Goal: Transaction & Acquisition: Purchase product/service

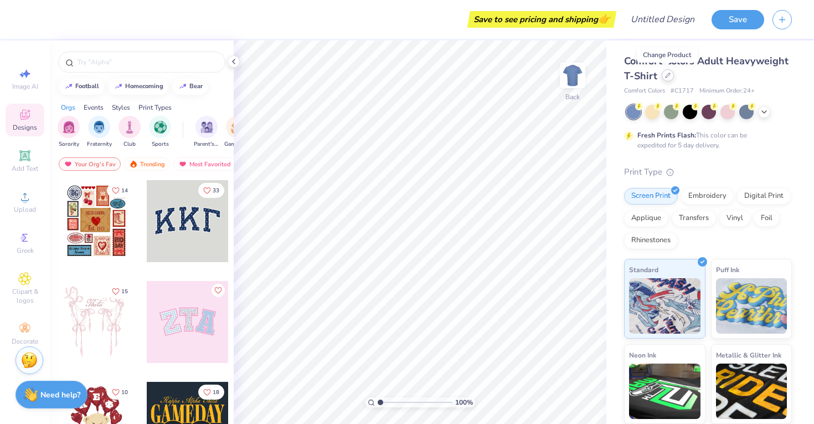
click at [669, 73] on icon at bounding box center [668, 76] width 6 height 6
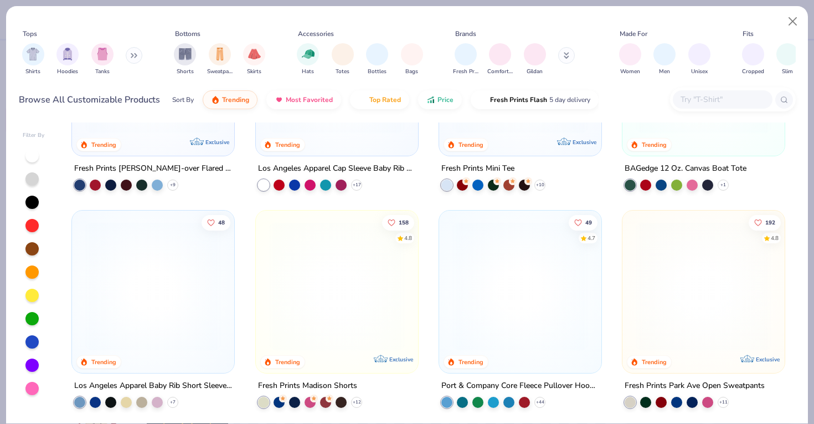
scroll to position [1472, 0]
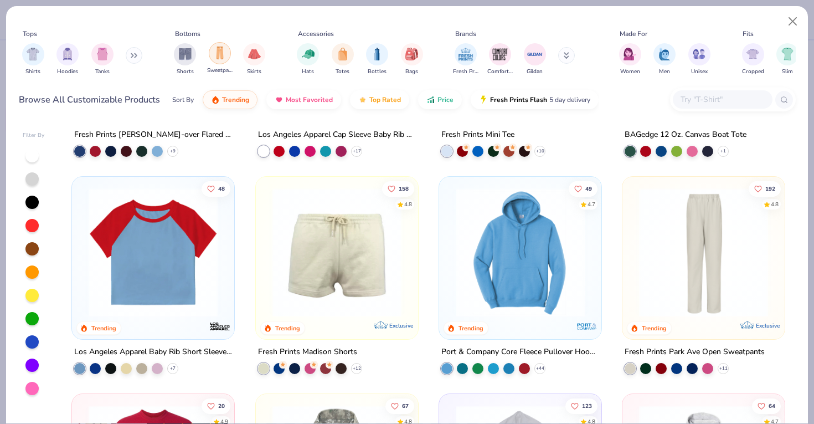
click at [221, 53] on img "filter for Sweatpants" at bounding box center [220, 53] width 12 height 13
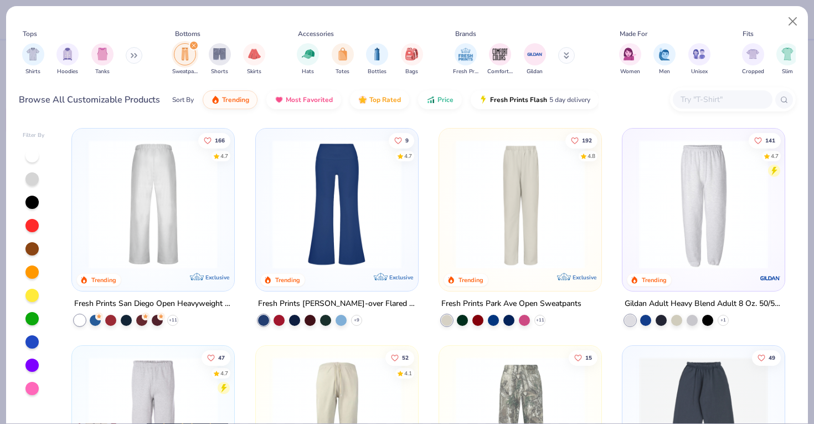
click at [141, 210] on img at bounding box center [153, 204] width 140 height 129
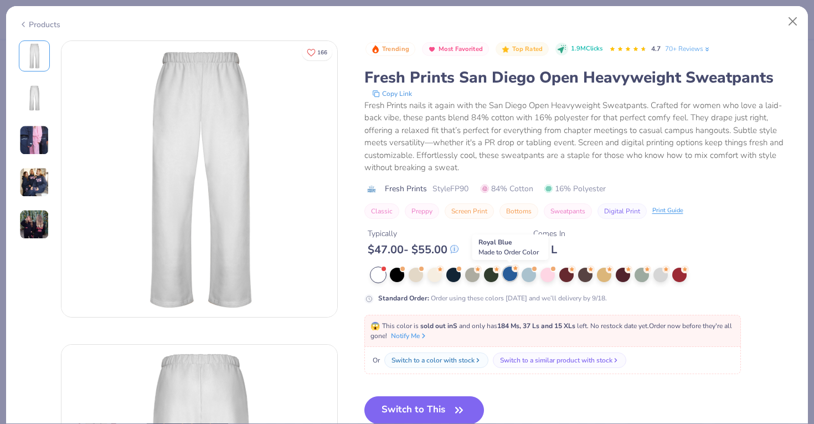
click at [507, 275] on div at bounding box center [510, 273] width 14 height 14
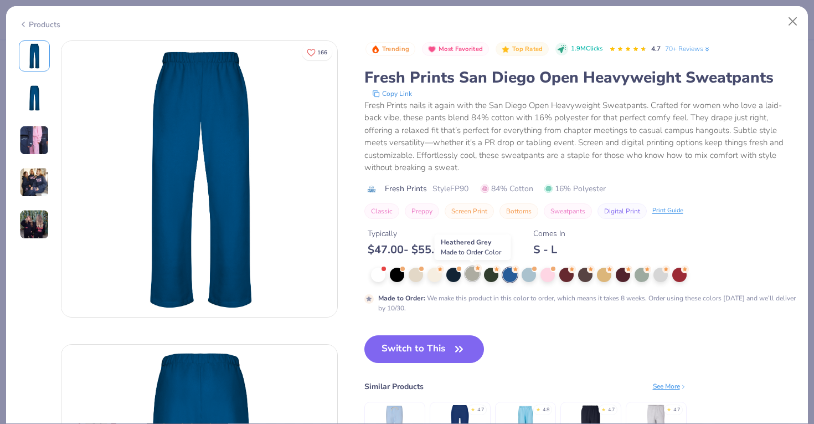
click at [472, 273] on div at bounding box center [472, 273] width 14 height 14
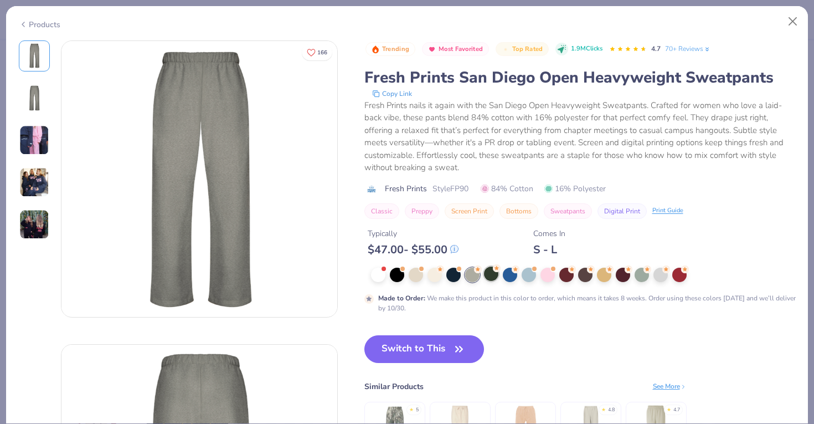
click at [491, 274] on div at bounding box center [491, 273] width 14 height 14
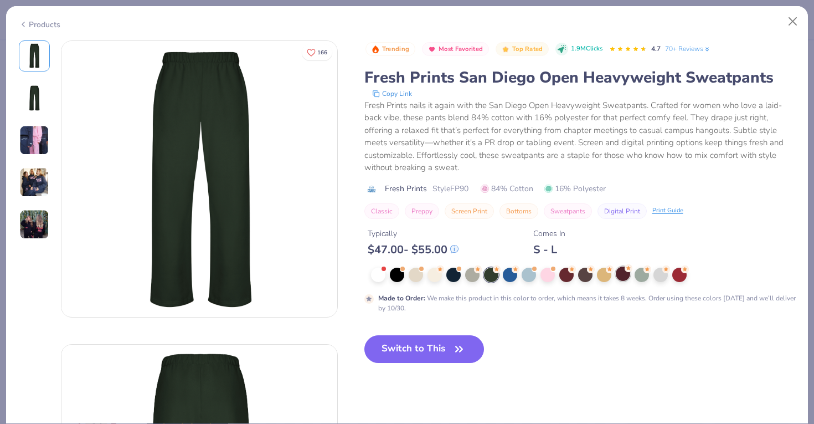
click at [621, 275] on div at bounding box center [623, 273] width 14 height 14
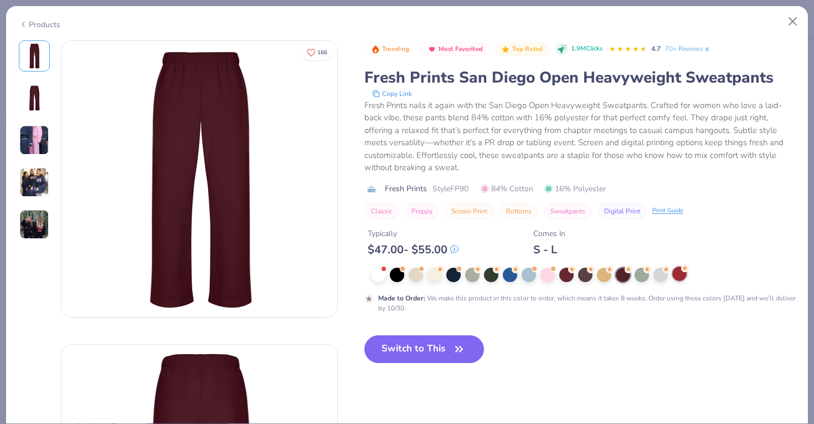
click at [679, 272] on div at bounding box center [679, 273] width 14 height 14
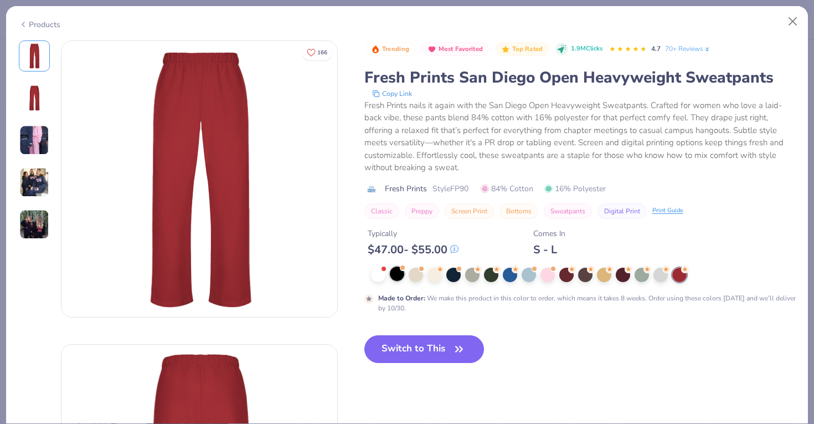
click at [391, 273] on div at bounding box center [397, 273] width 14 height 14
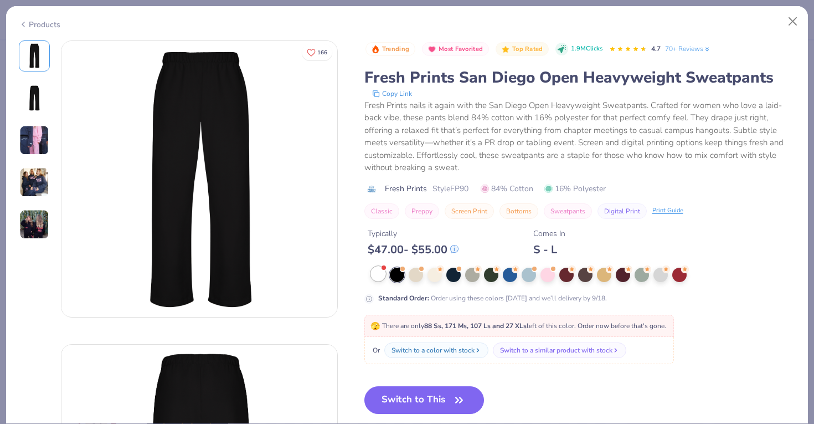
click at [376, 272] on div at bounding box center [378, 273] width 14 height 14
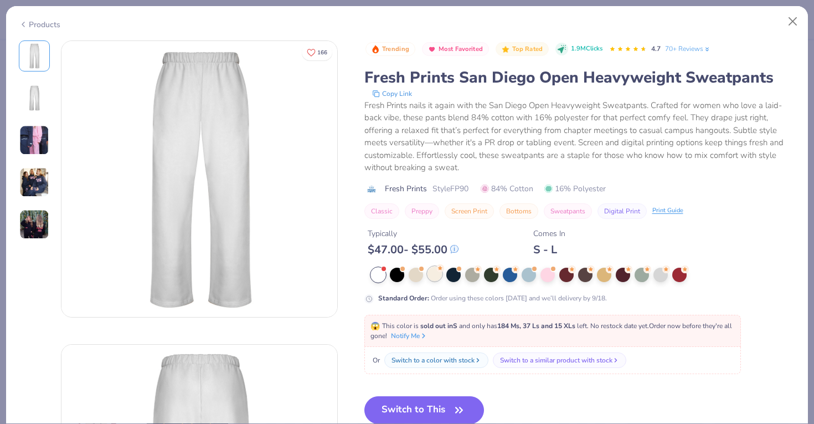
click at [436, 274] on div at bounding box center [434, 273] width 14 height 14
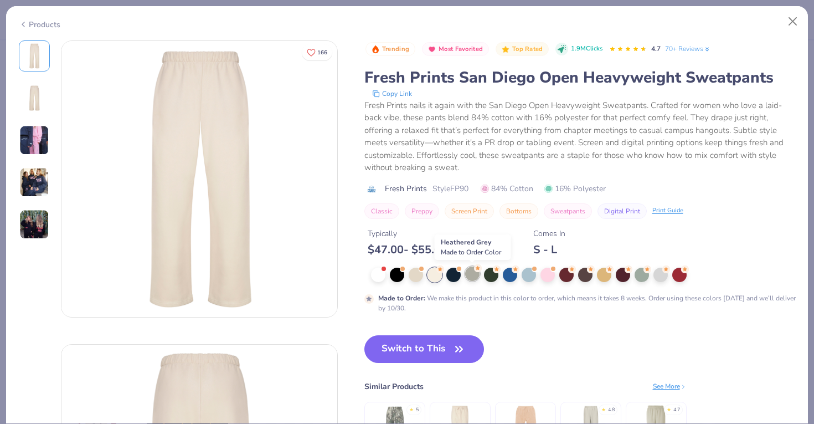
click at [476, 273] on div at bounding box center [472, 273] width 14 height 14
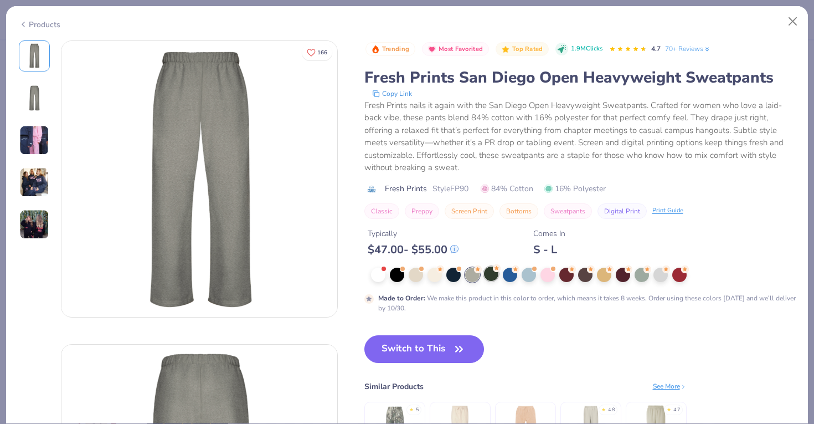
click at [496, 274] on div at bounding box center [491, 273] width 14 height 14
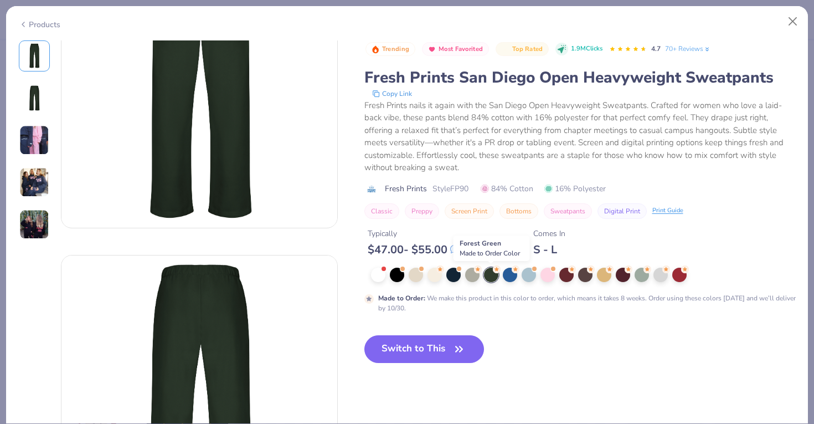
scroll to position [118, 0]
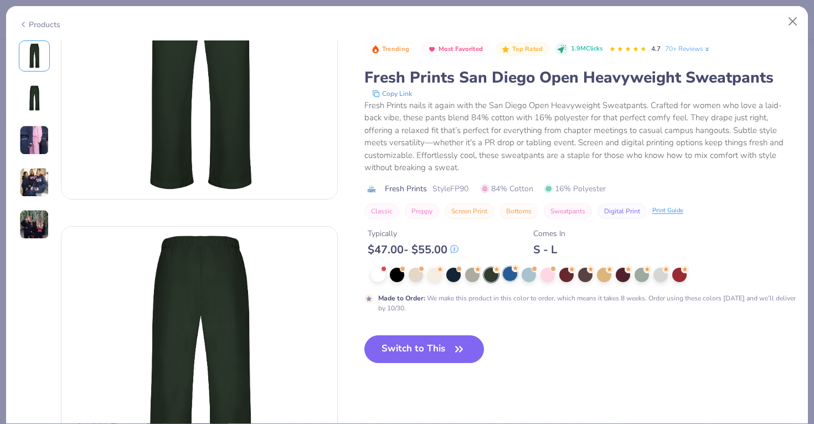
click at [513, 277] on div at bounding box center [510, 273] width 14 height 14
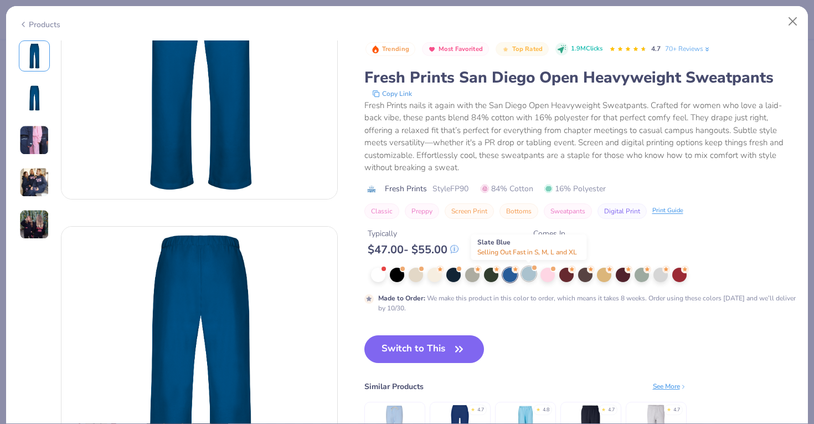
click at [529, 275] on div at bounding box center [529, 273] width 14 height 14
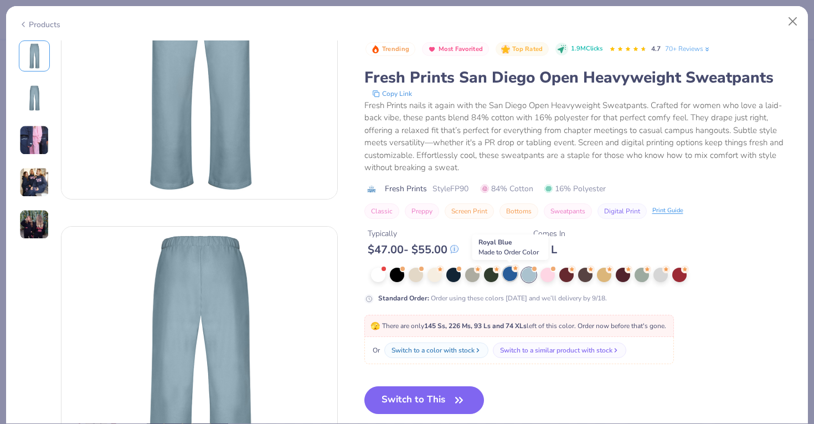
click at [513, 273] on div at bounding box center [510, 273] width 14 height 14
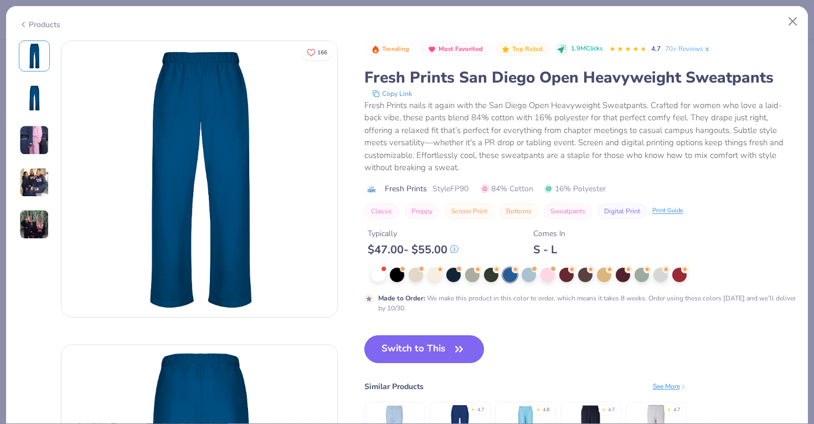
click at [441, 359] on button "Switch to This" at bounding box center [424, 349] width 120 height 28
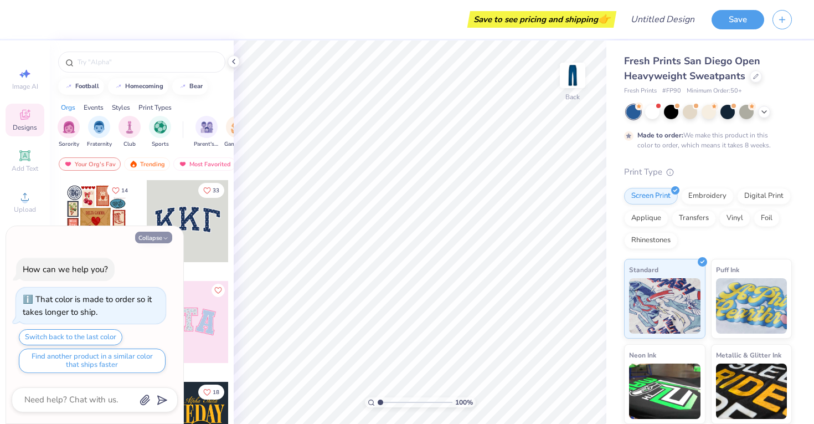
click at [152, 237] on button "Collapse" at bounding box center [153, 237] width 37 height 12
type textarea "x"
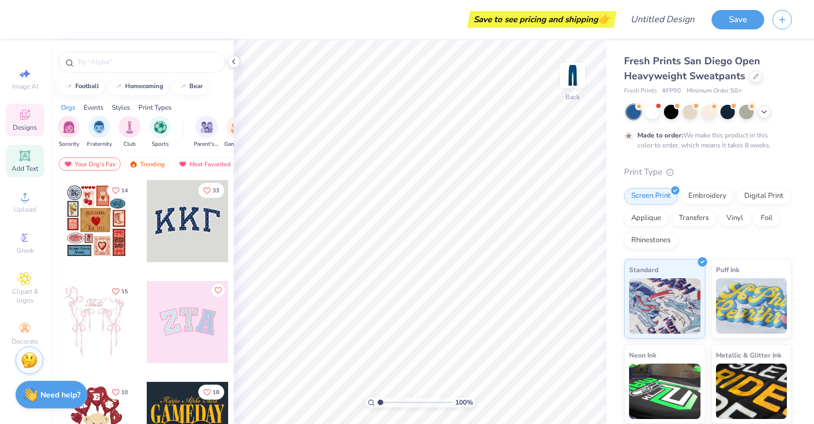
click at [32, 157] on div "Add Text" at bounding box center [25, 160] width 39 height 33
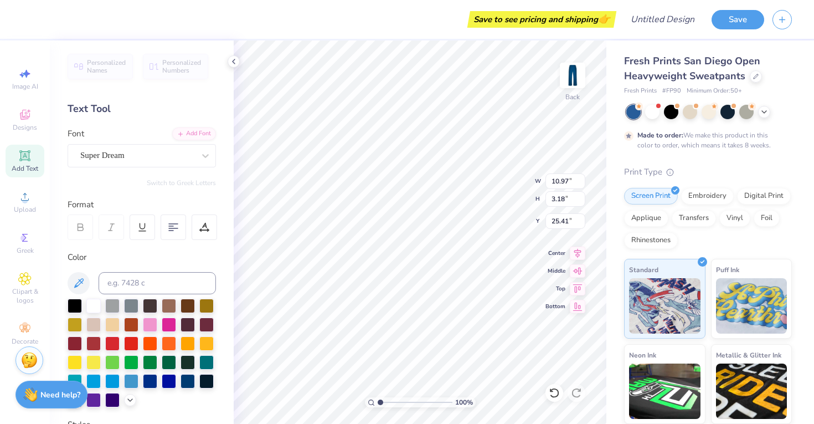
click at [118, 101] on div "Text Tool" at bounding box center [142, 108] width 148 height 15
click at [89, 101] on div "Text Tool" at bounding box center [142, 108] width 148 height 15
click at [96, 109] on div "Text Tool" at bounding box center [142, 108] width 148 height 15
drag, startPoint x: 115, startPoint y: 115, endPoint x: 80, endPoint y: 115, distance: 35.4
click at [79, 115] on div "Text Tool" at bounding box center [142, 108] width 148 height 15
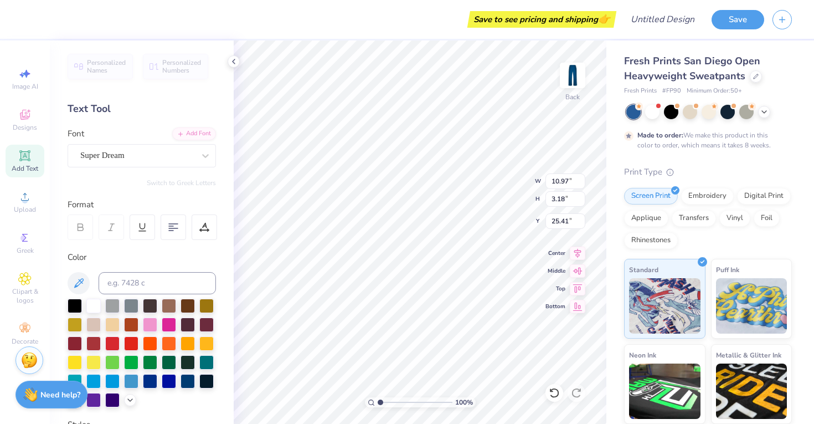
type textarea "T"
type textarea "234"
type input "7.10"
type input "5.95"
type input "2.45"
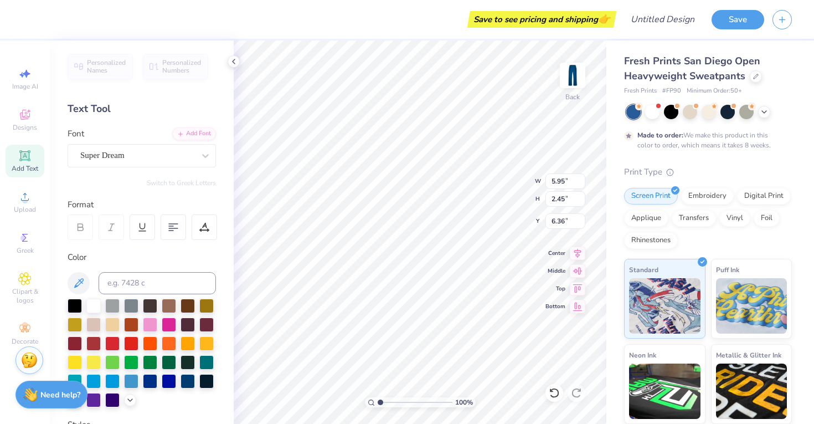
type input "6.53"
click at [575, 74] on img at bounding box center [572, 75] width 44 height 44
click at [575, 75] on img at bounding box center [572, 75] width 44 height 44
type input "5.05"
type input "2.08"
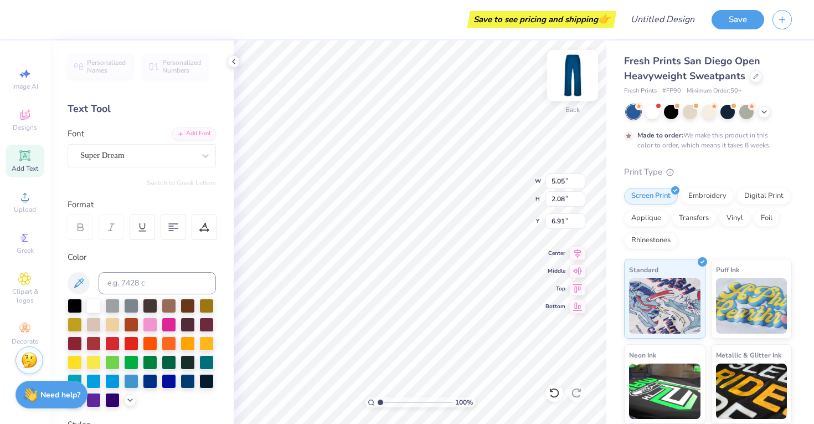
type input "6.82"
click at [81, 305] on div at bounding box center [75, 304] width 14 height 14
click at [89, 305] on div at bounding box center [93, 304] width 14 height 14
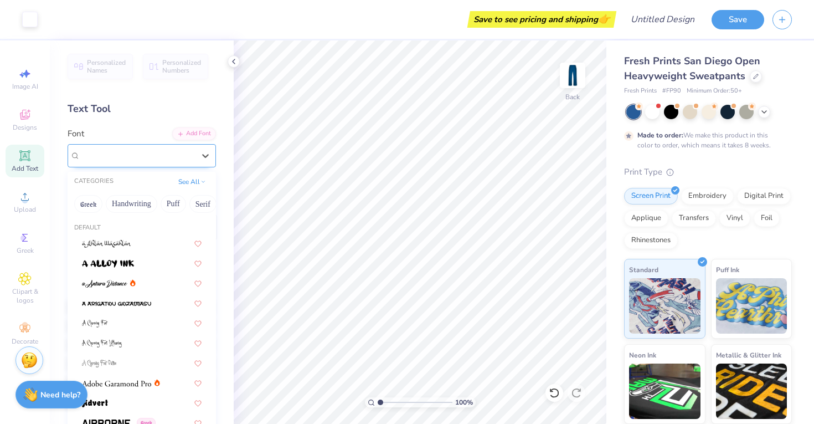
click at [149, 153] on div "Super Dream" at bounding box center [137, 155] width 116 height 17
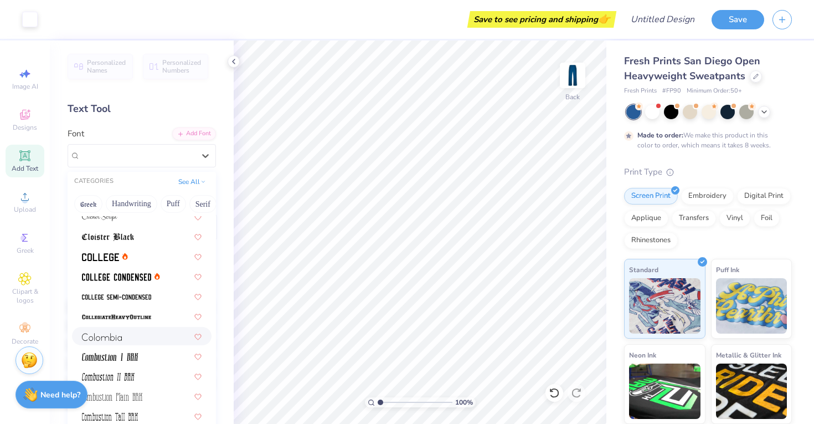
scroll to position [1422, 0]
click at [125, 257] on icon at bounding box center [125, 256] width 2 height 3
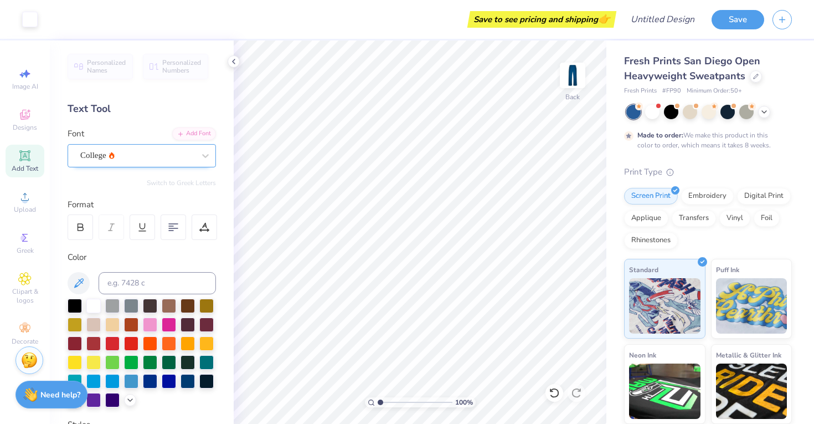
click at [132, 153] on div "College" at bounding box center [137, 155] width 116 height 17
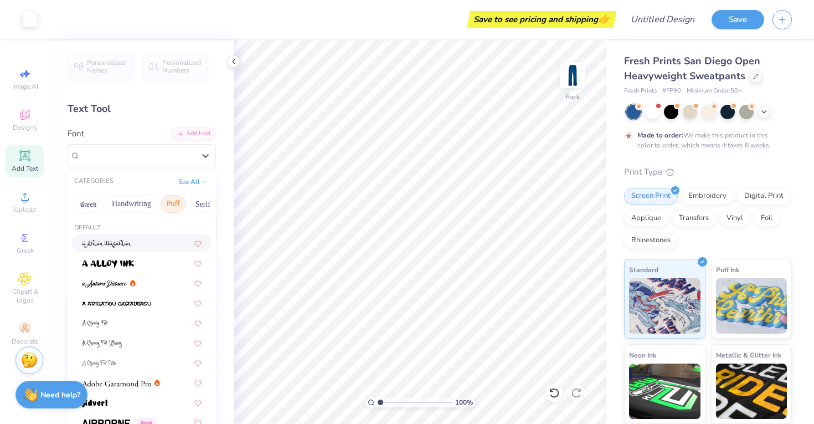
click at [176, 205] on button "Puff" at bounding box center [173, 204] width 25 height 18
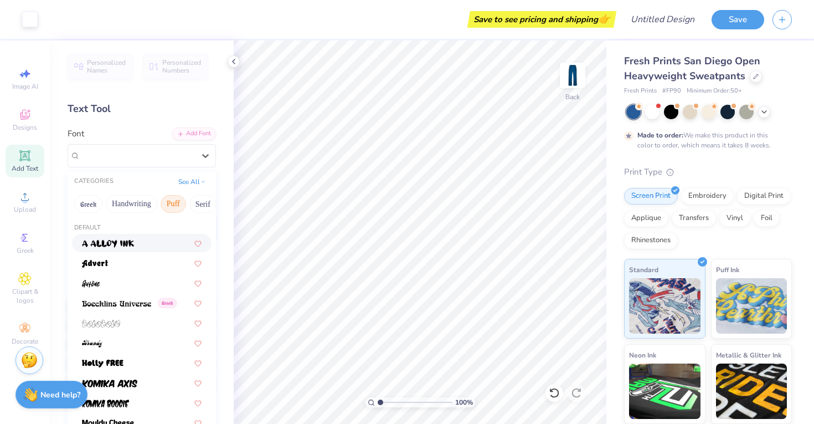
click at [118, 250] on div at bounding box center [142, 243] width 140 height 18
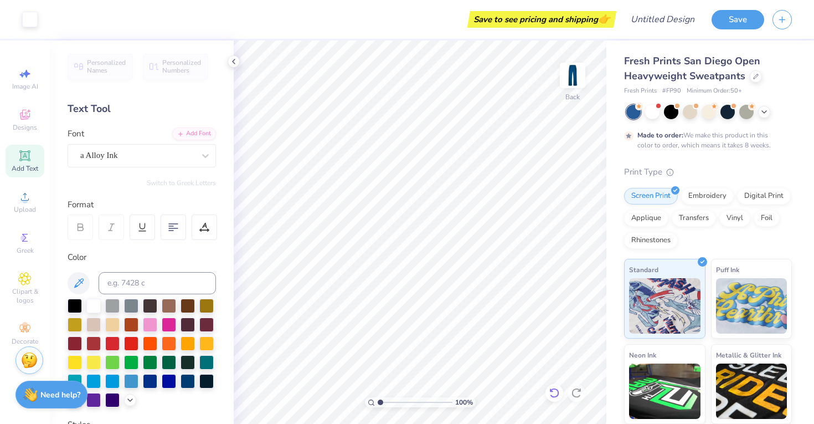
click at [557, 390] on icon at bounding box center [553, 393] width 9 height 10
click at [574, 394] on icon at bounding box center [576, 392] width 11 height 11
type input "6.70"
click at [142, 221] on div at bounding box center [142, 226] width 25 height 25
type input "4.81"
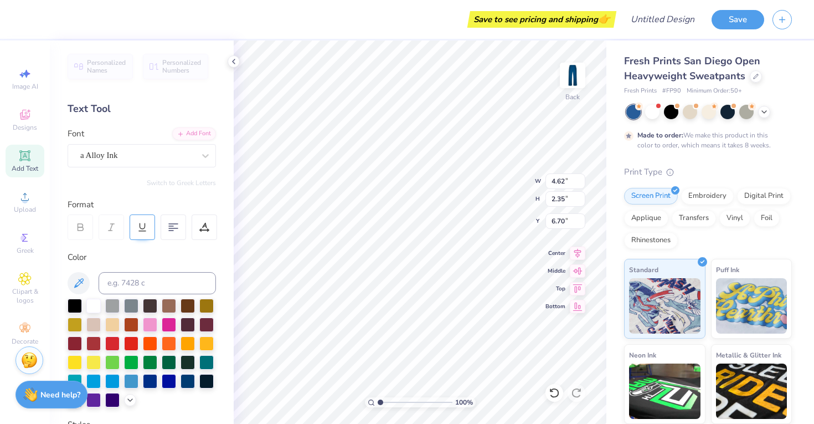
type input "2.74"
type input "6.50"
click at [136, 236] on div at bounding box center [142, 226] width 25 height 25
click at [205, 232] on div at bounding box center [204, 226] width 25 height 25
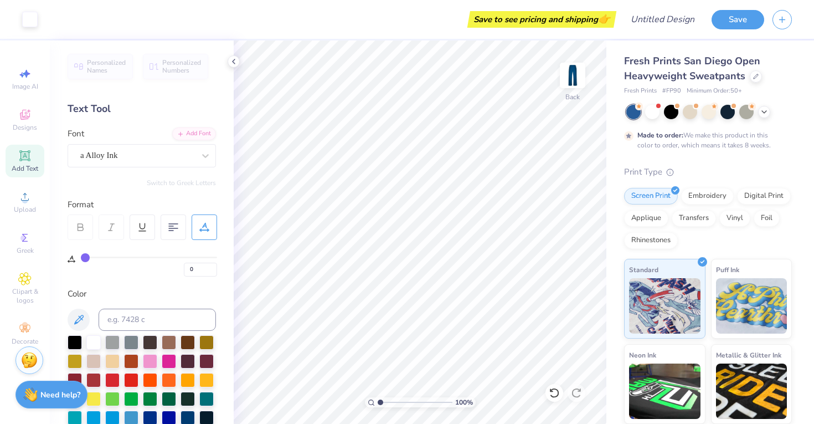
type input "1"
type input "2"
type input "3"
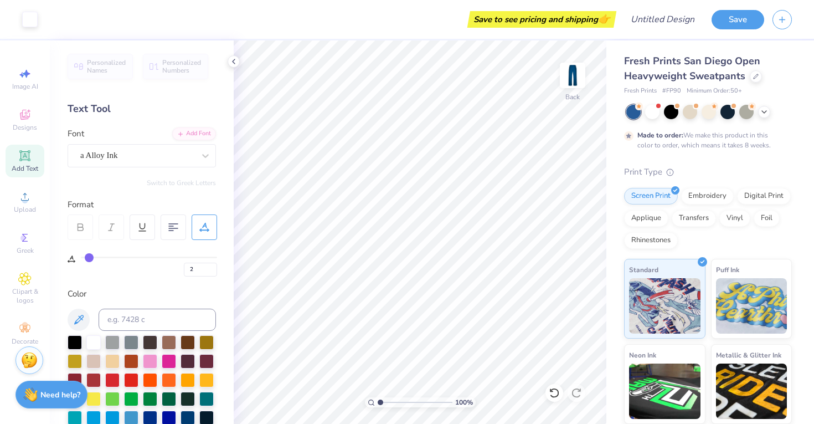
type input "3"
type input "4"
type input "5"
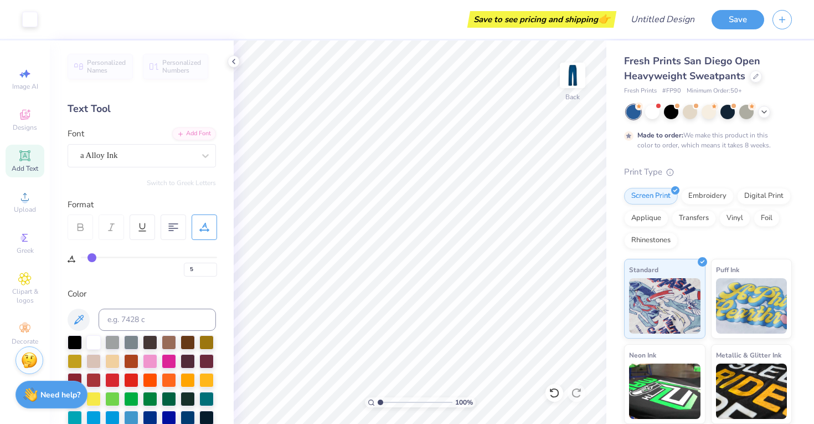
type input "6"
type input "7"
type input "8"
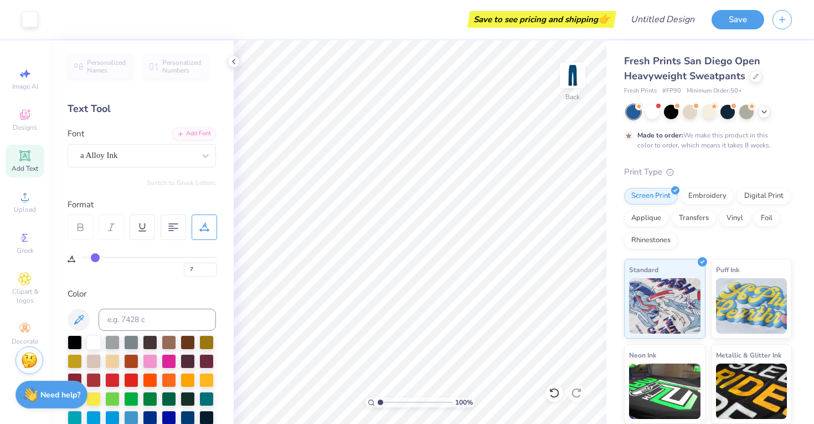
type input "8"
type input "9"
type input "10"
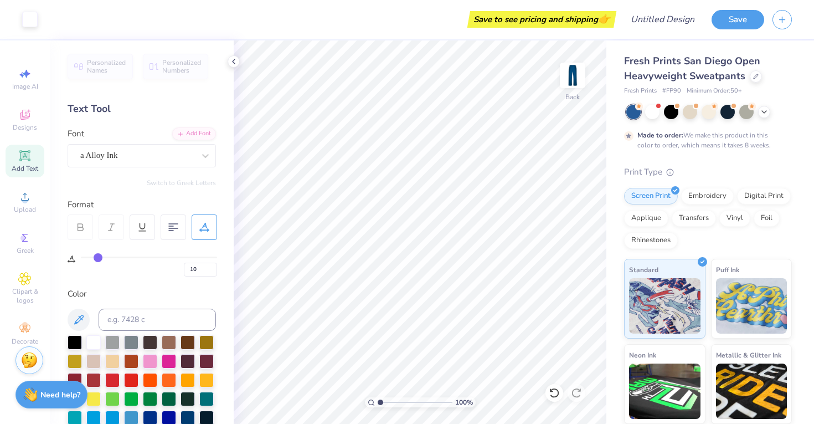
type input "11"
type input "12"
type input "13"
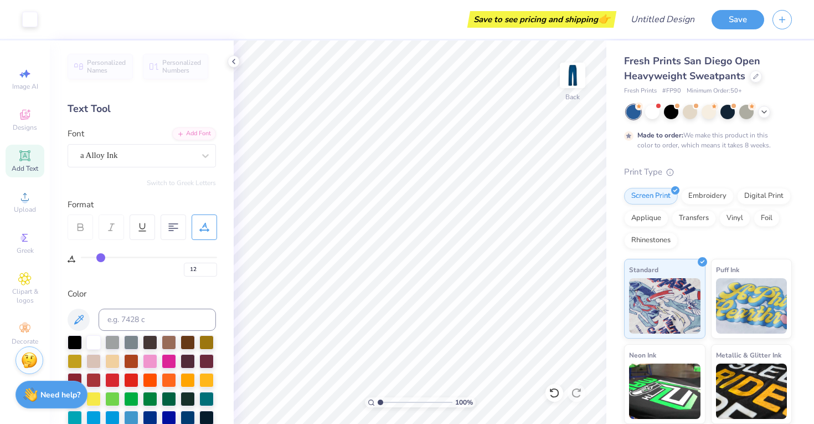
type input "13"
type input "14"
type input "15"
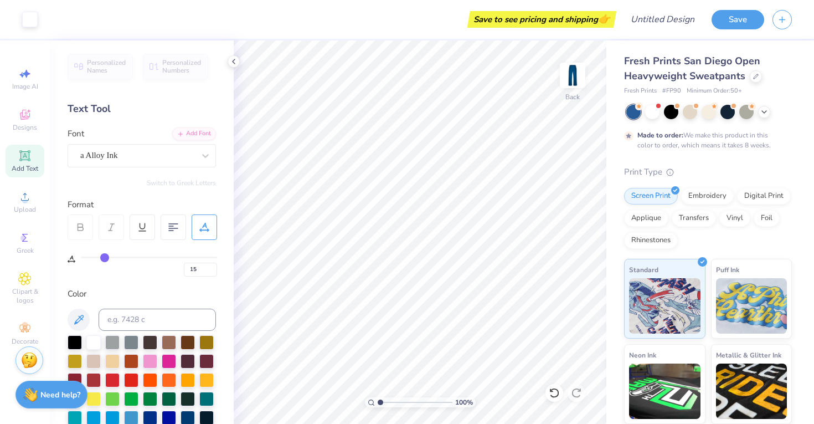
type input "17"
type input "19"
type input "21"
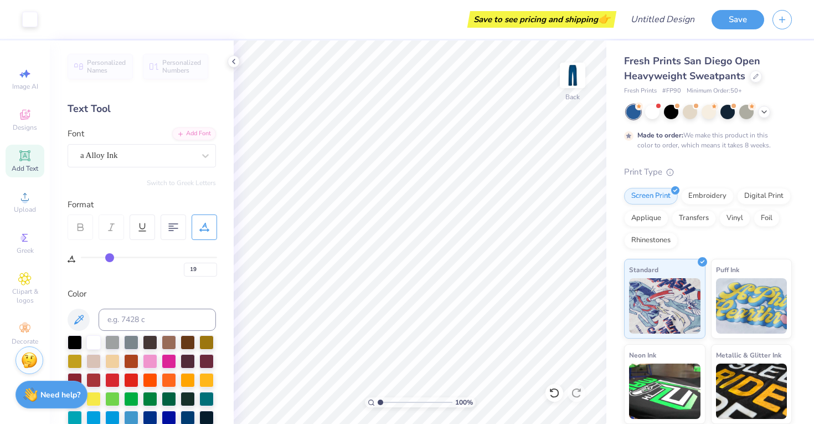
type input "21"
type input "23"
type input "25"
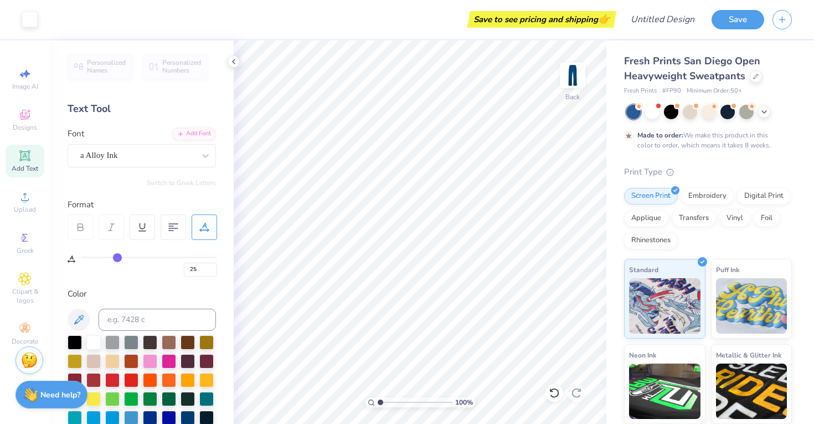
type input "27"
type input "29"
type input "31"
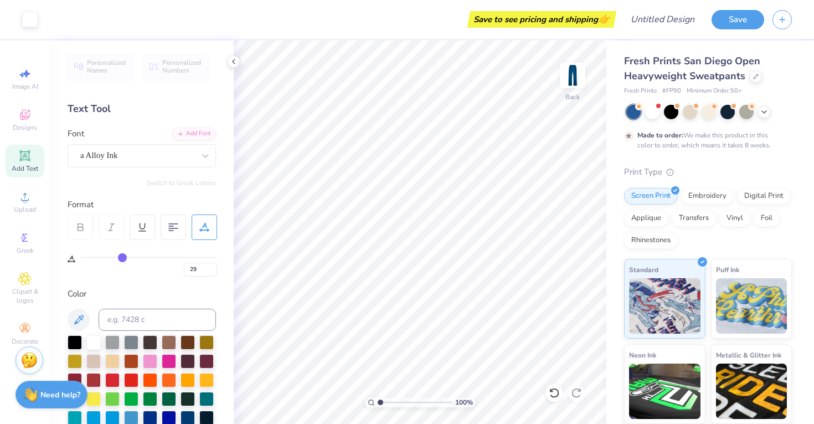
type input "31"
type input "34"
type input "36"
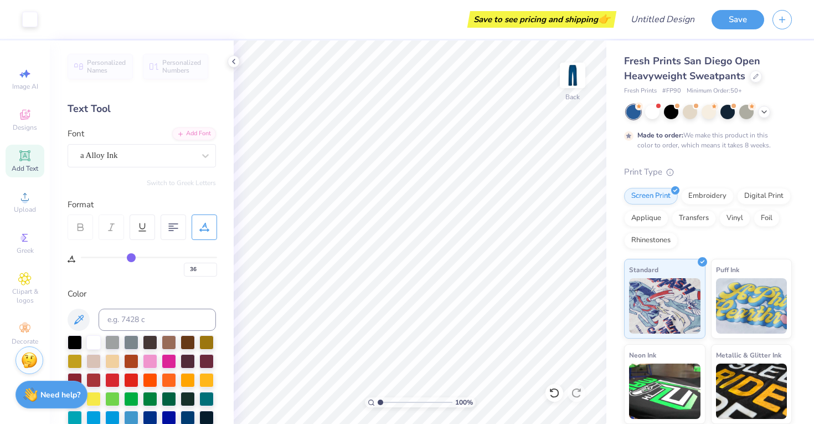
type input "39"
type input "42"
type input "46"
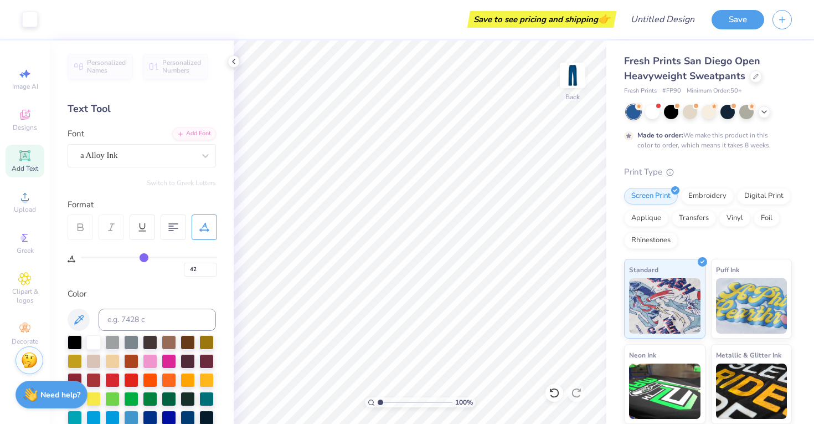
type input "46"
type input "49"
type input "53"
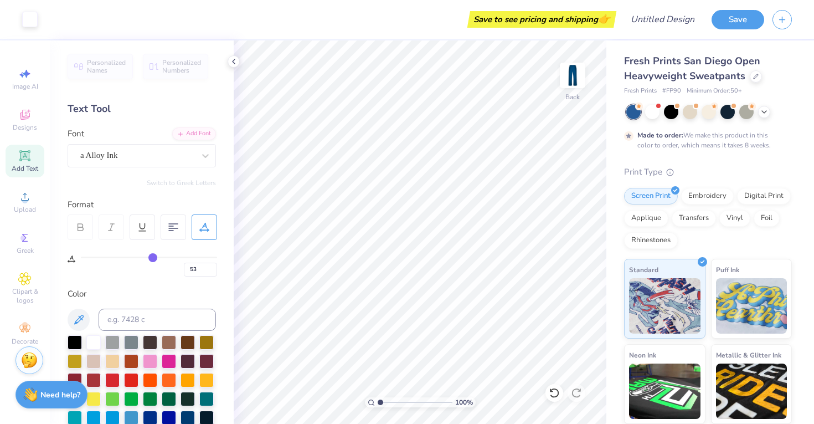
type input "57"
type input "61"
type input "66"
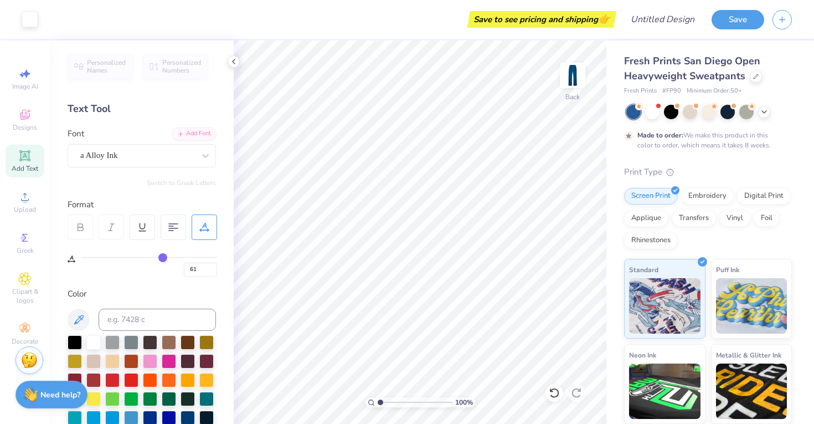
type input "66"
type input "69"
type input "73"
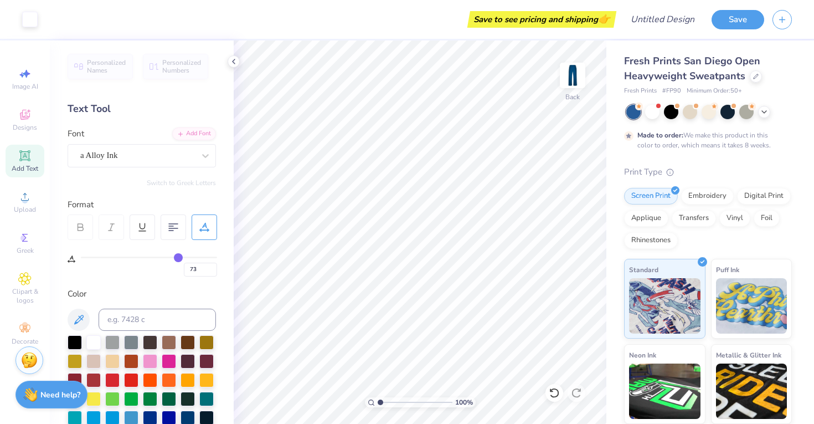
type input "76"
type input "78"
type input "80"
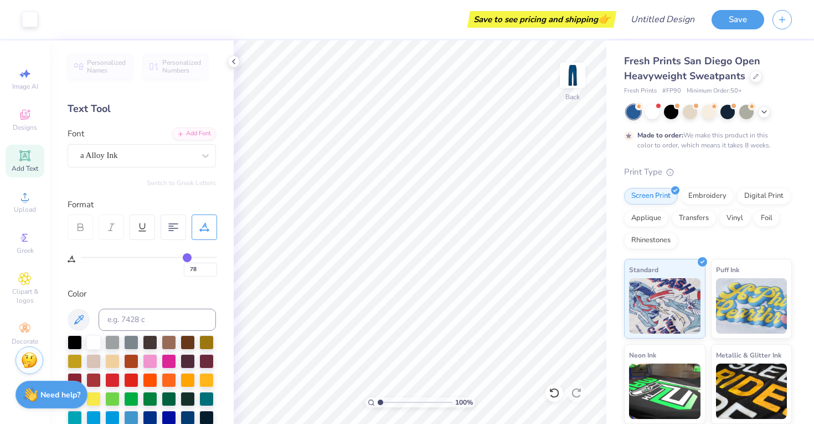
type input "80"
type input "82"
type input "83"
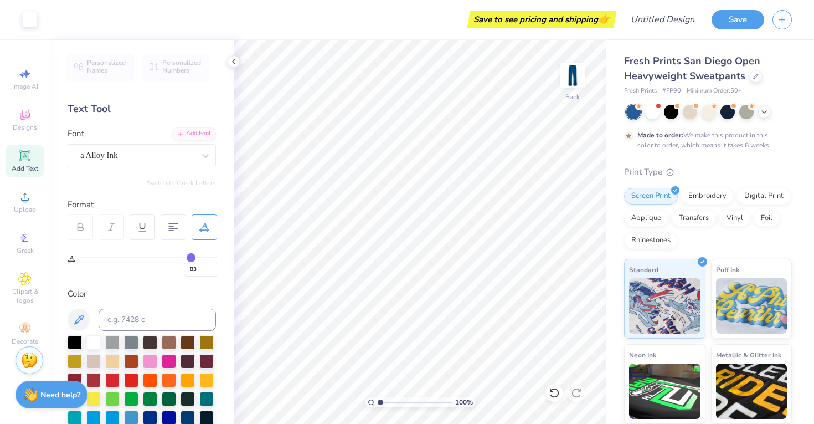
type input "84"
drag, startPoint x: 85, startPoint y: 259, endPoint x: 192, endPoint y: 273, distance: 107.9
click at [192, 258] on input "range" at bounding box center [149, 257] width 136 height 2
drag, startPoint x: 192, startPoint y: 252, endPoint x: 104, endPoint y: 252, distance: 88.0
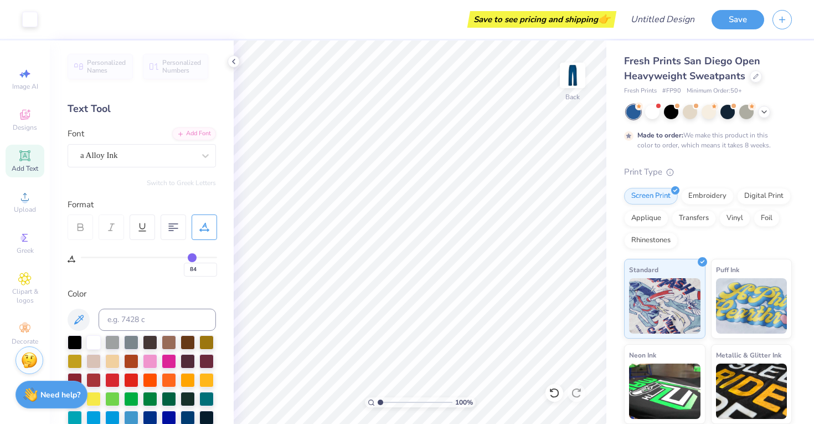
click at [104, 252] on div "84" at bounding box center [149, 263] width 136 height 25
type input "85"
type input "82"
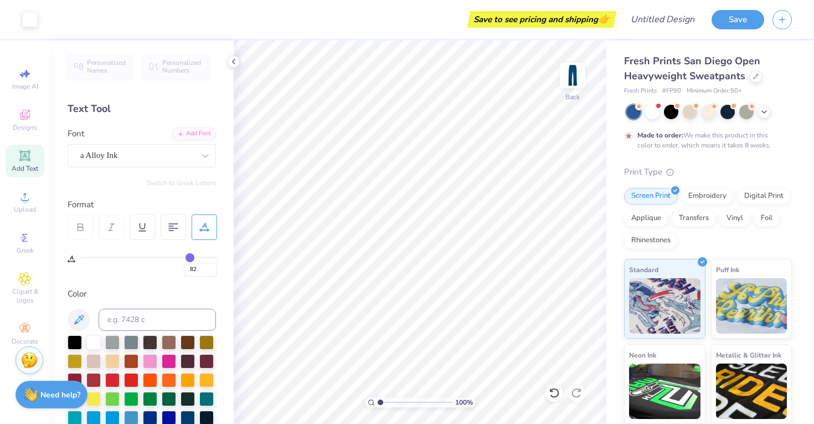
type input "76"
type input "54"
type input "40"
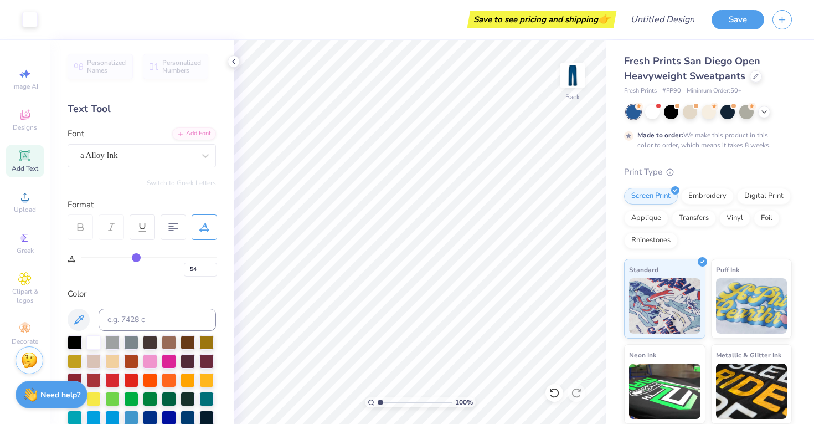
type input "40"
type input "25"
type input "11"
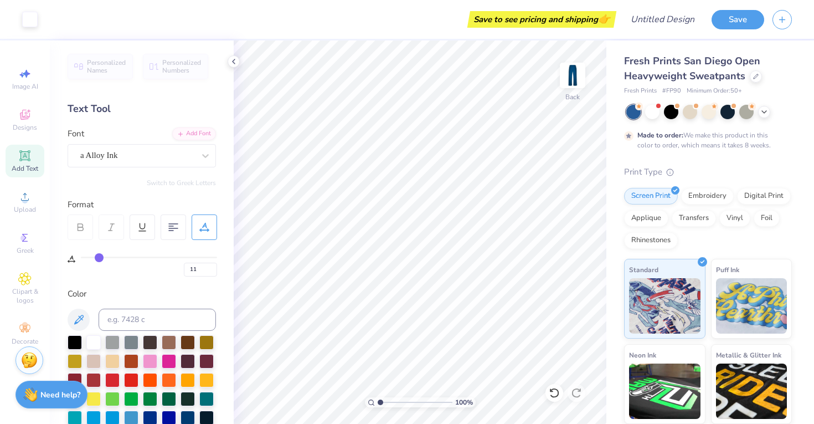
type input "0"
drag, startPoint x: 193, startPoint y: 256, endPoint x: 32, endPoint y: 256, distance: 161.7
type input "0"
click at [81, 256] on input "range" at bounding box center [149, 257] width 136 height 2
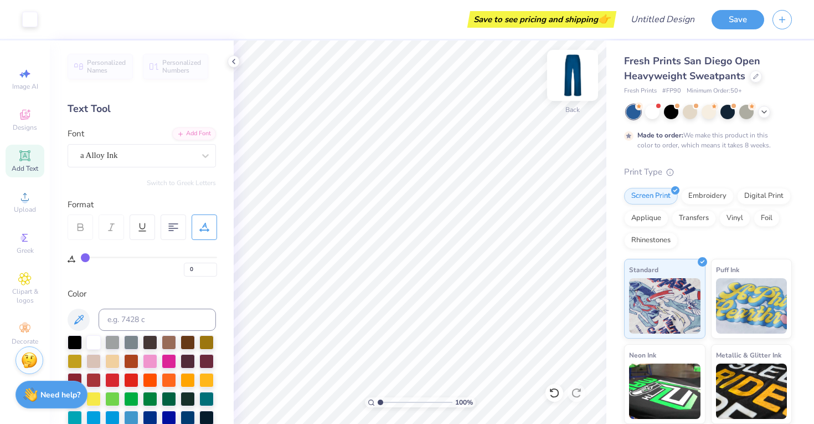
click at [577, 78] on img at bounding box center [572, 75] width 44 height 44
click at [763, 115] on div at bounding box center [764, 111] width 12 height 12
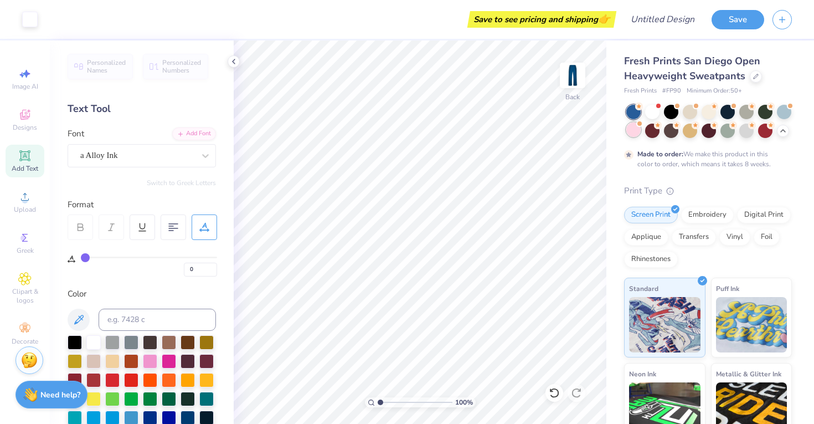
click at [634, 130] on div at bounding box center [633, 129] width 14 height 14
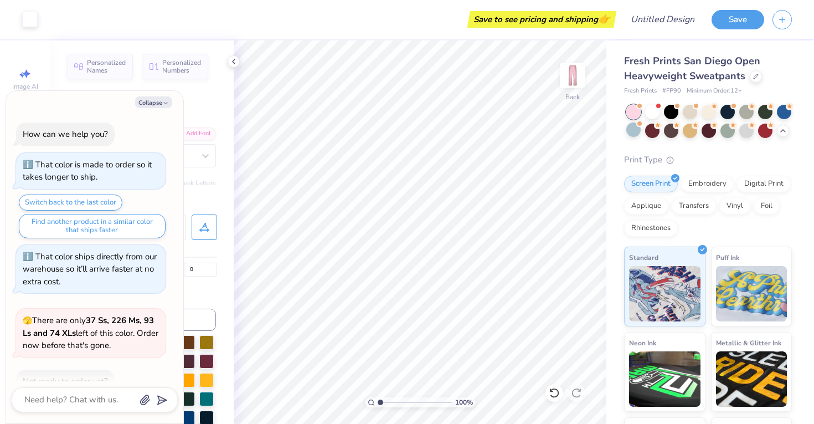
scroll to position [166, 0]
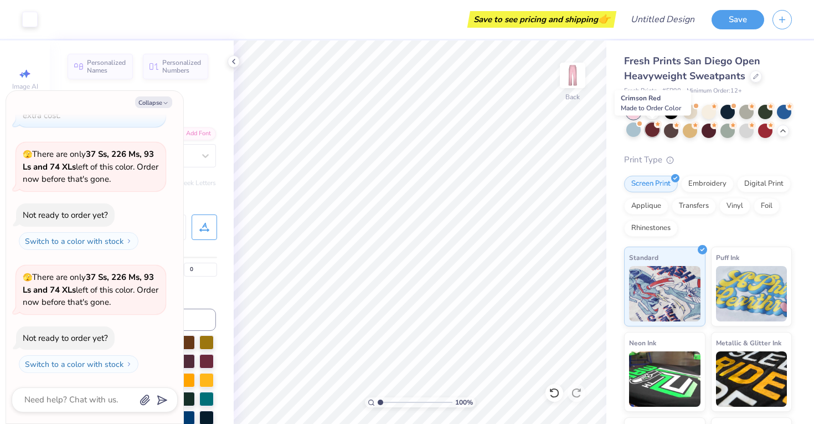
click at [652, 130] on div at bounding box center [652, 129] width 14 height 14
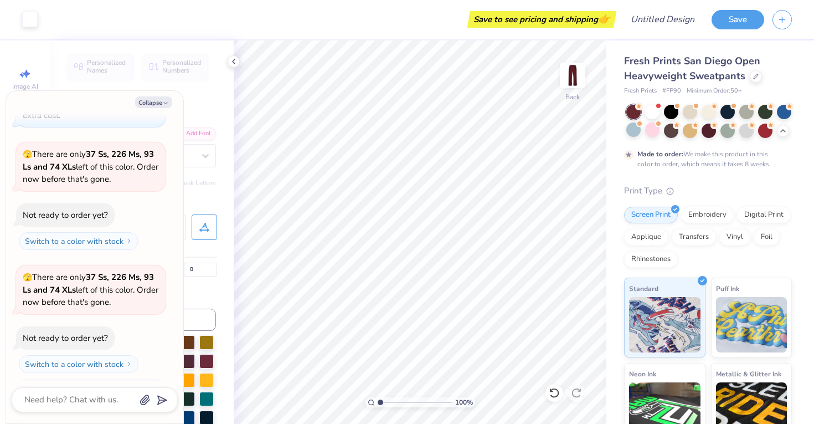
scroll to position [258, 0]
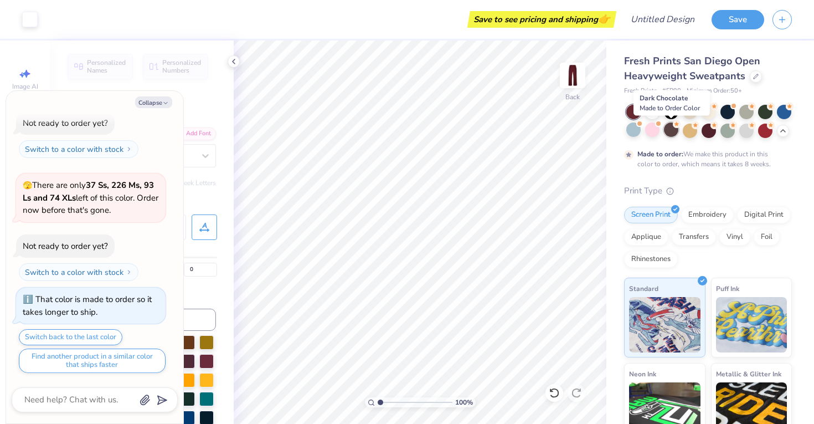
click at [673, 130] on div at bounding box center [671, 129] width 14 height 14
click at [689, 131] on div at bounding box center [690, 129] width 14 height 14
click at [709, 132] on div at bounding box center [708, 129] width 14 height 14
click at [725, 132] on div at bounding box center [727, 129] width 14 height 14
click at [746, 132] on div at bounding box center [746, 129] width 14 height 14
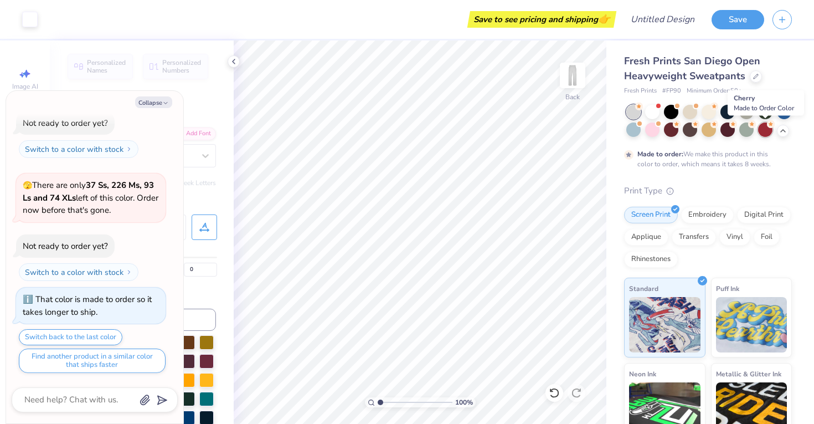
click at [766, 132] on div at bounding box center [765, 129] width 14 height 14
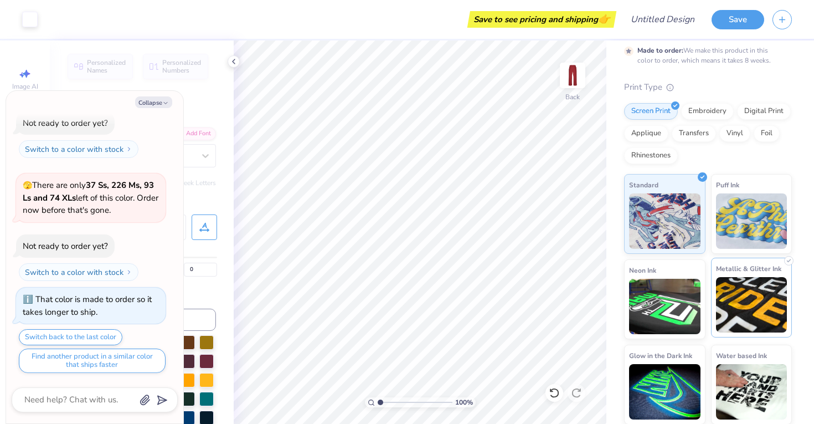
scroll to position [104, 0]
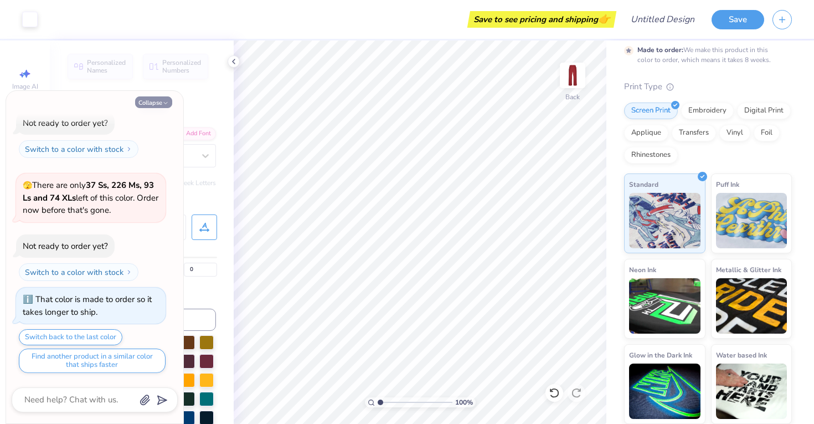
click at [147, 104] on button "Collapse" at bounding box center [153, 102] width 37 height 12
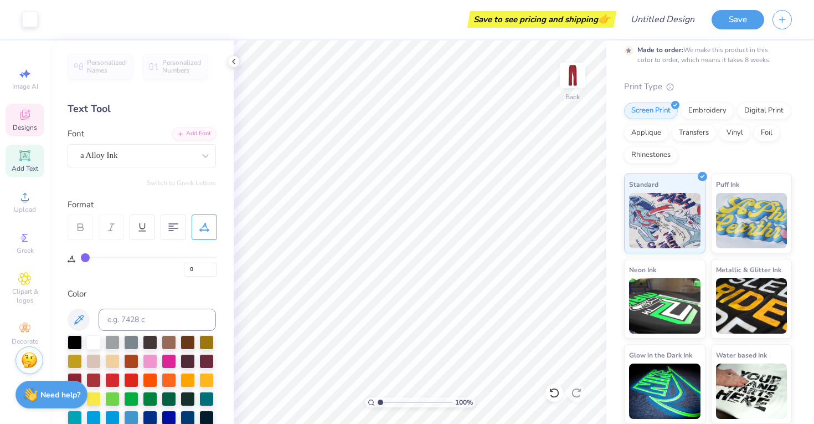
click at [29, 125] on span "Designs" at bounding box center [25, 127] width 24 height 9
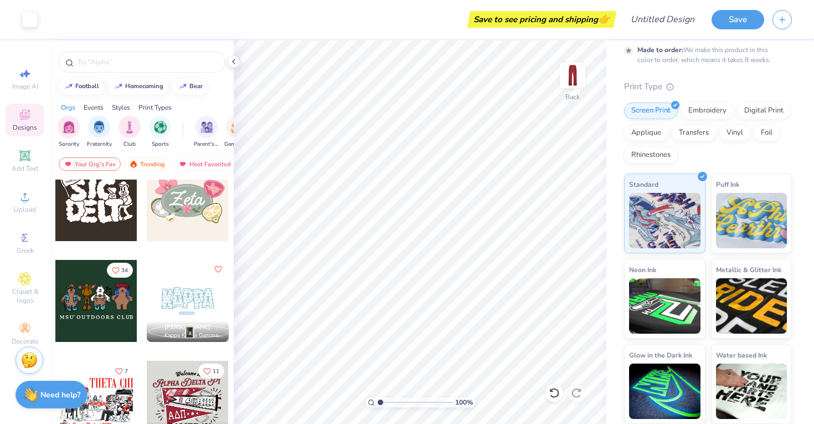
scroll to position [0, 0]
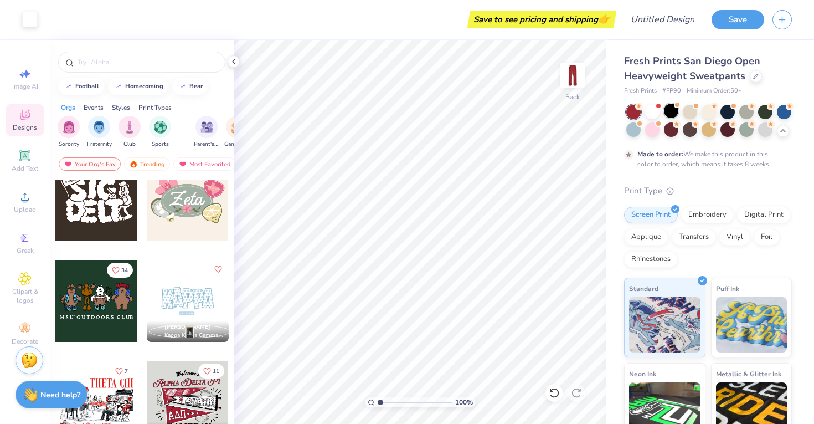
click at [670, 116] on div at bounding box center [671, 111] width 14 height 14
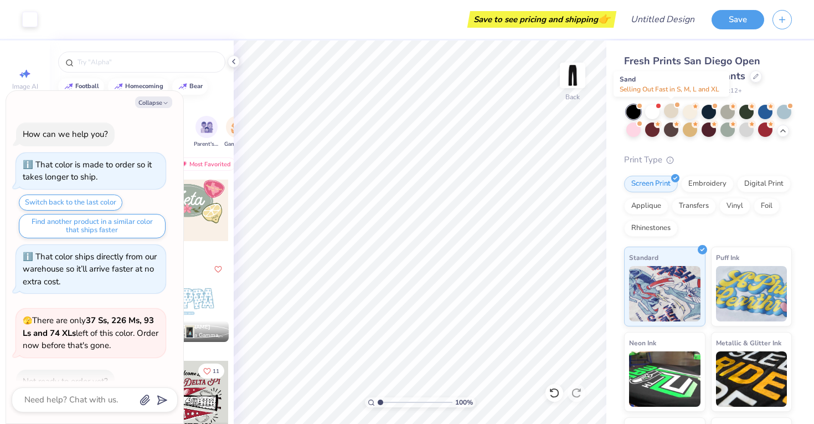
scroll to position [457, 0]
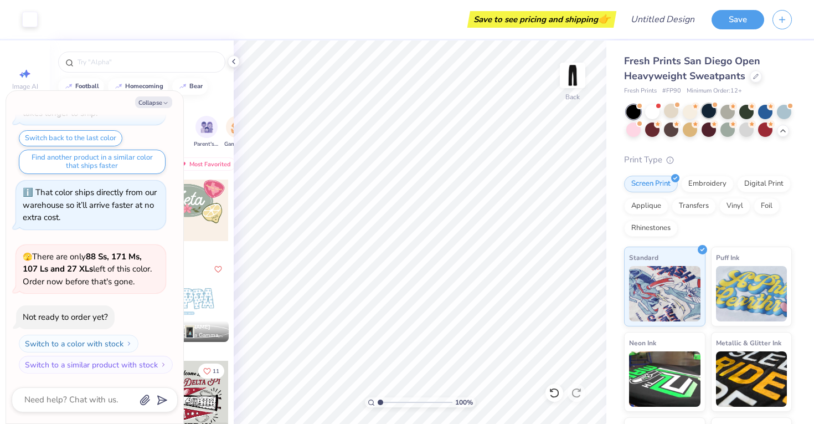
click at [710, 109] on div at bounding box center [708, 111] width 14 height 14
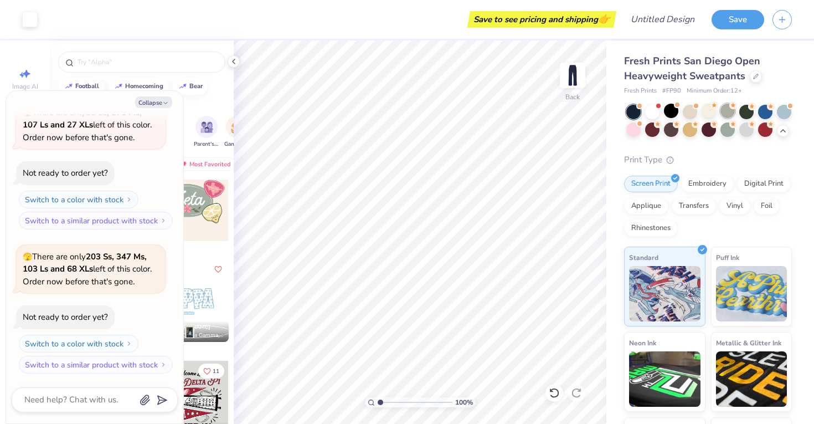
click at [724, 110] on div at bounding box center [727, 111] width 14 height 14
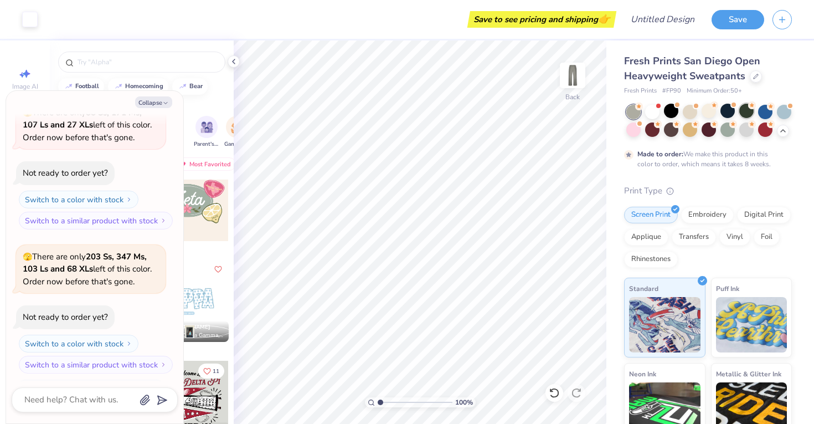
scroll to position [693, 0]
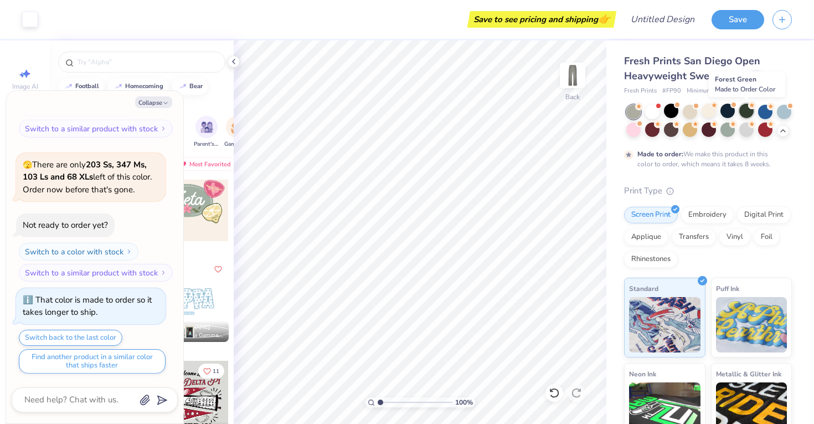
click at [750, 113] on div at bounding box center [746, 111] width 14 height 14
click at [157, 107] on button "Collapse" at bounding box center [153, 102] width 37 height 12
type textarea "x"
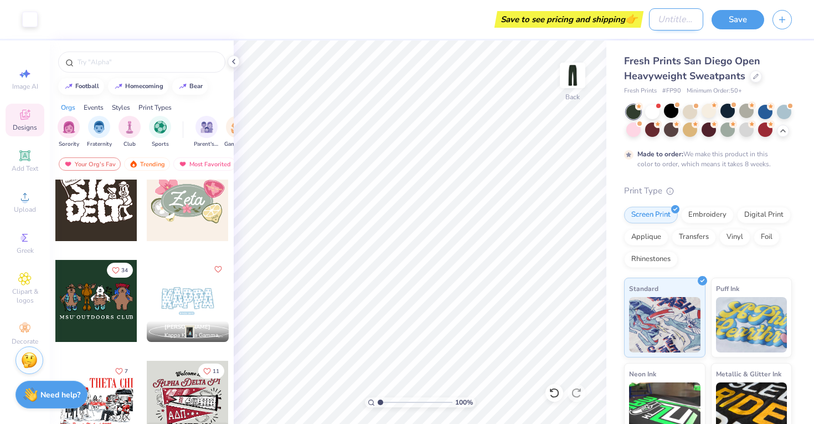
click at [663, 19] on input "Design Title" at bounding box center [676, 19] width 54 height 22
type input "234 marion"
click at [389, 30] on div "Save to see pricing and shipping 👉" at bounding box center [343, 19] width 595 height 39
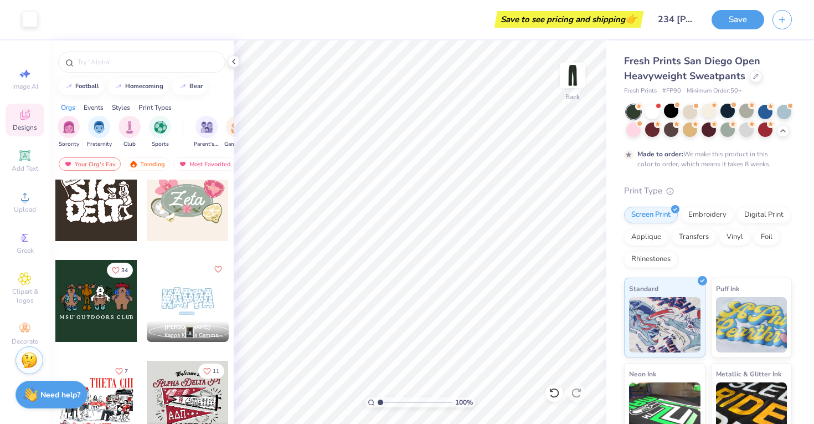
click at [124, 110] on div "Styles" at bounding box center [121, 107] width 18 height 10
click at [156, 123] on img "filter for Y2K" at bounding box center [160, 126] width 12 height 13
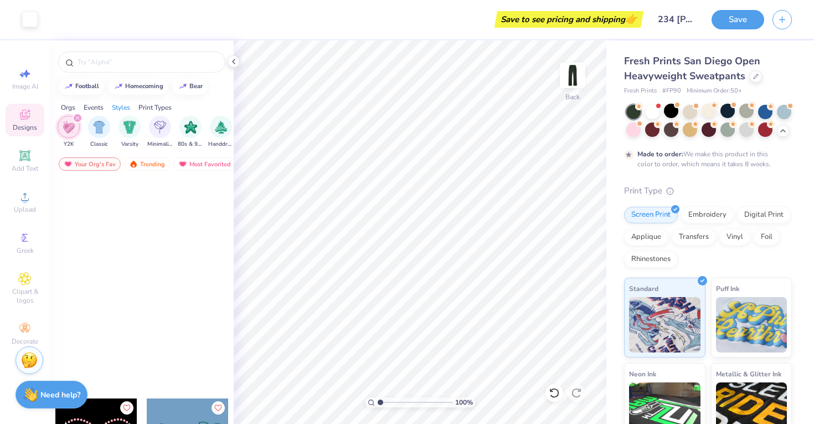
scroll to position [0, 0]
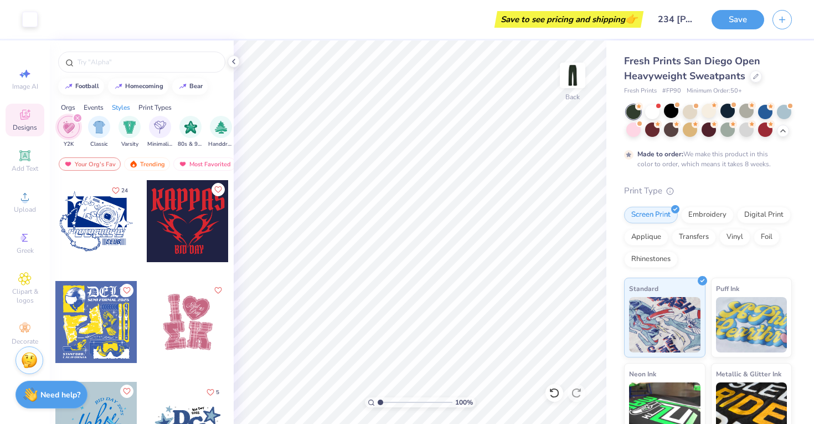
click at [79, 119] on icon "filter for Y2K" at bounding box center [77, 118] width 4 height 4
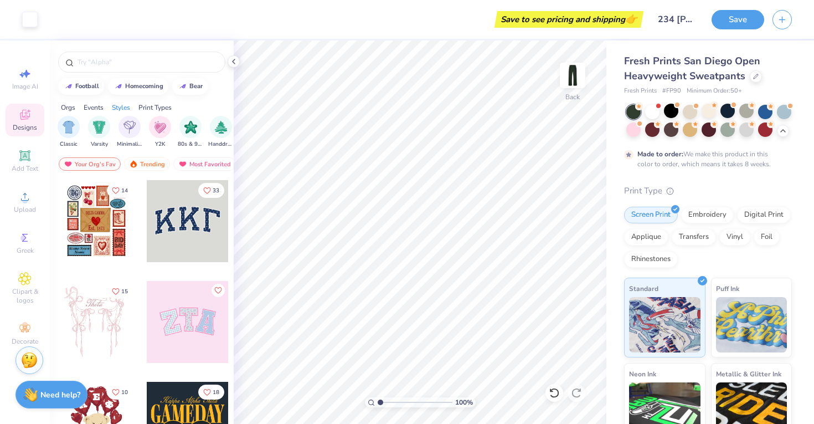
click at [74, 107] on div "Orgs" at bounding box center [68, 107] width 14 height 10
click at [155, 163] on div "Trending" at bounding box center [147, 163] width 46 height 13
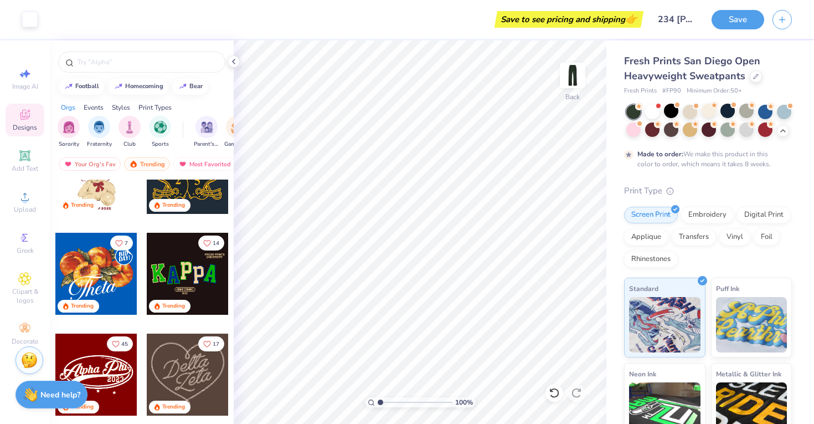
scroll to position [249, 0]
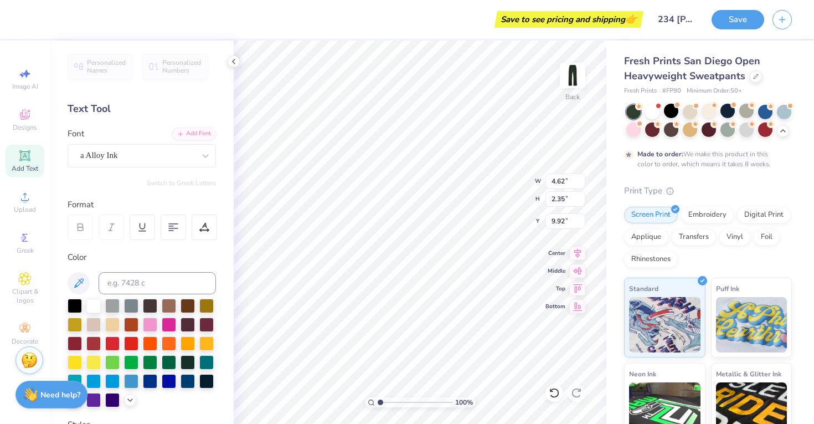
type input "9.92"
type input "5.10"
click at [409, 142] on li "Copy" at bounding box center [429, 146] width 87 height 22
click at [571, 75] on img at bounding box center [572, 75] width 44 height 44
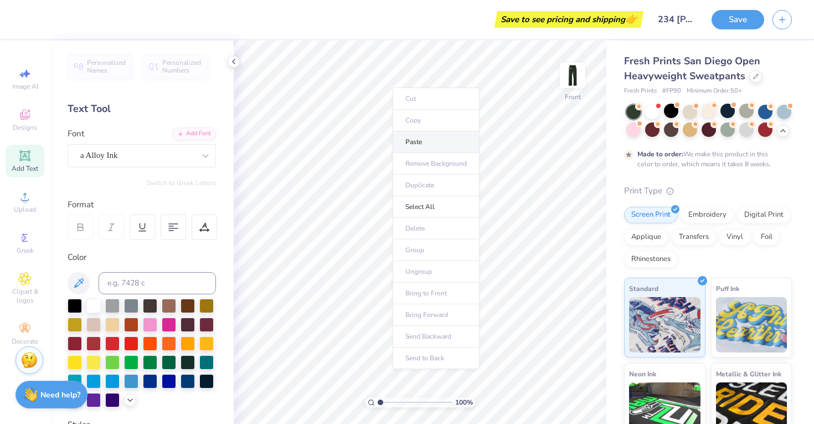
click at [417, 142] on li "Paste" at bounding box center [436, 142] width 87 height 22
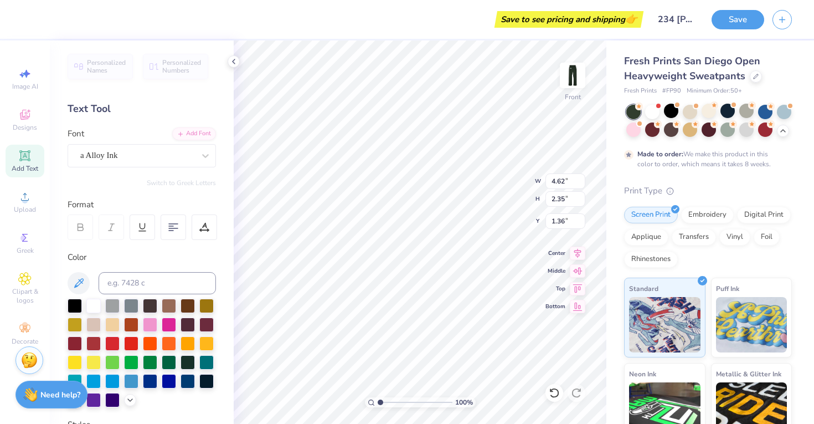
type input "7.58"
type input "10.96"
type input "5.56"
click at [428, 133] on li "Cut" at bounding box center [444, 134] width 87 height 22
click at [569, 73] on img at bounding box center [572, 75] width 44 height 44
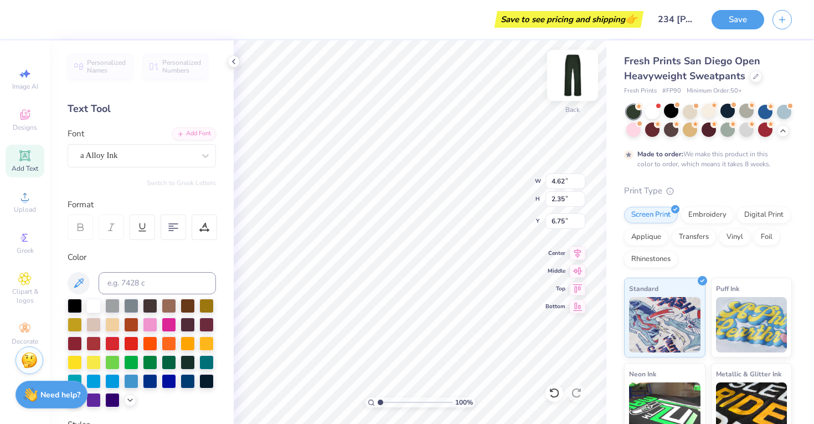
type input "6.75"
click at [576, 74] on img at bounding box center [572, 75] width 44 height 44
click at [21, 163] on div "Add Text" at bounding box center [25, 160] width 39 height 33
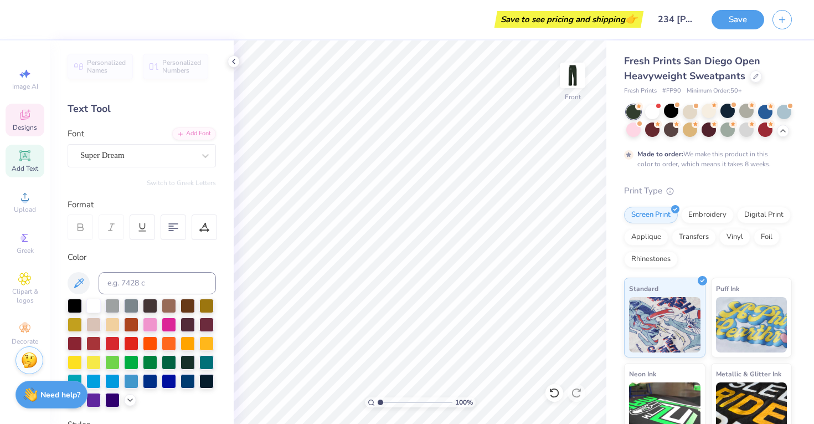
click at [28, 117] on icon at bounding box center [24, 114] width 13 height 13
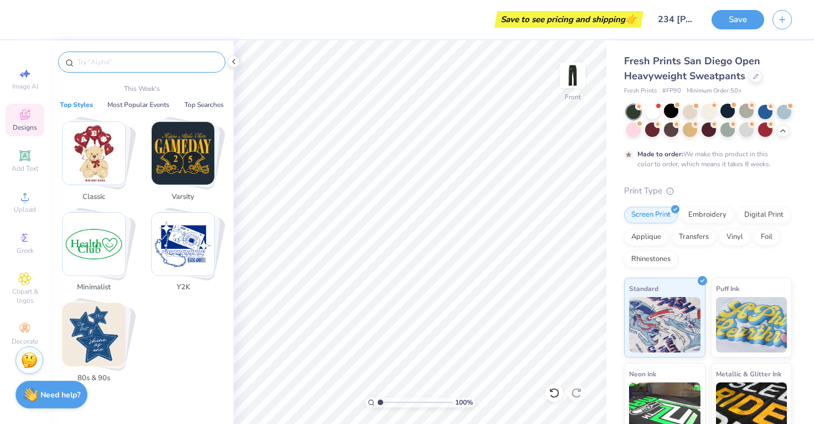
click at [118, 60] on input "text" at bounding box center [147, 61] width 142 height 11
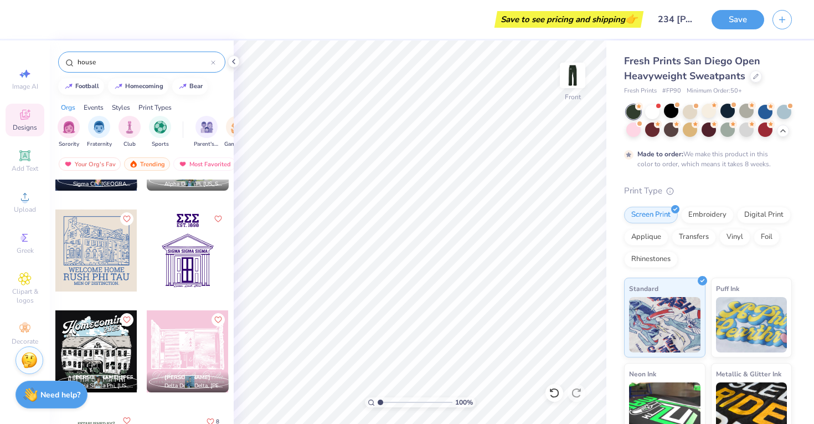
scroll to position [733, 0]
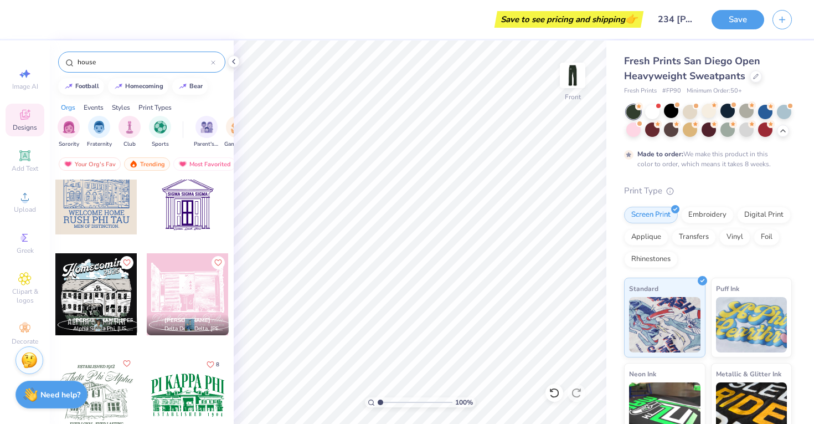
type input "house"
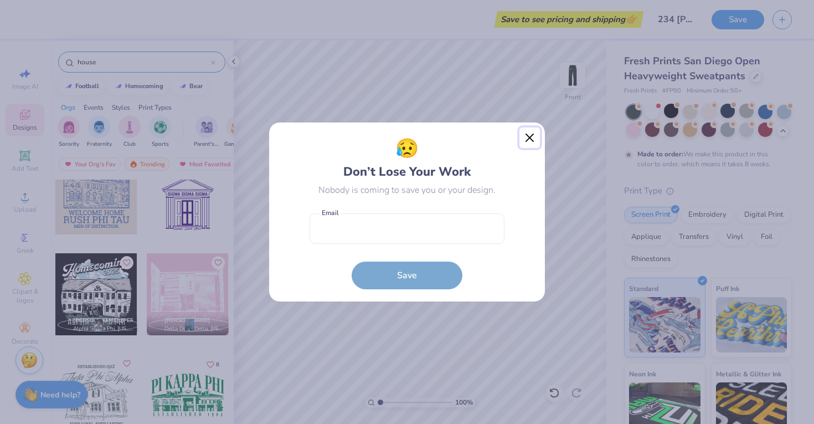
click at [530, 137] on button "Close" at bounding box center [529, 137] width 21 height 21
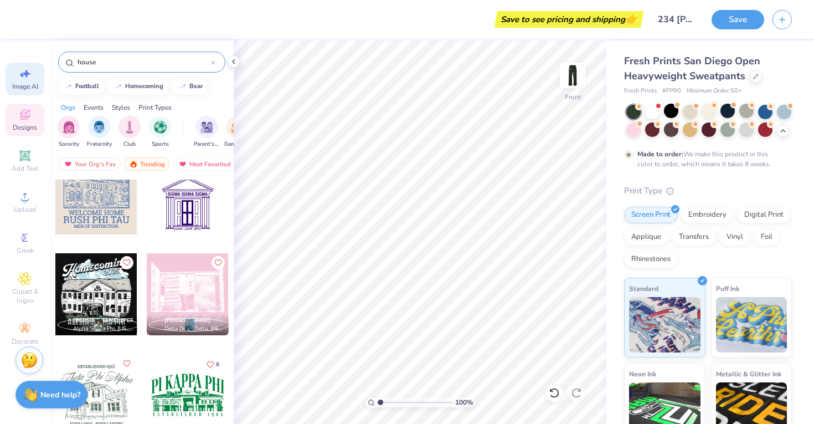
click at [31, 91] on div "Image AI" at bounding box center [25, 79] width 39 height 33
select select "4"
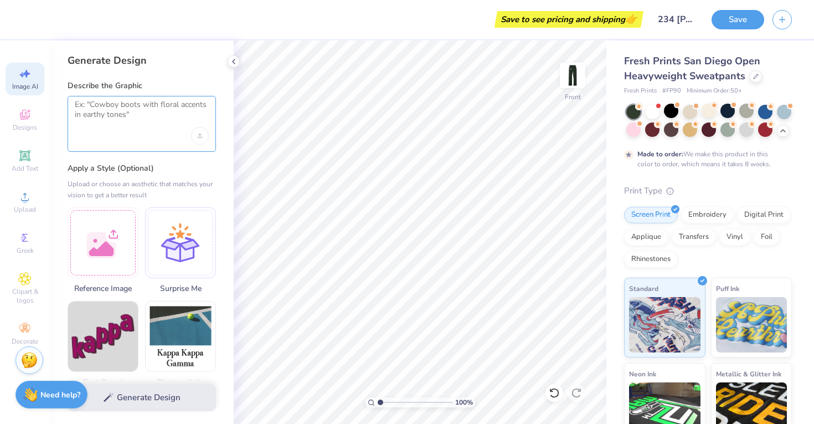
click at [107, 117] on textarea at bounding box center [142, 114] width 134 height 28
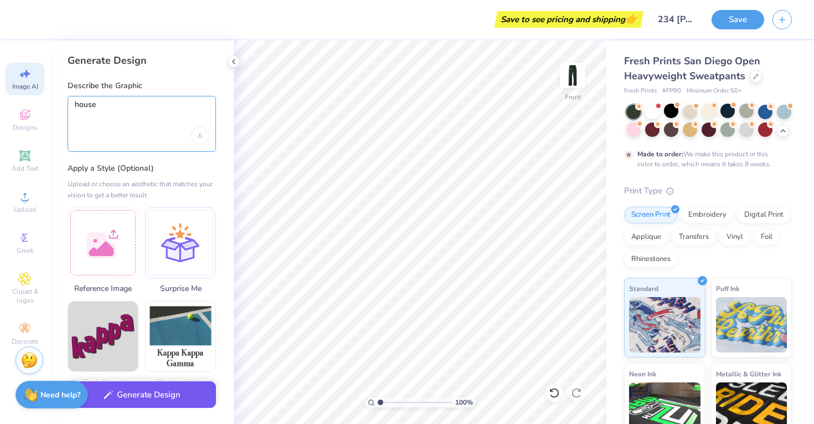
type textarea "house"
click at [139, 396] on button "Generate Design" at bounding box center [142, 394] width 148 height 27
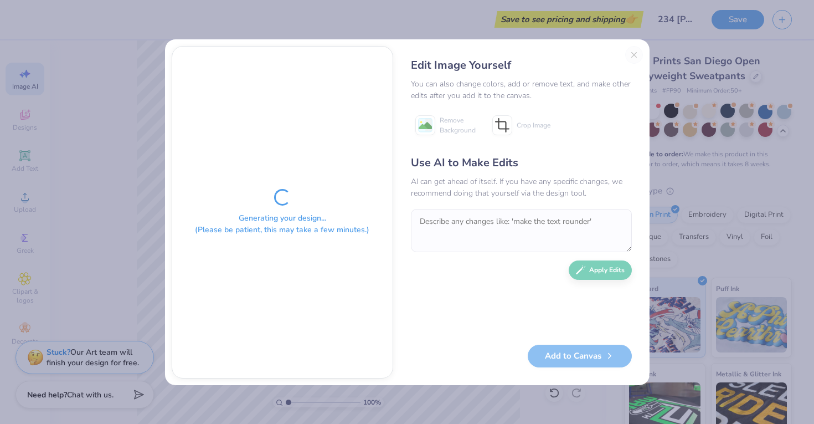
click at [632, 55] on div "Edit Image Yourself You can also change colors, add or remove text, and make ot…" at bounding box center [521, 212] width 243 height 332
click at [637, 55] on div "Edit Image Yourself You can also change colors, add or remove text, and make ot…" at bounding box center [521, 212] width 243 height 332
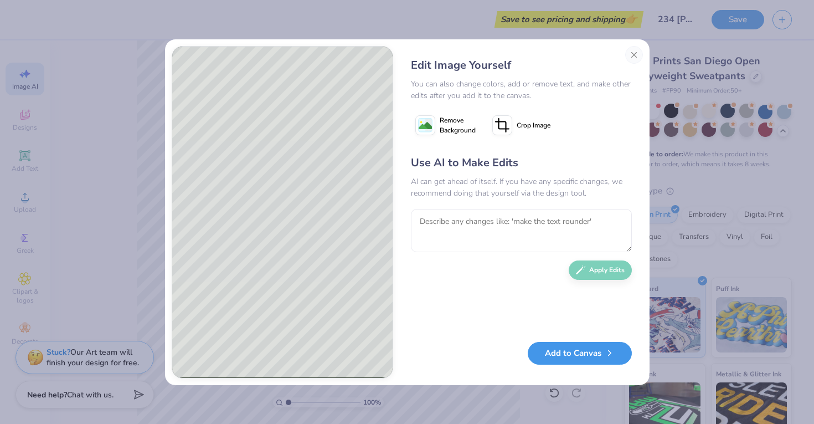
click at [565, 359] on button "Add to Canvas" at bounding box center [580, 353] width 104 height 23
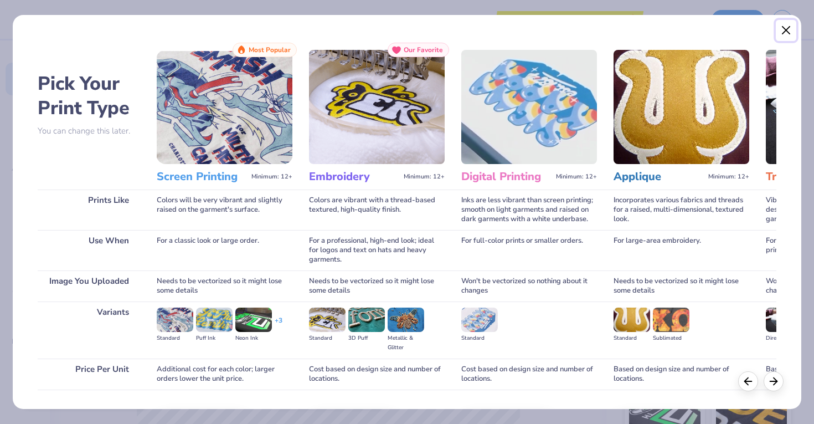
click at [789, 30] on button "Close" at bounding box center [786, 30] width 21 height 21
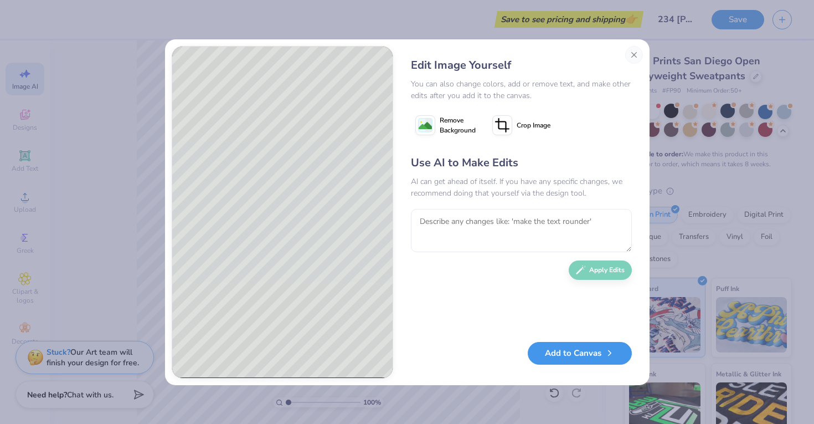
click at [567, 363] on button "Add to Canvas" at bounding box center [580, 353] width 104 height 23
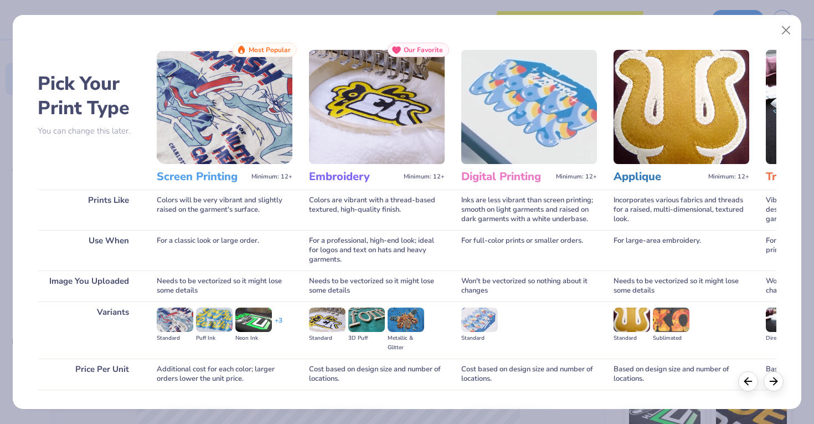
click at [279, 101] on img at bounding box center [225, 107] width 136 height 114
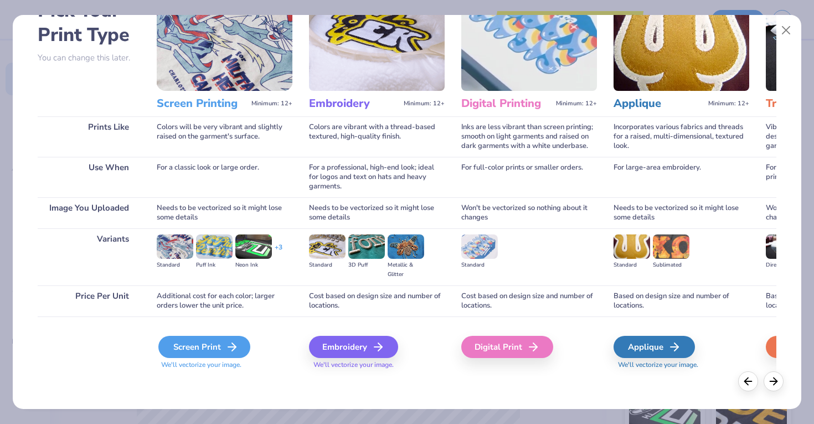
click at [219, 349] on div "Screen Print" at bounding box center [204, 346] width 92 height 22
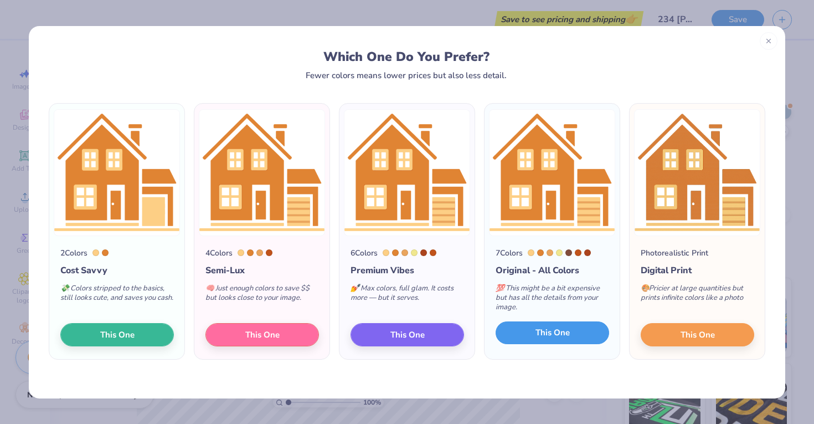
click at [538, 335] on span "This One" at bounding box center [552, 332] width 34 height 13
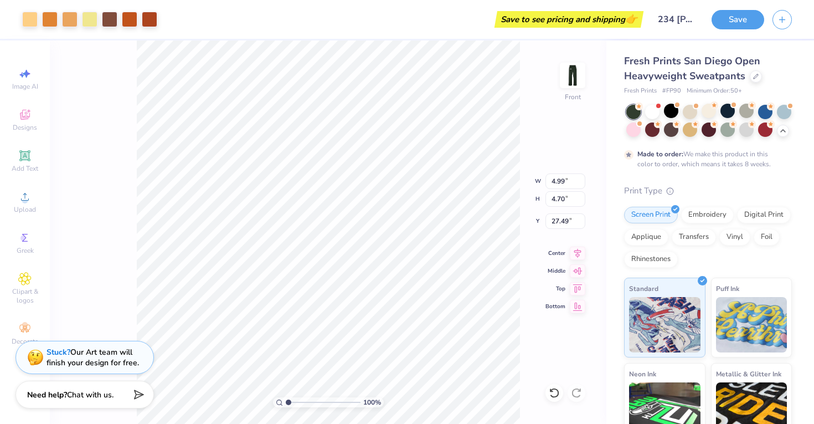
type input "4.99"
type input "4.70"
type input "4.31"
click at [576, 67] on img at bounding box center [572, 75] width 44 height 44
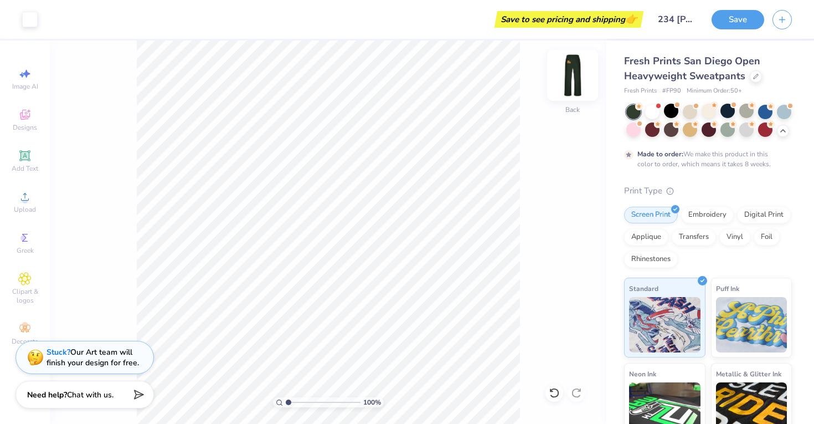
click at [576, 67] on img at bounding box center [572, 75] width 44 height 44
click at [576, 67] on img at bounding box center [572, 75] width 22 height 22
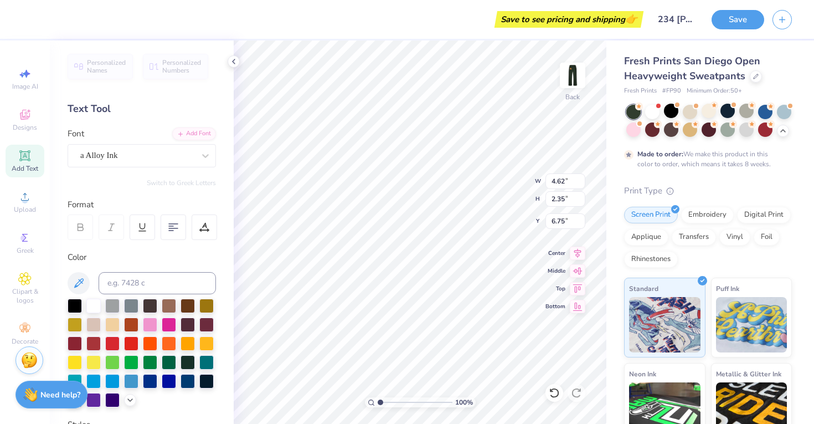
type input "5.32"
click at [571, 77] on img at bounding box center [572, 75] width 44 height 44
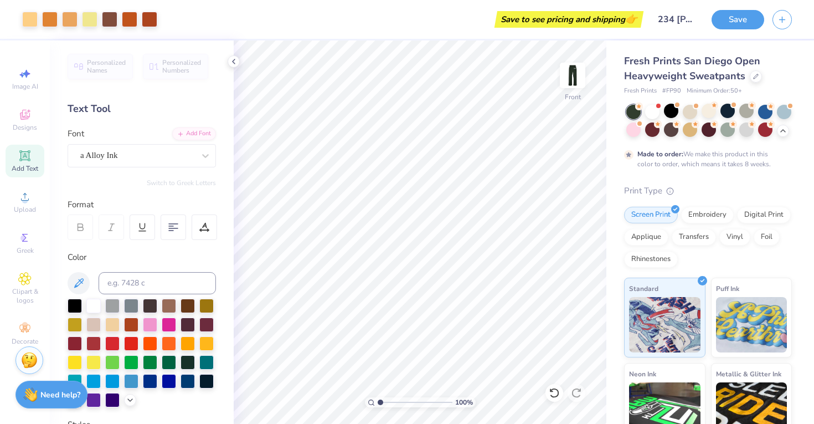
click at [571, 77] on img at bounding box center [572, 75] width 22 height 22
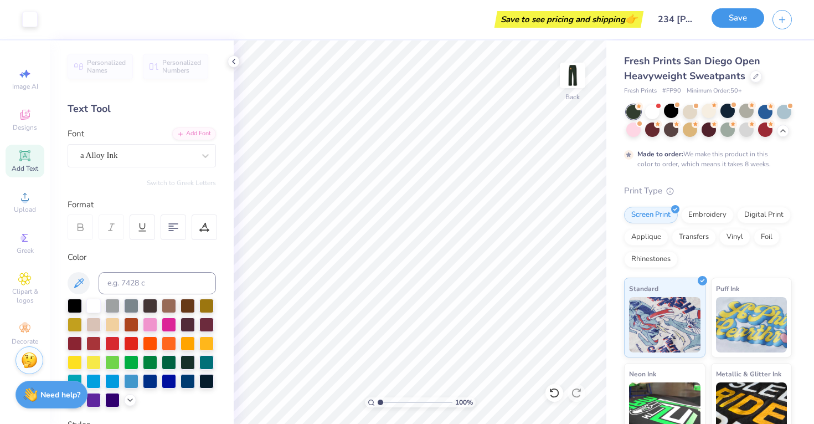
click at [737, 16] on button "Save" at bounding box center [737, 17] width 53 height 19
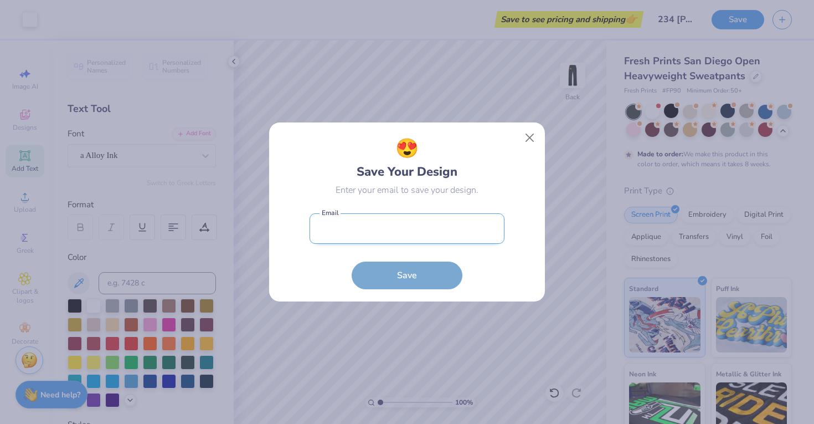
click at [389, 241] on input "email" at bounding box center [406, 228] width 195 height 30
type input "kenzie.j.neal@gmail.com"
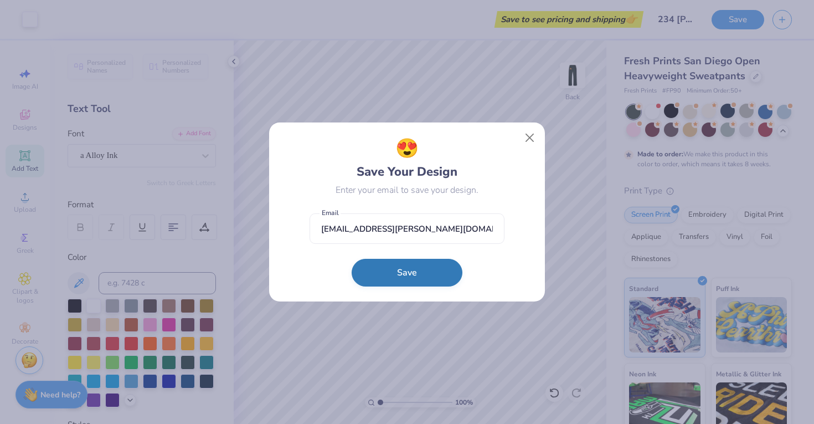
click at [405, 276] on button "Save" at bounding box center [407, 273] width 111 height 28
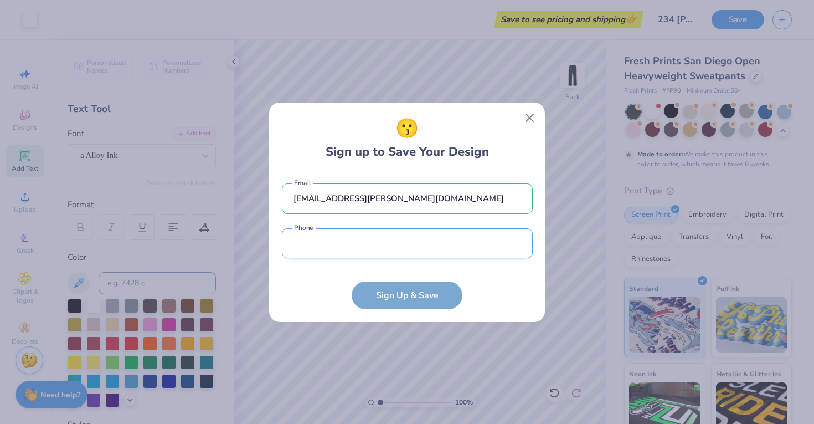
click at [386, 247] on input "tel" at bounding box center [407, 243] width 251 height 30
type input "(810) 355-6172"
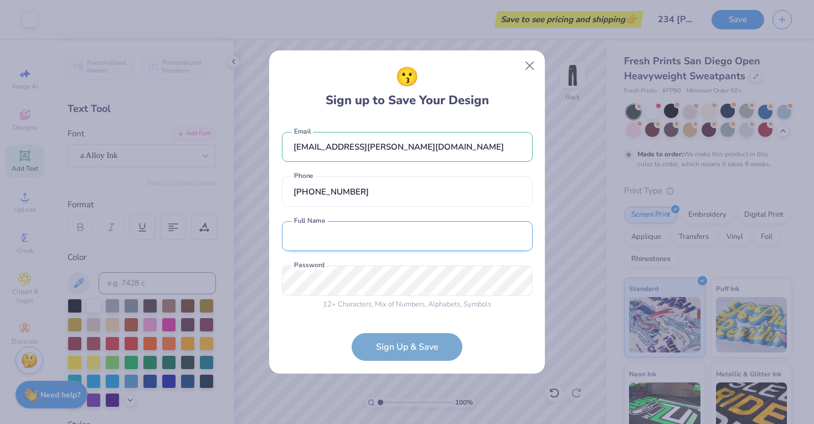
click at [370, 245] on input "text" at bounding box center [407, 236] width 251 height 30
type input "Kenzie Neal"
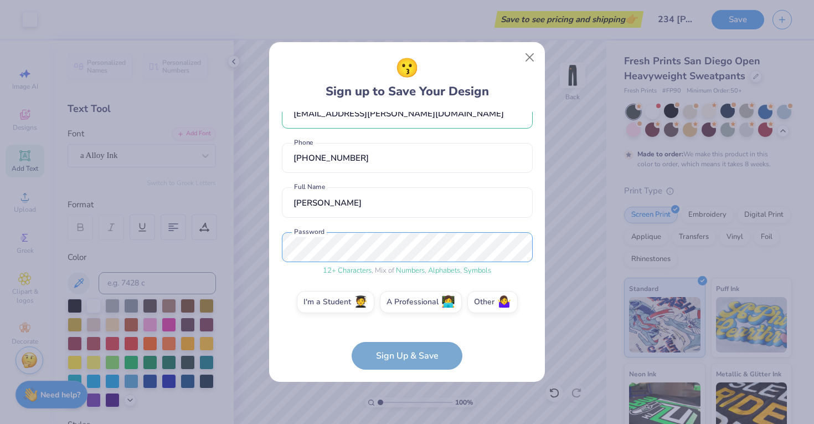
scroll to position [0, 0]
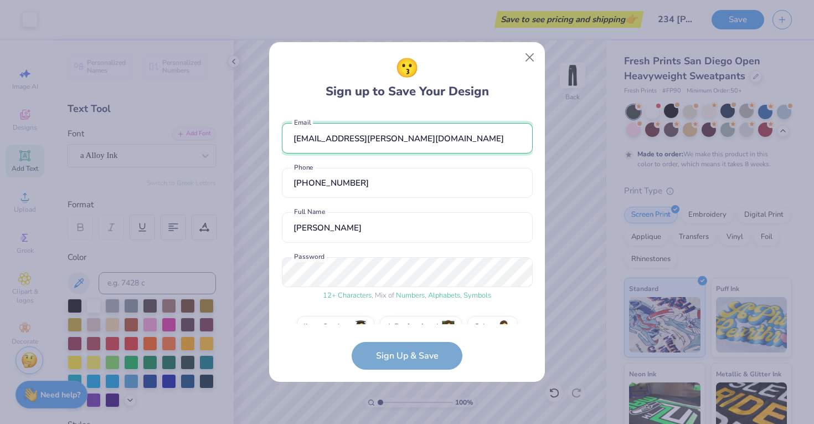
click at [390, 132] on input "kenzie.j.neal@gmail.com" at bounding box center [407, 138] width 251 height 30
drag, startPoint x: 390, startPoint y: 132, endPoint x: 269, endPoint y: 126, distance: 121.4
click at [269, 126] on div "😗 Sign up to Save Your Design kenzie.j.neal@gmail.com Email (810) 355-6172 Phon…" at bounding box center [407, 212] width 276 height 340
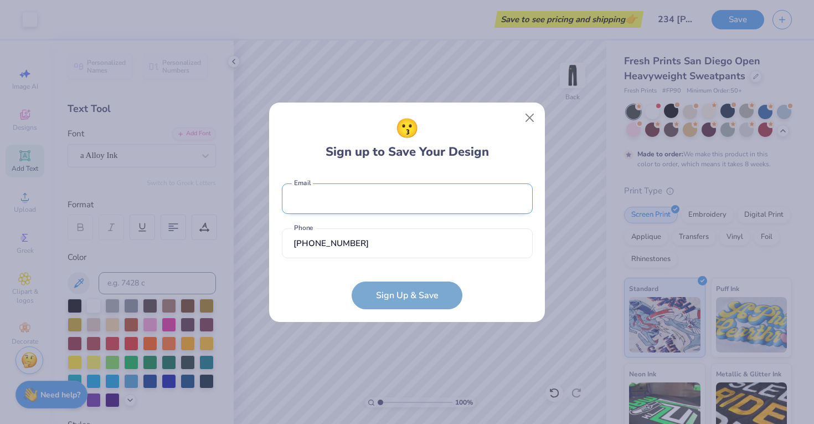
click at [337, 194] on input "email" at bounding box center [407, 198] width 251 height 30
type input "nealke@mail.gvsu.edu"
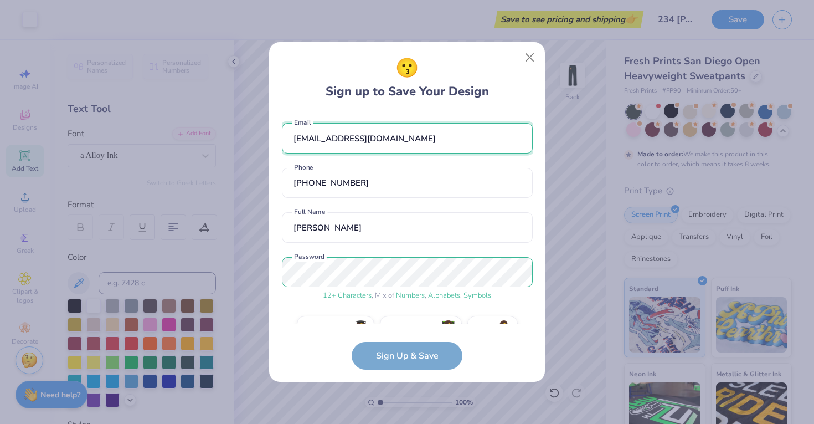
scroll to position [25, 0]
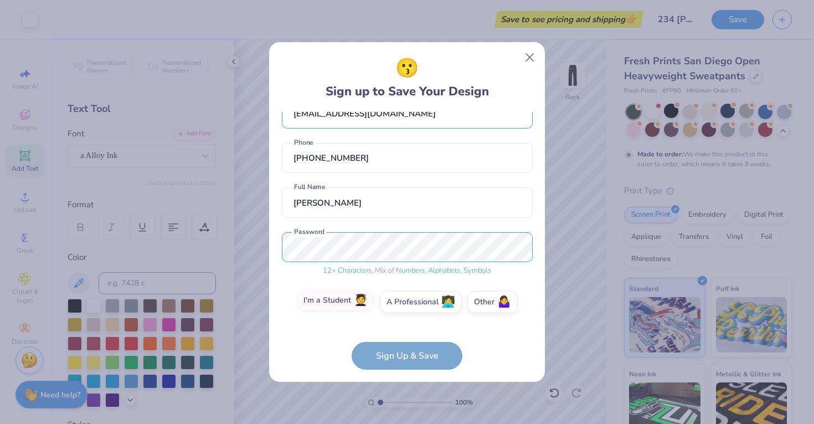
click at [351, 301] on label "I'm a Student 🧑‍🎓" at bounding box center [336, 300] width 78 height 22
click at [404, 326] on input "I'm a Student 🧑‍🎓" at bounding box center [407, 329] width 7 height 7
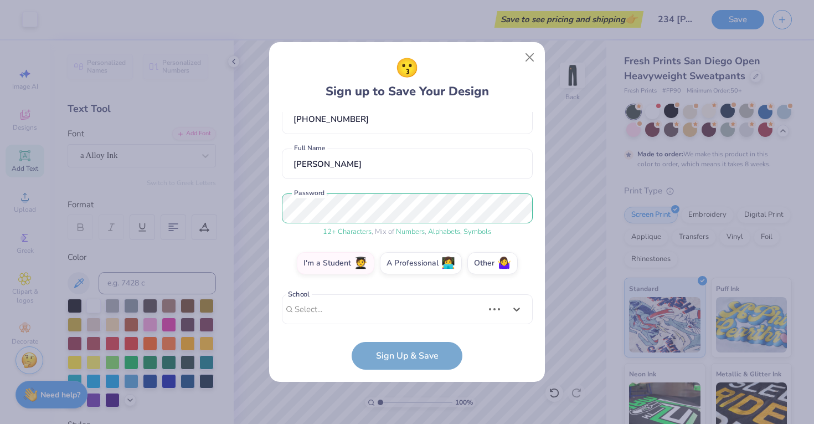
click at [351, 308] on div "Use Up and Down to choose options, press Enter to select the currently focused …" at bounding box center [407, 326] width 251 height 64
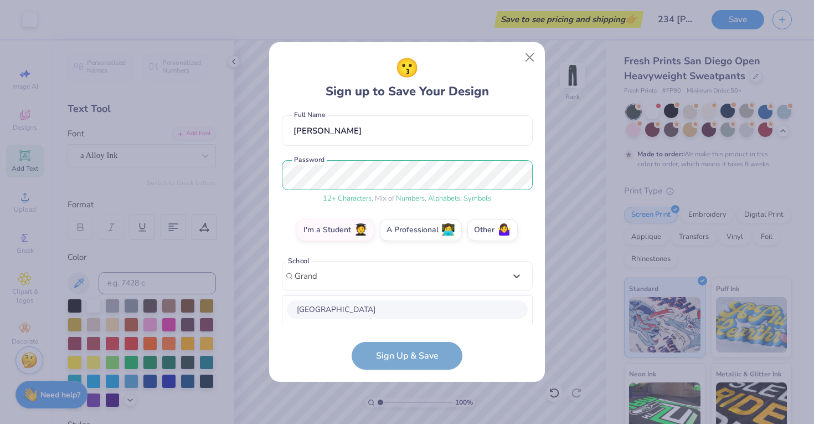
scroll to position [235, 0]
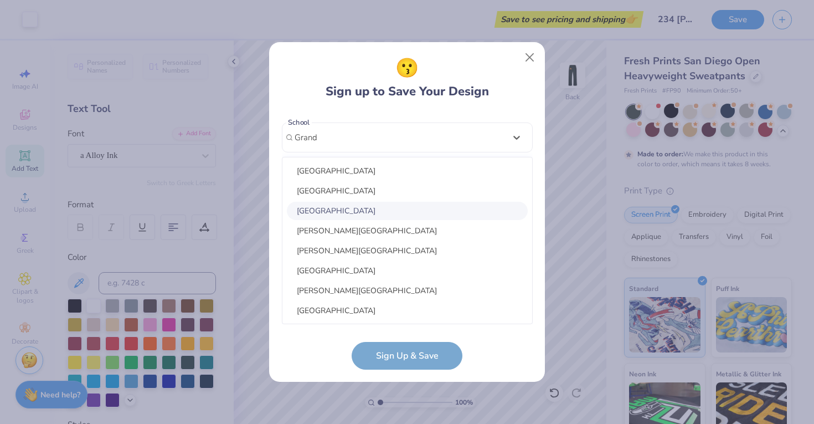
click at [387, 204] on div "Grand Valley State University" at bounding box center [407, 211] width 241 height 18
type input "Grand"
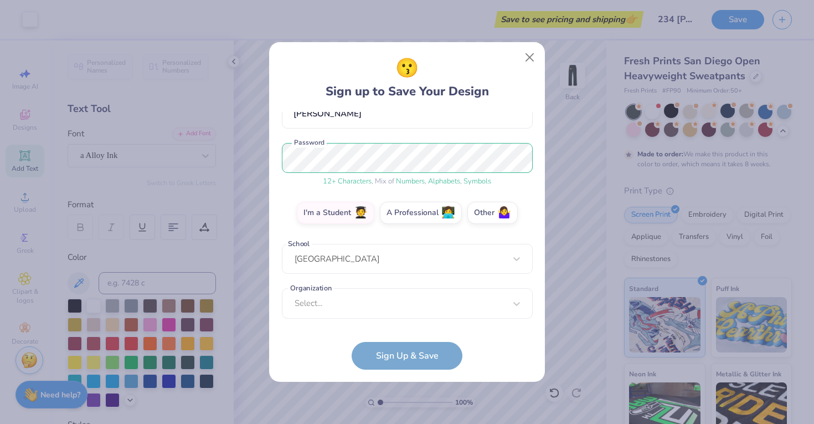
scroll to position [114, 0]
click at [388, 354] on form "nealke@mail.gvsu.edu Email (810) 355-6172 Phone Kenzie Neal Full Name 12 + Char…" at bounding box center [407, 240] width 251 height 257
click at [433, 355] on form "nealke@mail.gvsu.edu Email (810) 355-6172 Phone Kenzie Neal Full Name 12 + Char…" at bounding box center [407, 240] width 251 height 257
click at [411, 307] on div "Select..." at bounding box center [407, 303] width 251 height 30
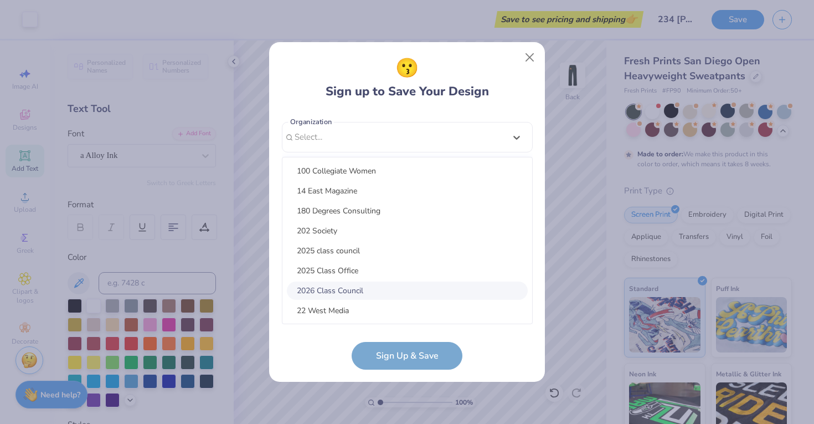
scroll to position [140, 0]
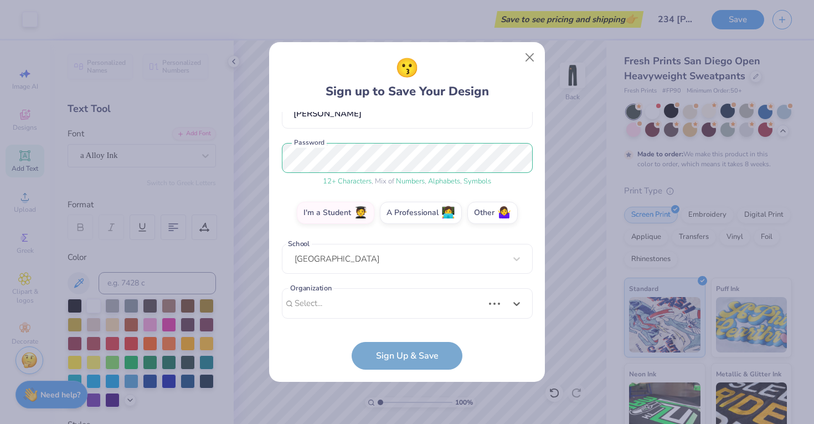
click at [520, 139] on div "nealke@mail.gvsu.edu Email (810) 355-6172 Phone Kenzie Neal Full Name 12 + Char…" at bounding box center [407, 218] width 251 height 212
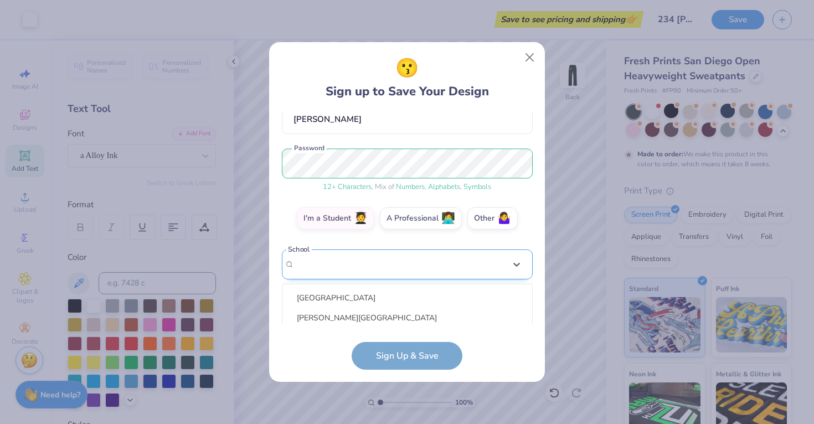
click at [453, 251] on div "option focused, 8 of 30. 30 results available. Use Up and Down to choose option…" at bounding box center [407, 350] width 251 height 202
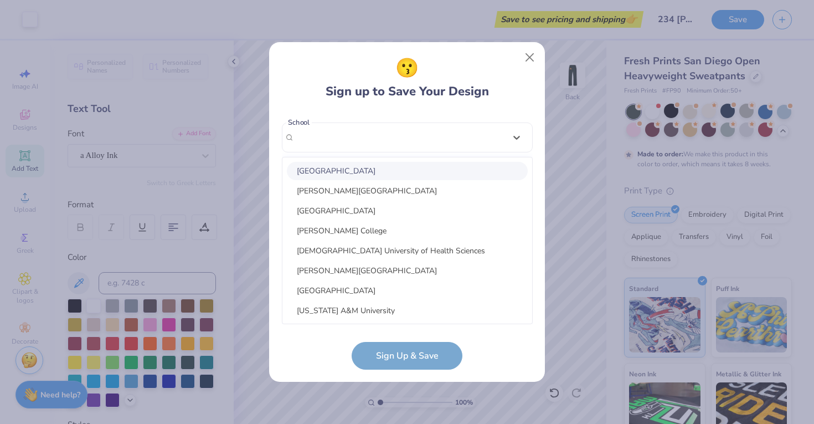
scroll to position [112, 0]
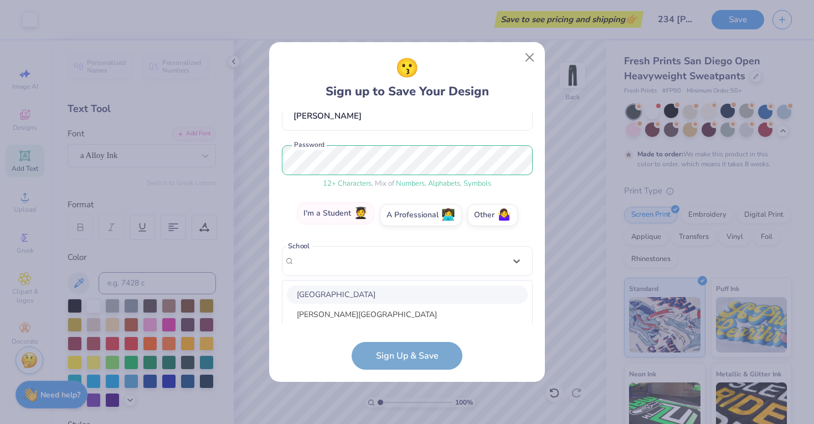
click at [339, 213] on label "I'm a Student 🧑‍🎓" at bounding box center [336, 213] width 78 height 22
click at [404, 326] on input "I'm a Student 🧑‍🎓" at bounding box center [407, 329] width 7 height 7
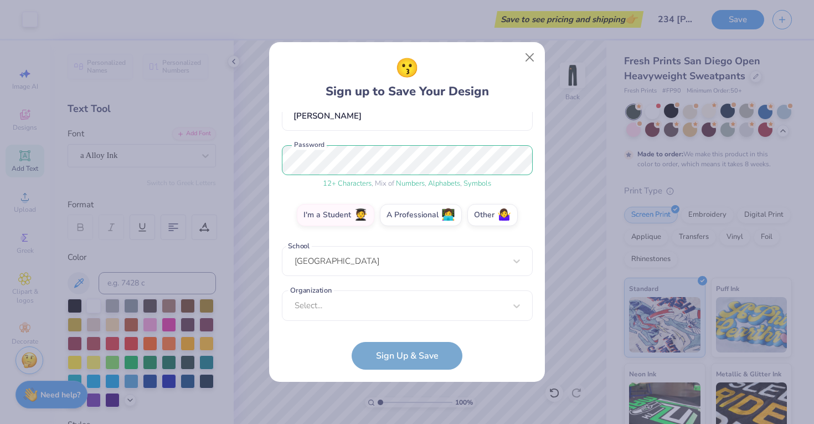
click at [393, 356] on form "nealke@mail.gvsu.edu Email (810) 355-6172 Phone Kenzie Neal Full Name 12 + Char…" at bounding box center [407, 240] width 251 height 257
click at [484, 205] on label "Other 🤷‍♀️" at bounding box center [492, 211] width 50 height 22
click at [411, 326] on input "Other 🤷‍♀️" at bounding box center [407, 329] width 7 height 7
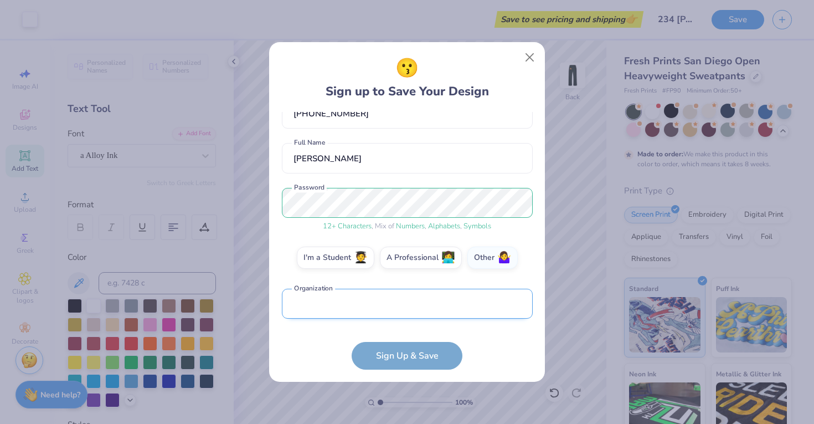
click at [393, 297] on input "text" at bounding box center [407, 303] width 251 height 30
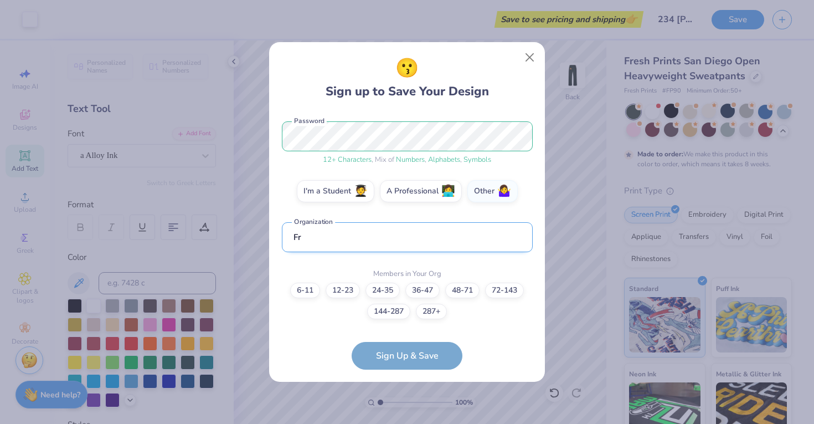
type input "F"
type input "Friends"
click at [304, 292] on label "6-11" at bounding box center [305, 289] width 30 height 16
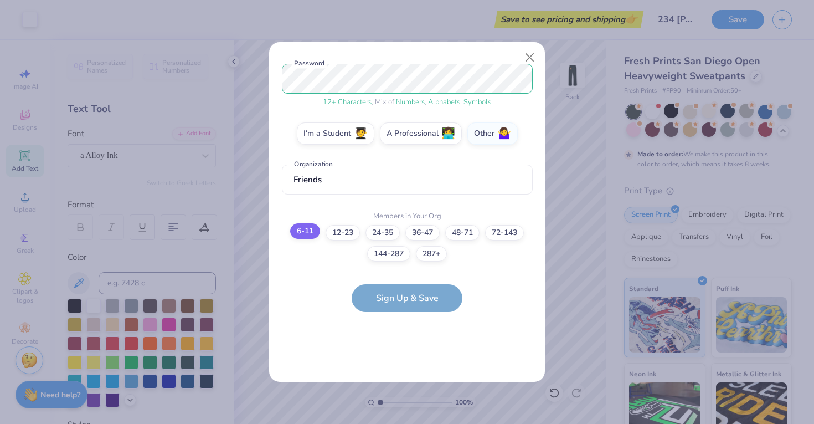
scroll to position [0, 0]
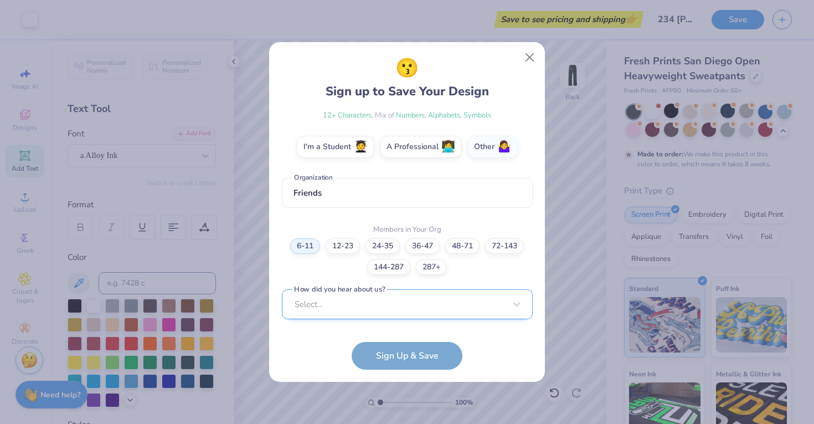
click at [364, 304] on div "Select..." at bounding box center [407, 304] width 251 height 30
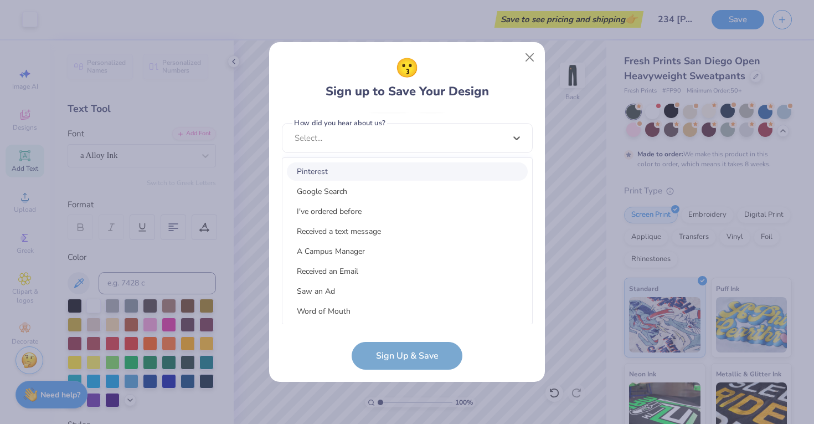
click at [361, 171] on div "Pinterest" at bounding box center [407, 171] width 241 height 18
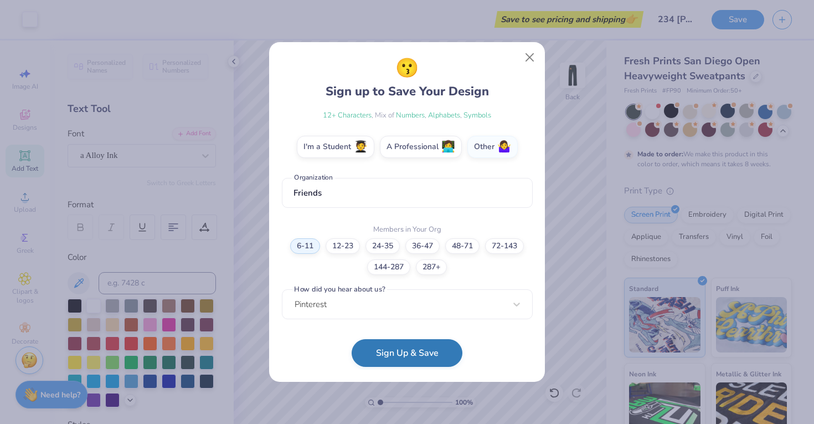
click at [376, 355] on button "Sign Up & Save" at bounding box center [407, 353] width 111 height 28
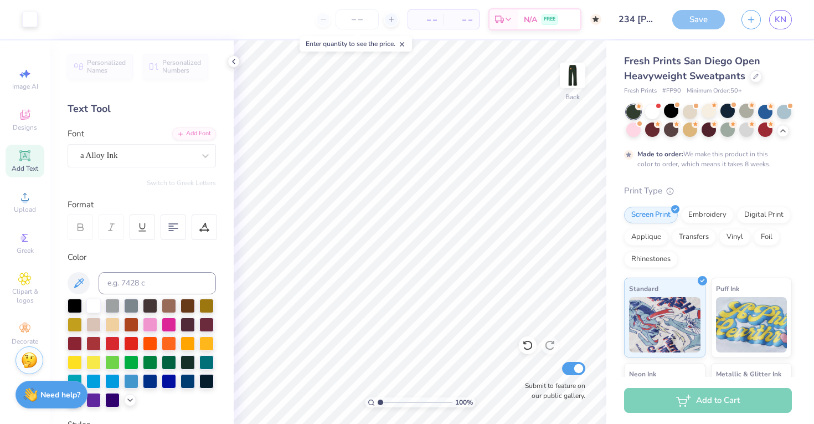
click at [704, 19] on div "Save" at bounding box center [698, 19] width 53 height 19
click at [751, 17] on line "button" at bounding box center [751, 18] width 0 height 6
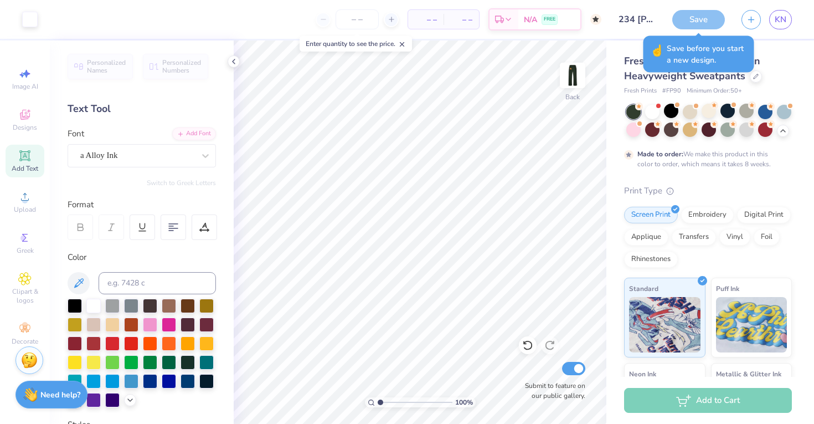
click at [683, 23] on div "Save" at bounding box center [698, 19] width 53 height 19
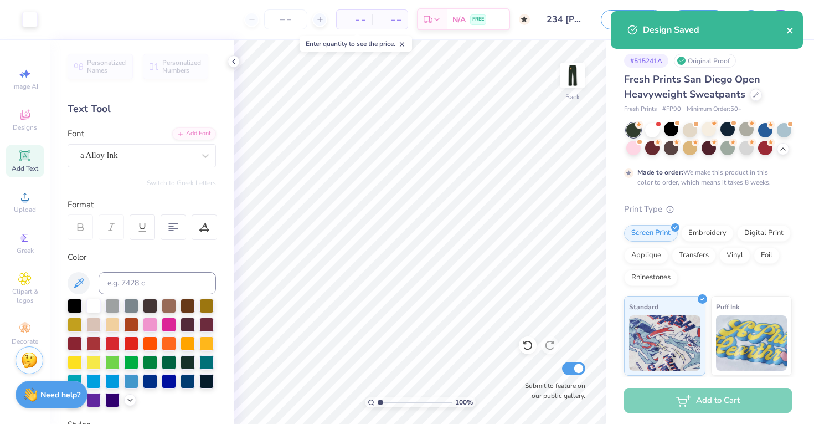
click at [791, 32] on icon "close" at bounding box center [790, 31] width 6 height 6
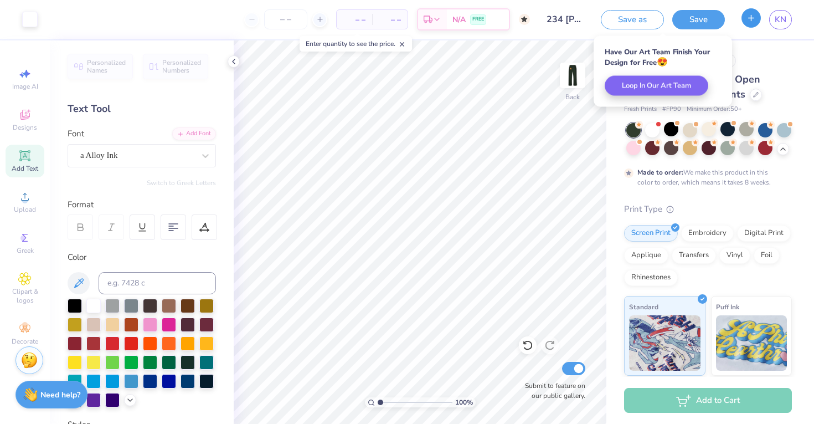
click at [751, 16] on icon "button" at bounding box center [750, 17] width 9 height 9
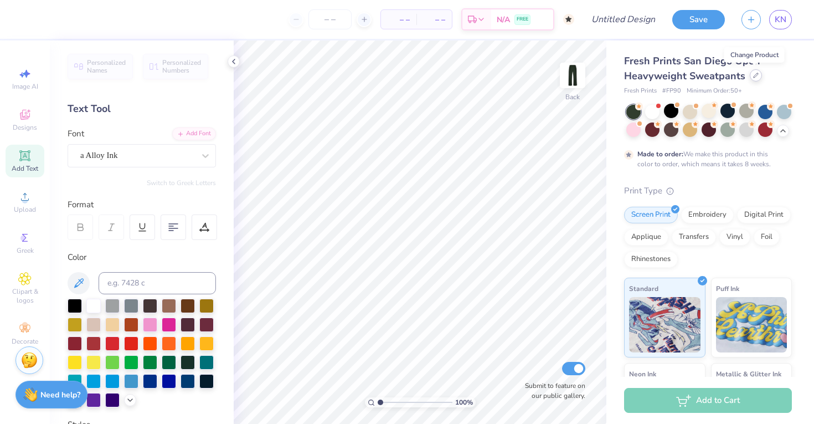
click at [752, 78] on div at bounding box center [756, 75] width 12 height 12
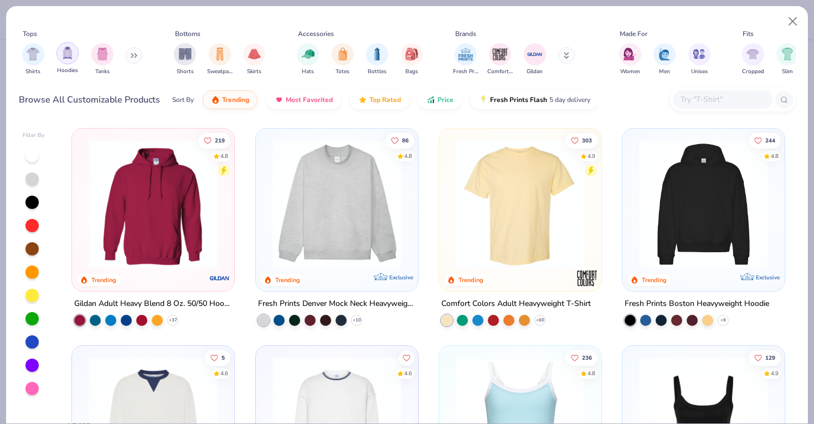
click at [69, 53] on img "filter for Hoodies" at bounding box center [67, 53] width 12 height 13
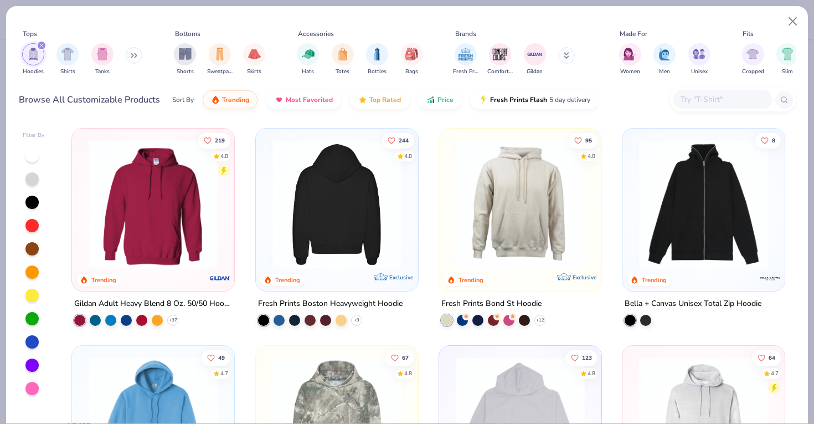
click at [357, 182] on img at bounding box center [336, 204] width 140 height 129
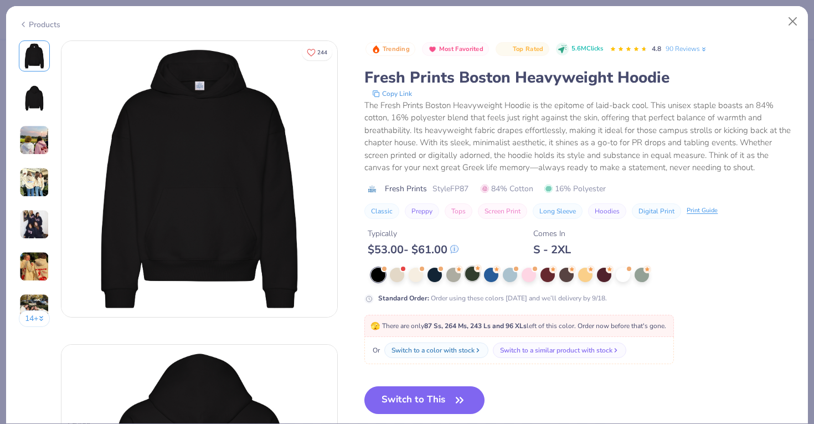
click at [473, 273] on div at bounding box center [472, 273] width 14 height 14
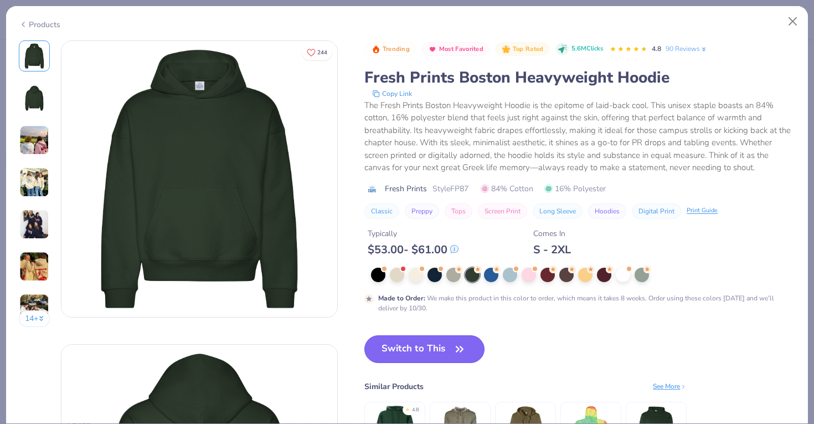
click at [449, 348] on button "Switch to This" at bounding box center [424, 349] width 120 height 28
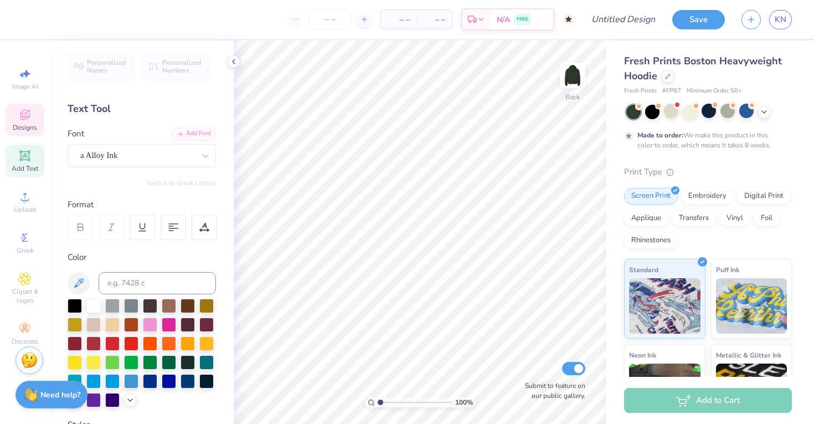
click at [24, 130] on span "Designs" at bounding box center [25, 127] width 24 height 9
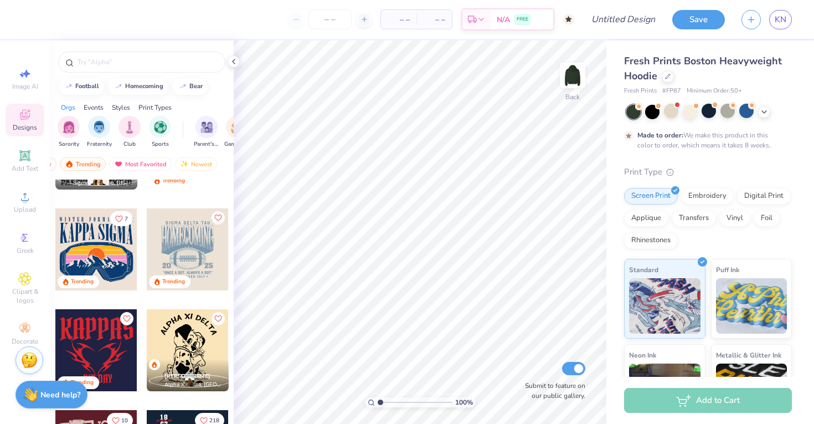
scroll to position [2424, 0]
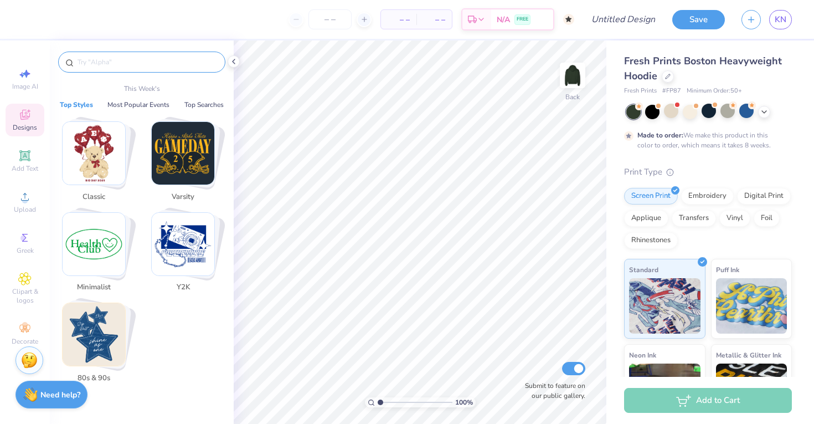
click at [122, 62] on input "text" at bounding box center [147, 61] width 142 height 11
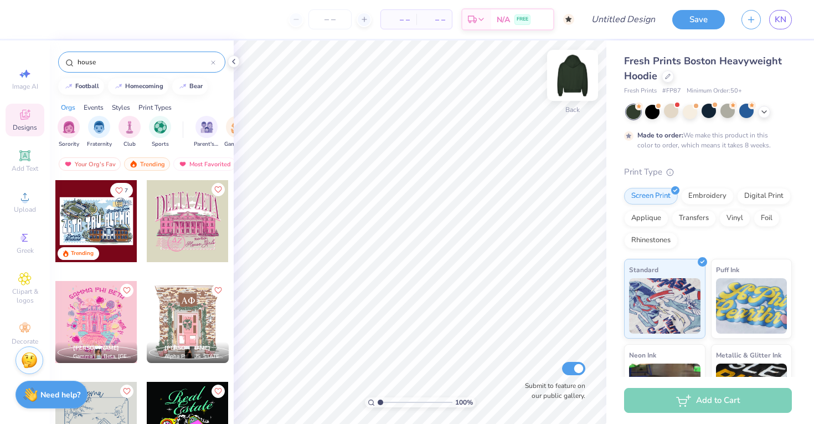
type input "house"
click at [579, 79] on img at bounding box center [572, 75] width 44 height 44
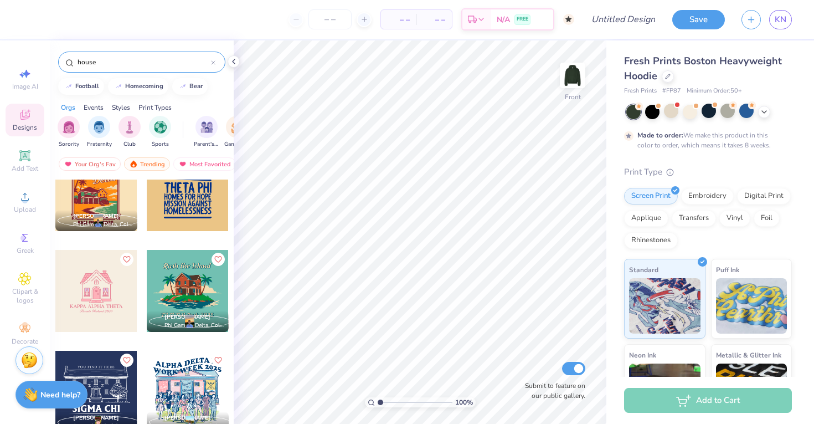
scroll to position [426, 0]
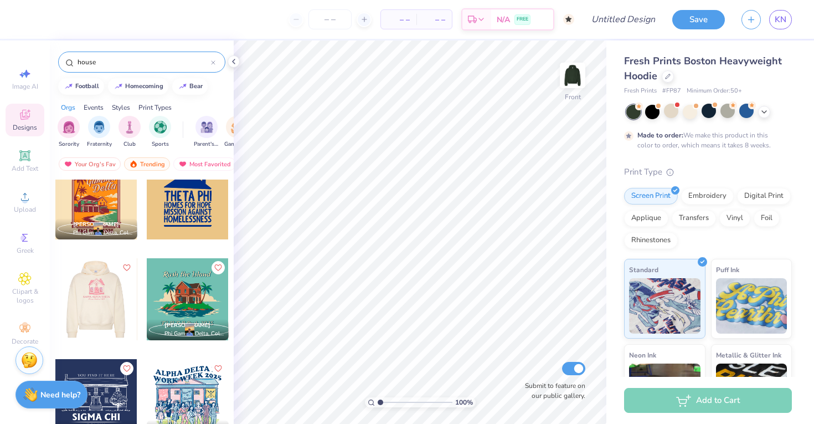
click at [55, 297] on div at bounding box center [14, 299] width 82 height 82
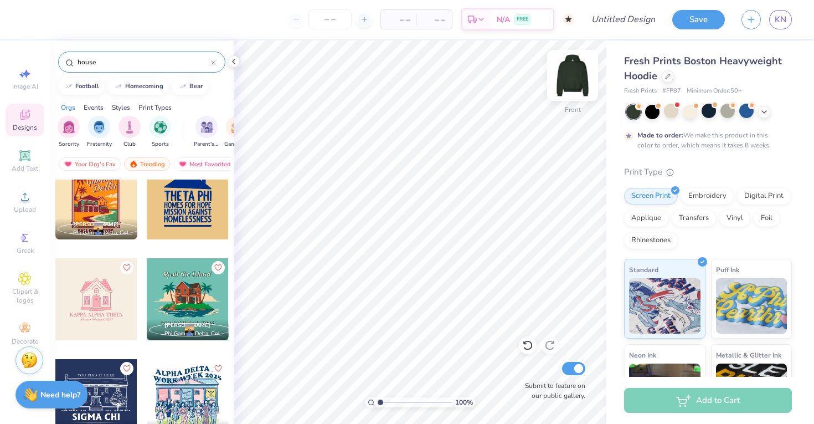
click at [576, 80] on img at bounding box center [572, 75] width 44 height 44
click at [96, 296] on div at bounding box center [96, 299] width 82 height 82
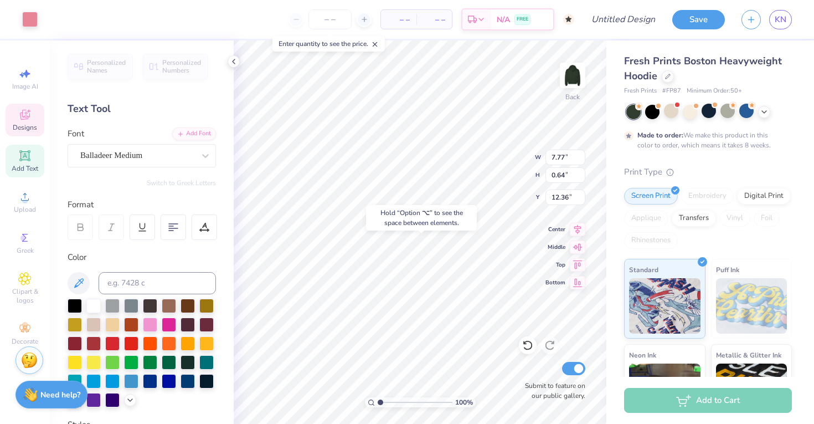
type input "12.36"
click at [449, 230] on div "Hold “Option ⌥” to see the space between elements." at bounding box center [421, 218] width 117 height 32
type input "2.93"
type input "3.09"
type input "7.53"
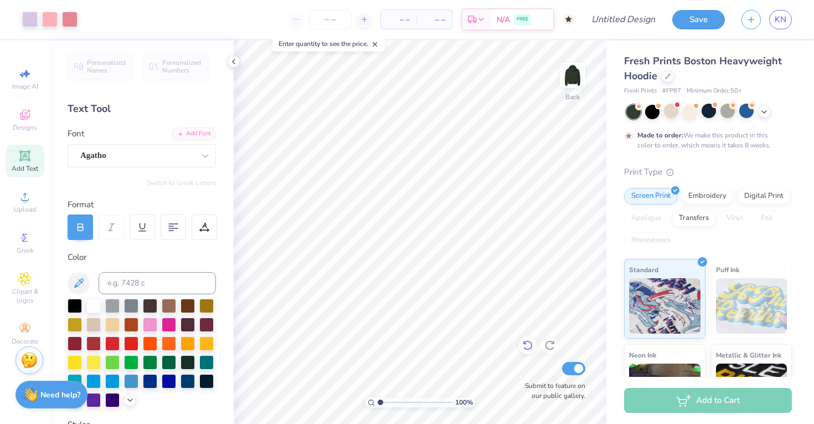
click at [525, 344] on icon at bounding box center [527, 344] width 11 height 11
type input "4.74"
type input "4.85"
type input "5.86"
click at [527, 351] on div at bounding box center [528, 345] width 18 height 18
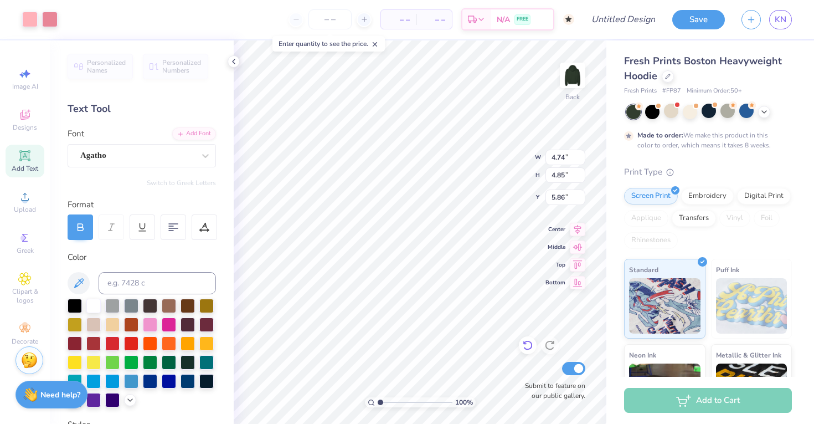
type input "7.53"
type input "7.72"
type input "3.00"
type input "3.35"
type input "3.43"
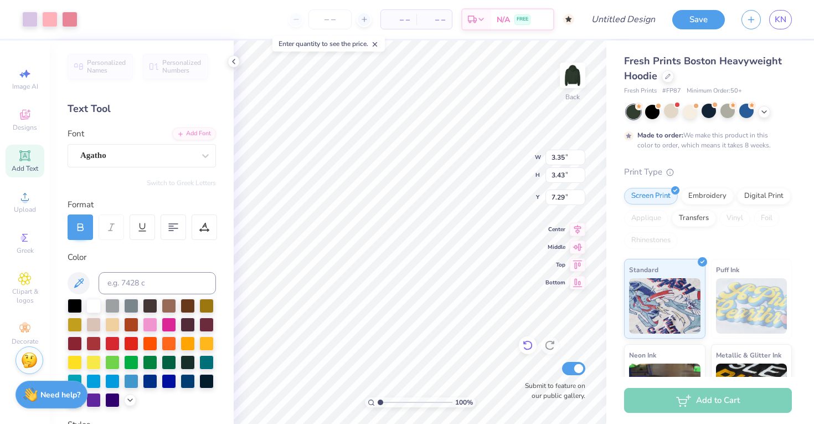
type input "3.32"
click at [30, 22] on div at bounding box center [30, 19] width 16 height 16
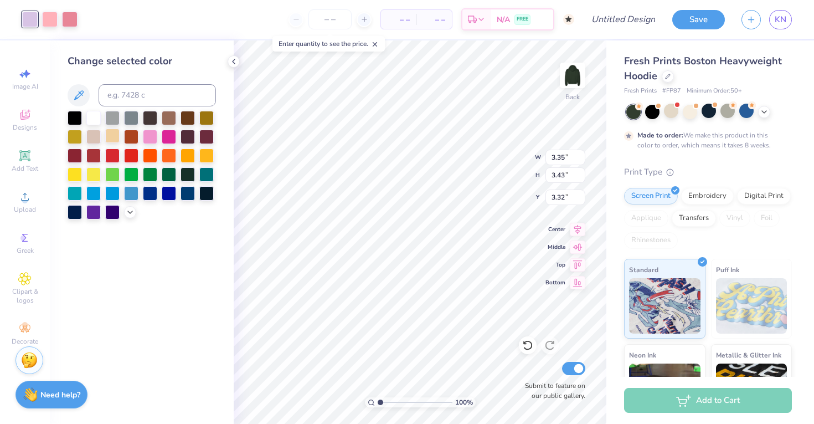
click at [110, 138] on div at bounding box center [112, 135] width 14 height 14
click at [203, 157] on div at bounding box center [206, 154] width 14 height 14
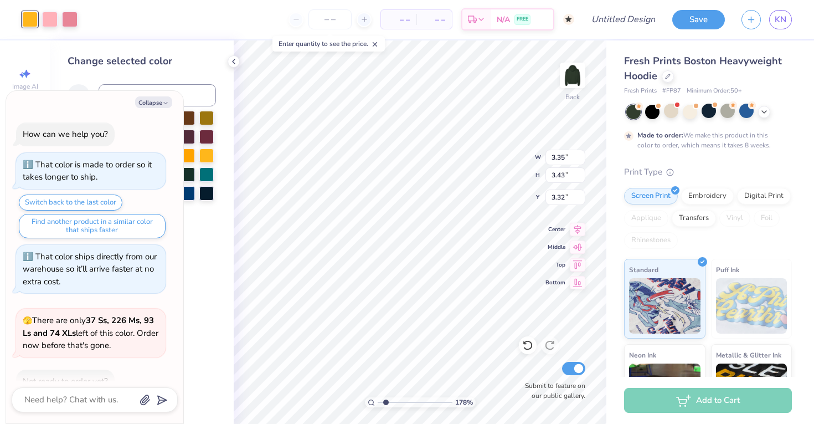
type input "1.78"
type textarea "x"
type input "1.84"
type textarea "x"
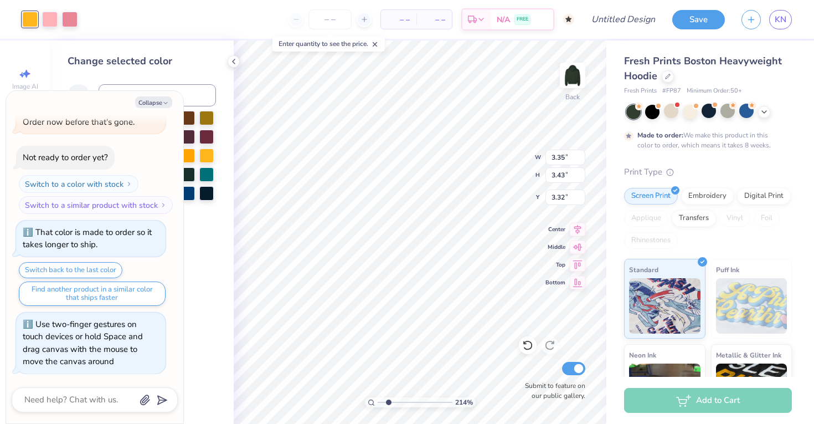
type input "2.08"
drag, startPoint x: 379, startPoint y: 404, endPoint x: 388, endPoint y: 402, distance: 8.9
click at [388, 402] on input "range" at bounding box center [415, 402] width 75 height 10
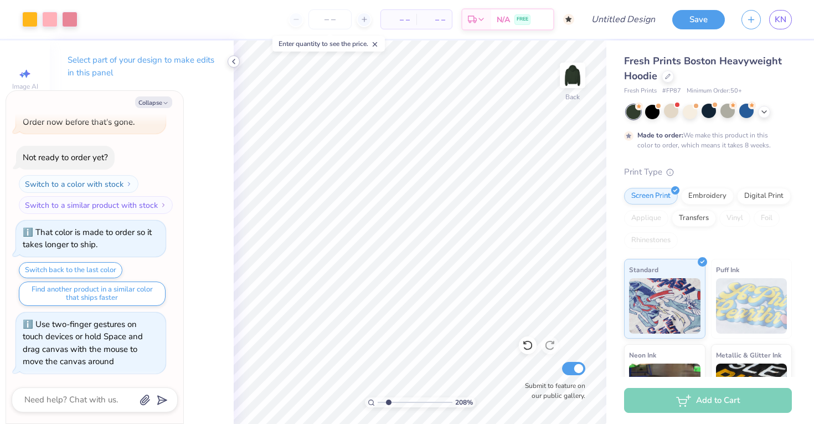
click at [231, 65] on icon at bounding box center [233, 61] width 9 height 9
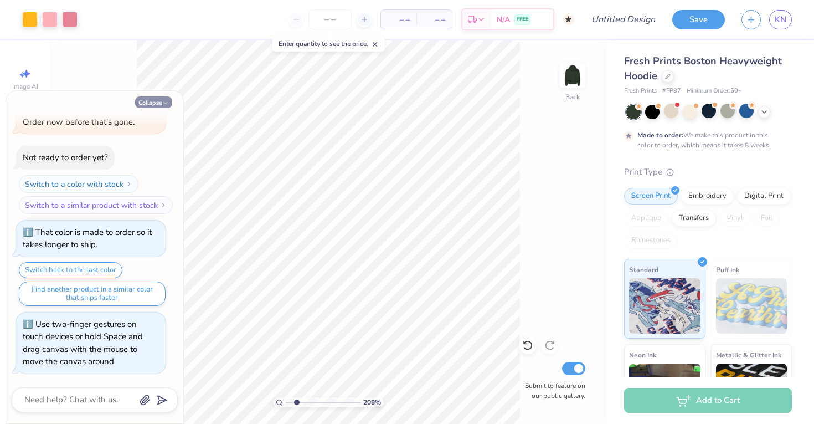
click at [158, 100] on button "Collapse" at bounding box center [153, 102] width 37 height 12
type textarea "x"
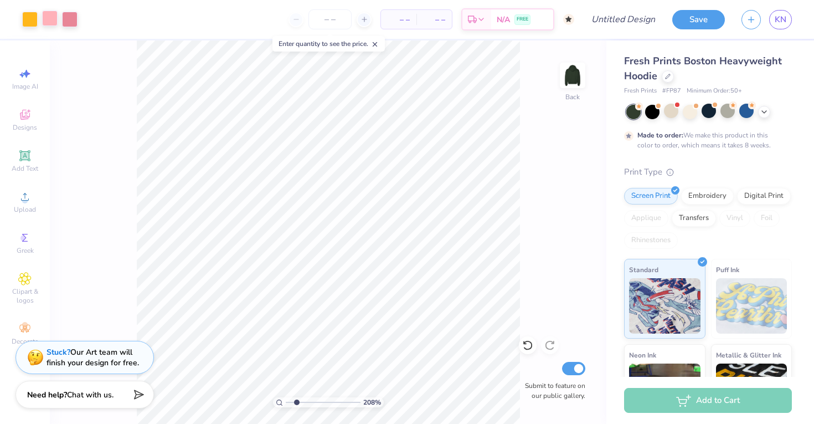
click at [48, 19] on div at bounding box center [50, 19] width 16 height 16
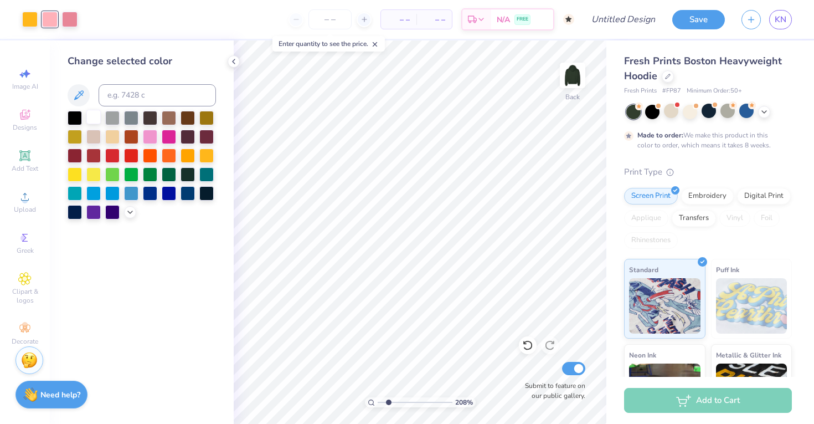
click at [91, 119] on div at bounding box center [93, 117] width 14 height 14
click at [75, 120] on div at bounding box center [75, 117] width 14 height 14
click at [206, 161] on div at bounding box center [206, 154] width 14 height 14
click at [182, 155] on div at bounding box center [187, 154] width 14 height 14
click at [76, 175] on div at bounding box center [75, 173] width 14 height 14
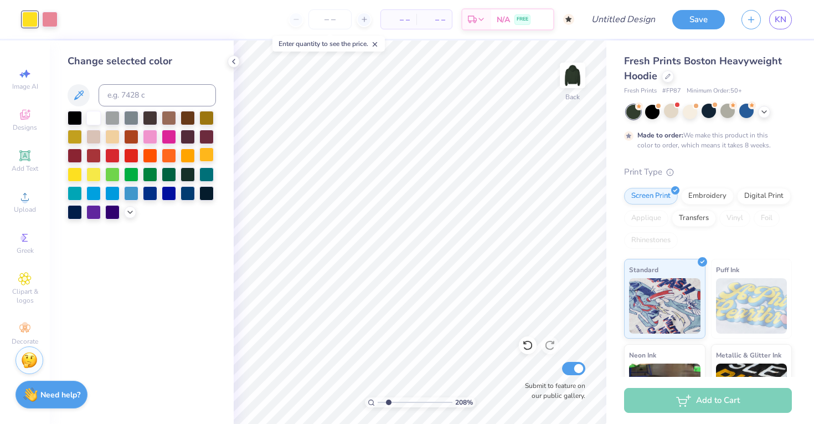
click at [209, 157] on div at bounding box center [206, 154] width 14 height 14
click at [167, 156] on div at bounding box center [169, 154] width 14 height 14
click at [51, 23] on div at bounding box center [50, 19] width 16 height 16
click at [96, 115] on div at bounding box center [93, 117] width 14 height 14
click at [28, 16] on div at bounding box center [30, 19] width 16 height 16
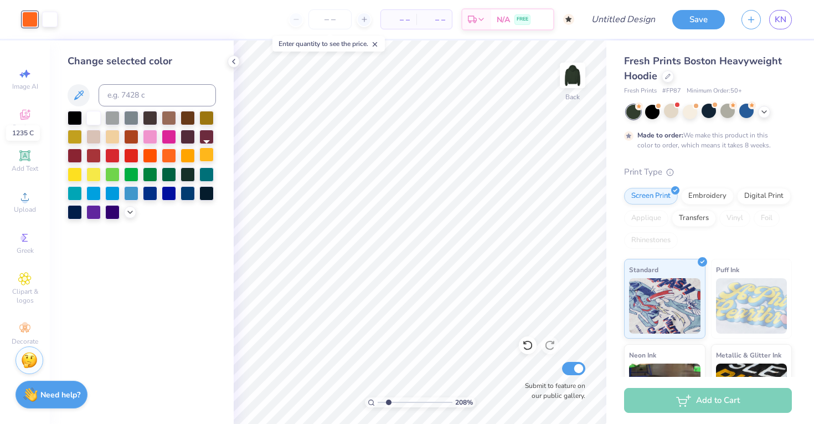
click at [207, 156] on div at bounding box center [206, 154] width 14 height 14
drag, startPoint x: 386, startPoint y: 403, endPoint x: 368, endPoint y: 403, distance: 18.8
type input "1"
click at [378, 403] on input "range" at bounding box center [415, 402] width 75 height 10
click at [231, 66] on div at bounding box center [234, 61] width 12 height 12
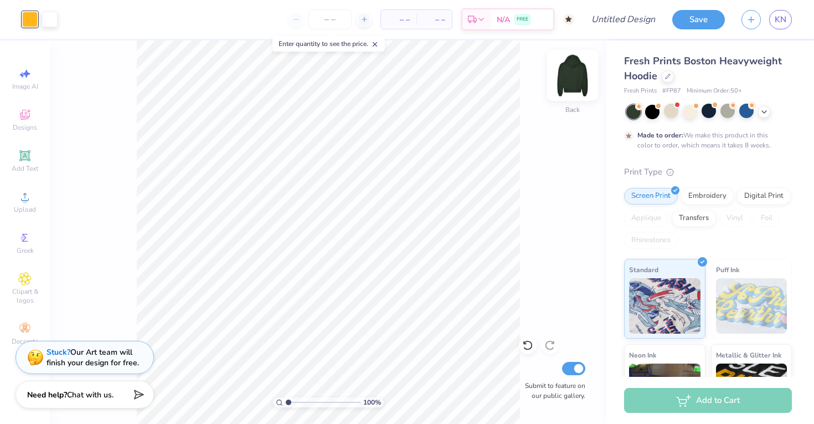
click at [577, 78] on img at bounding box center [572, 75] width 44 height 44
click at [26, 127] on span "Designs" at bounding box center [25, 127] width 24 height 9
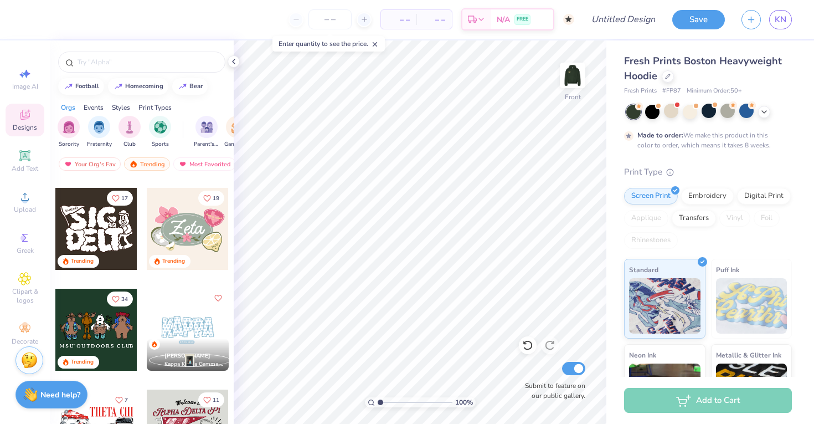
scroll to position [794, 0]
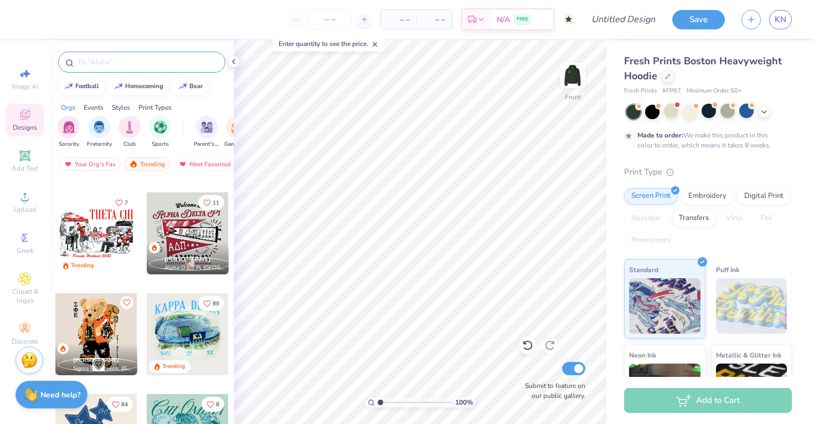
click at [113, 68] on div at bounding box center [141, 61] width 167 height 21
click at [112, 65] on input "text" at bounding box center [147, 61] width 142 height 11
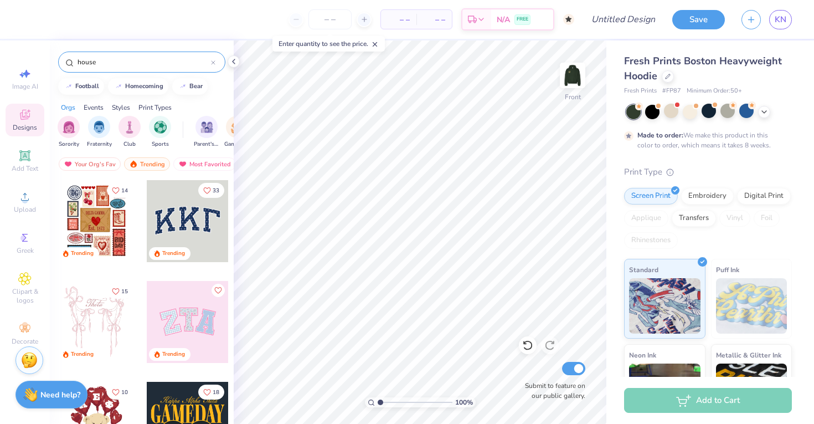
type input "house"
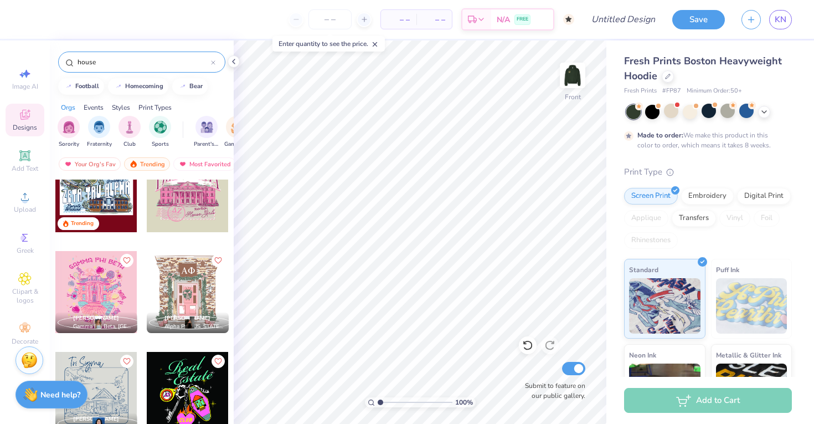
scroll to position [64, 0]
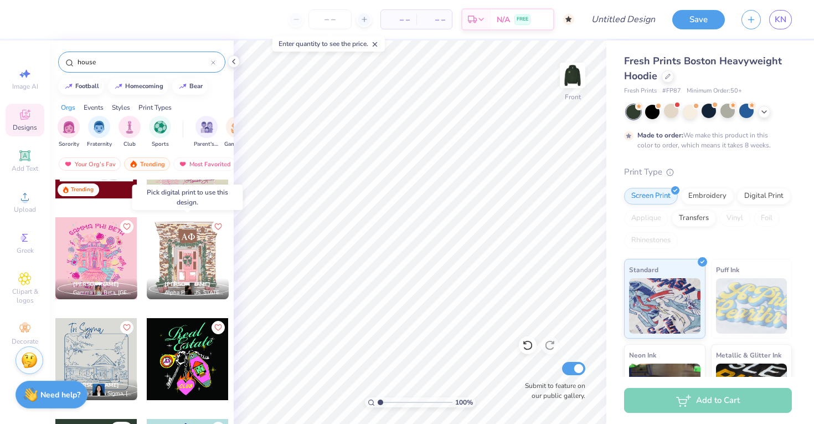
click at [194, 261] on div at bounding box center [188, 258] width 82 height 82
click at [172, 254] on div at bounding box center [188, 258] width 82 height 82
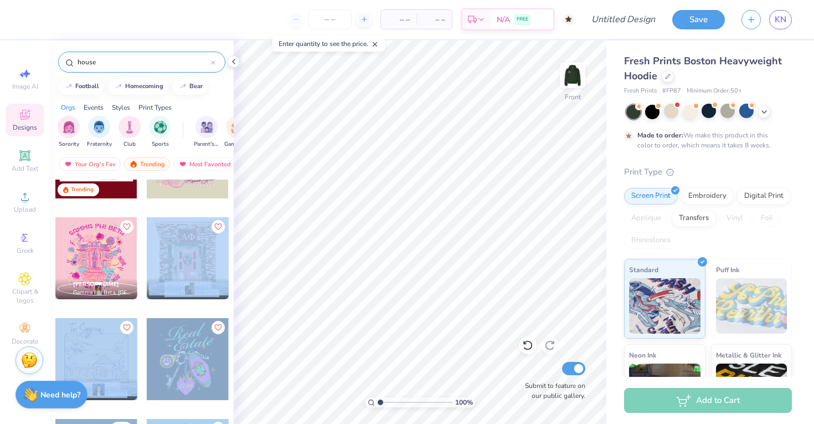
click at [371, 276] on div "– – Per Item – – Total Est. Delivery N/A FREE Design Title Save KN Image AI Des…" at bounding box center [407, 212] width 814 height 424
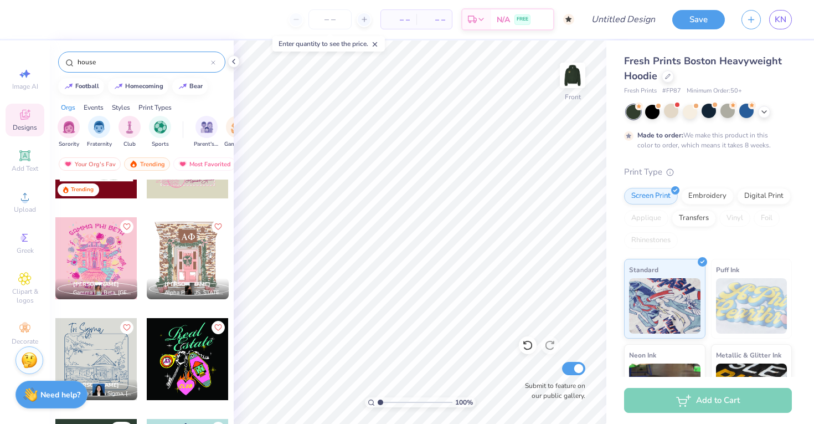
click at [213, 209] on div at bounding box center [187, 166] width 83 height 100
click at [197, 259] on div at bounding box center [188, 258] width 82 height 82
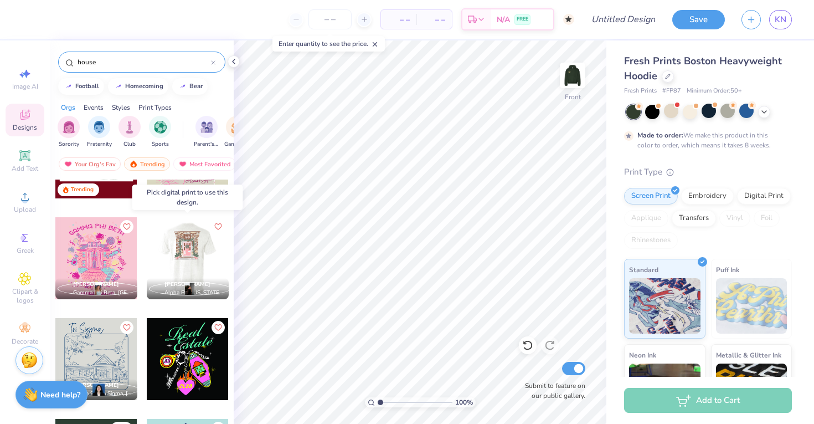
click at [194, 270] on div at bounding box center [187, 258] width 82 height 82
click at [188, 290] on span "Alpha Phi, Pennsylvania State University" at bounding box center [194, 292] width 60 height 8
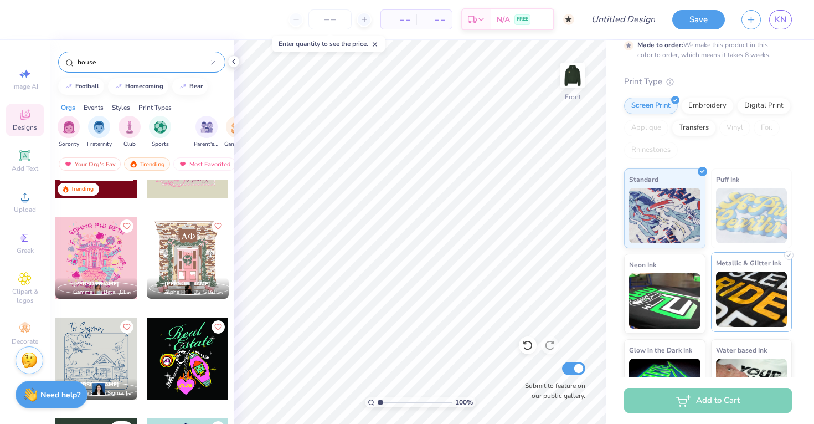
scroll to position [132, 0]
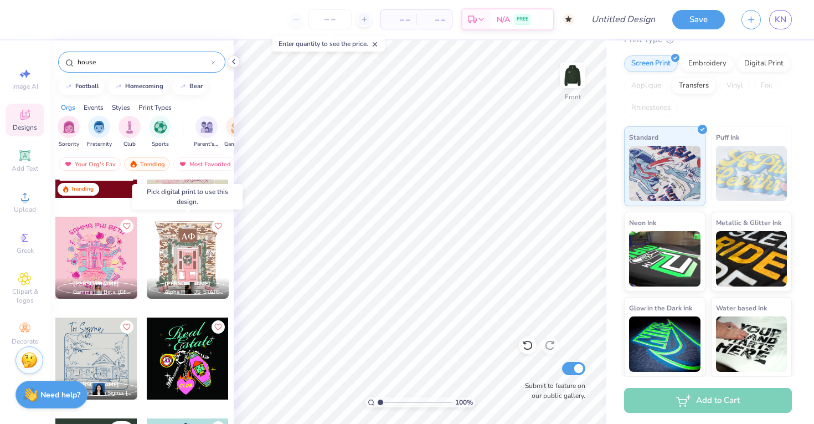
click at [163, 270] on div at bounding box center [188, 257] width 82 height 82
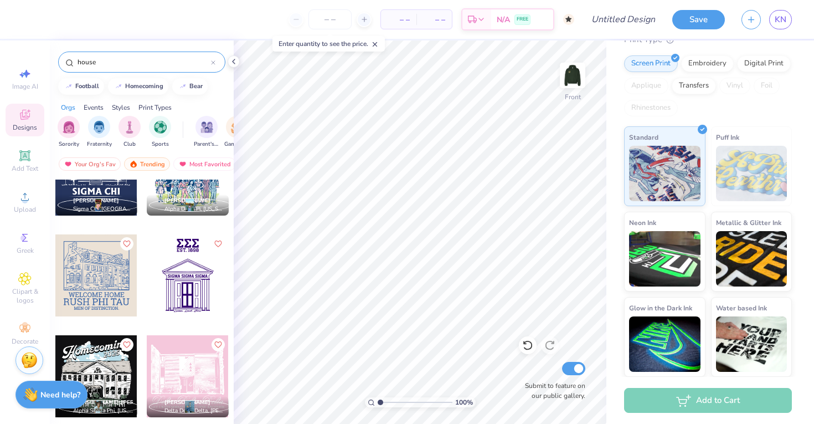
scroll to position [515, 0]
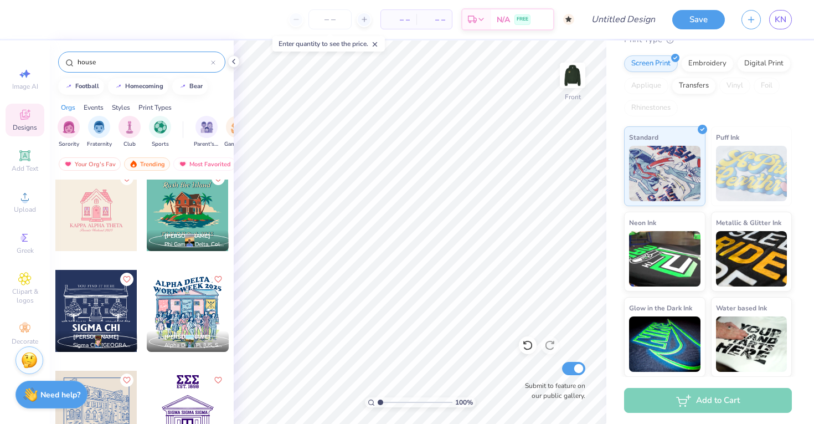
click at [95, 210] on div at bounding box center [96, 210] width 82 height 82
type input "8.69"
click at [30, 22] on div at bounding box center [30, 19] width 16 height 16
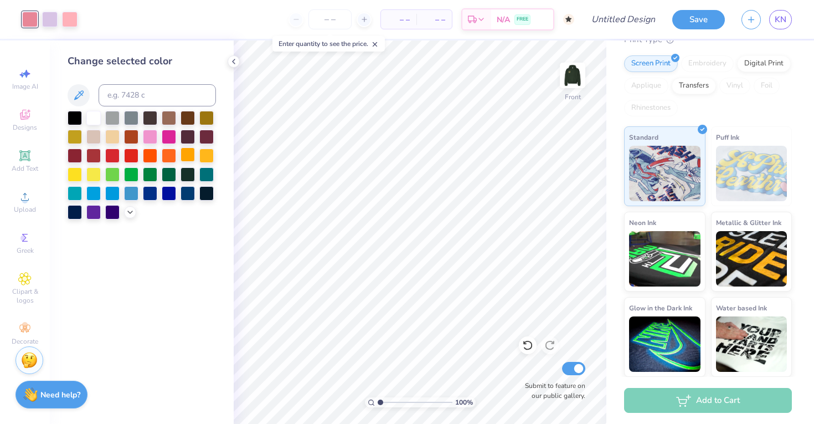
click at [190, 153] on div at bounding box center [187, 154] width 14 height 14
click at [88, 118] on div at bounding box center [93, 117] width 14 height 14
click at [57, 24] on div at bounding box center [50, 19] width 16 height 16
click at [172, 157] on div at bounding box center [169, 154] width 14 height 14
click at [68, 21] on div at bounding box center [70, 19] width 16 height 16
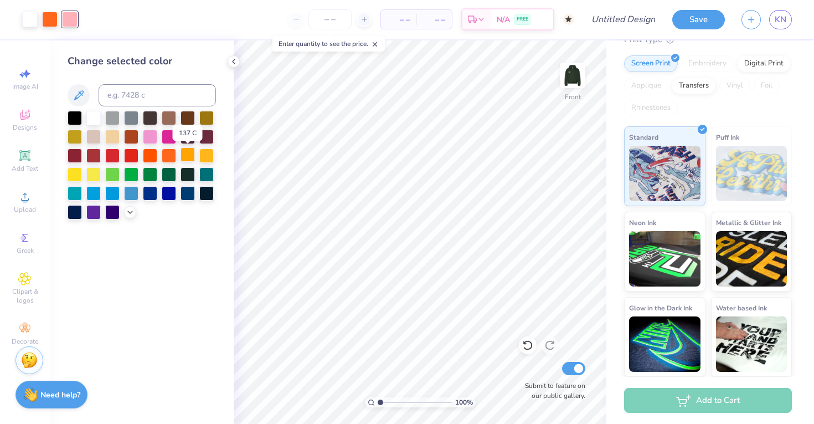
click at [190, 156] on div at bounding box center [187, 154] width 14 height 14
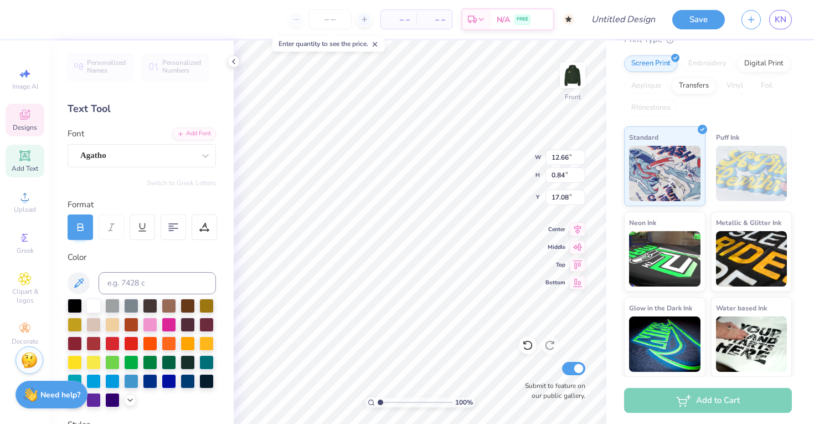
scroll to position [0, 0]
type textarea "234"
type input "7.98"
type input "0.66"
type input "18.29"
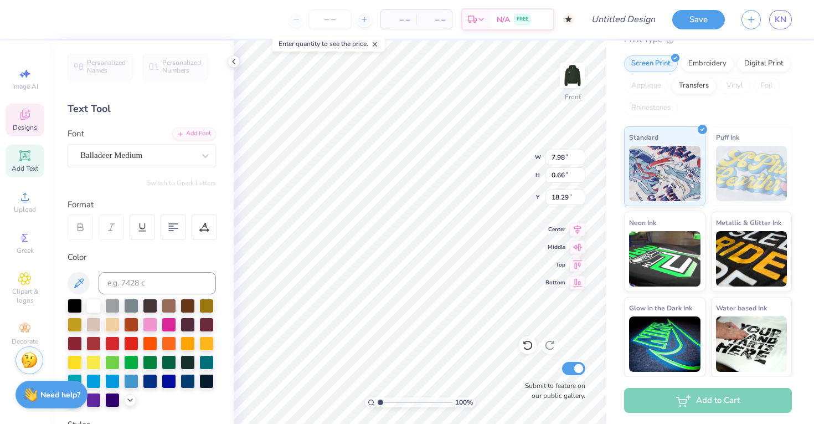
scroll to position [0, 3]
type textarea "Senior Season 2025"
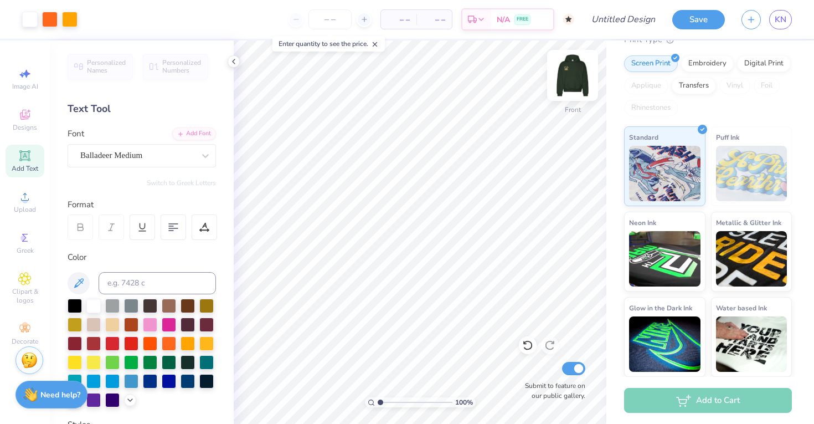
click at [572, 80] on img at bounding box center [572, 75] width 44 height 44
click at [571, 80] on img at bounding box center [572, 75] width 44 height 44
click at [573, 80] on img at bounding box center [572, 75] width 44 height 44
click at [582, 74] on img at bounding box center [572, 75] width 44 height 44
click at [16, 110] on div "Designs" at bounding box center [25, 120] width 39 height 33
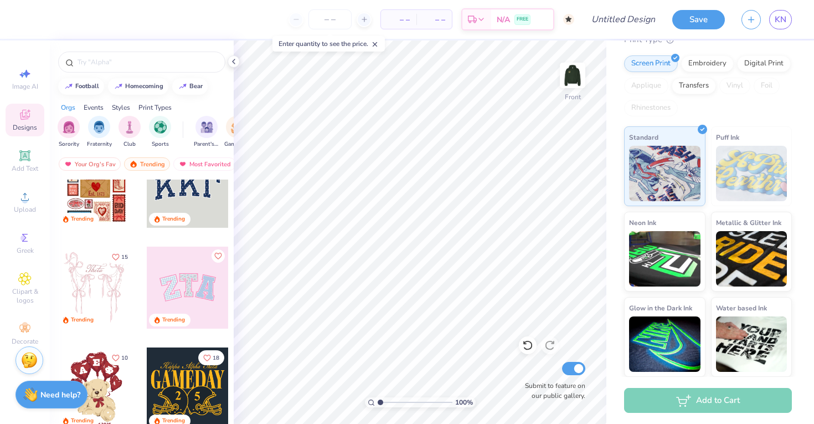
scroll to position [33, 0]
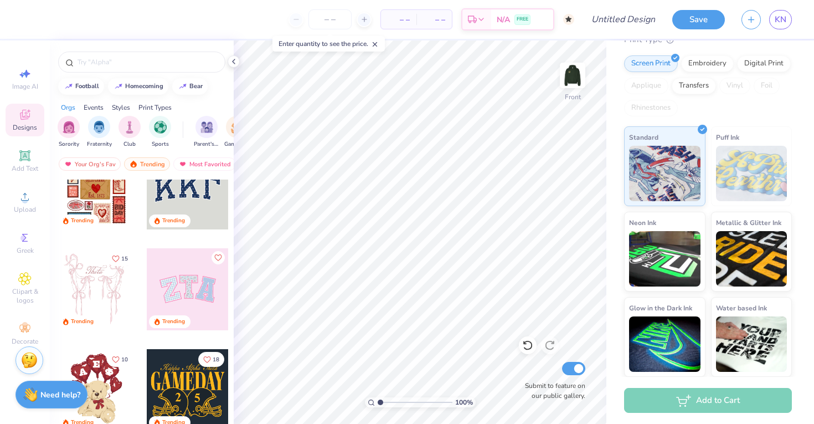
click at [89, 203] on div at bounding box center [96, 188] width 82 height 82
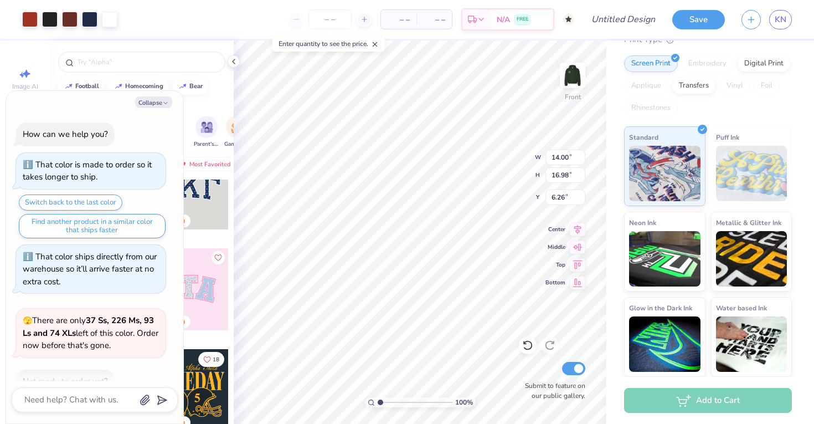
scroll to position [852, 0]
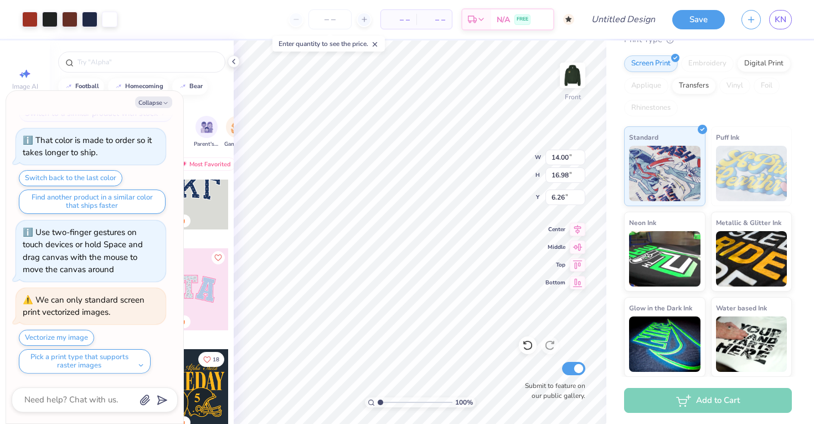
type textarea "x"
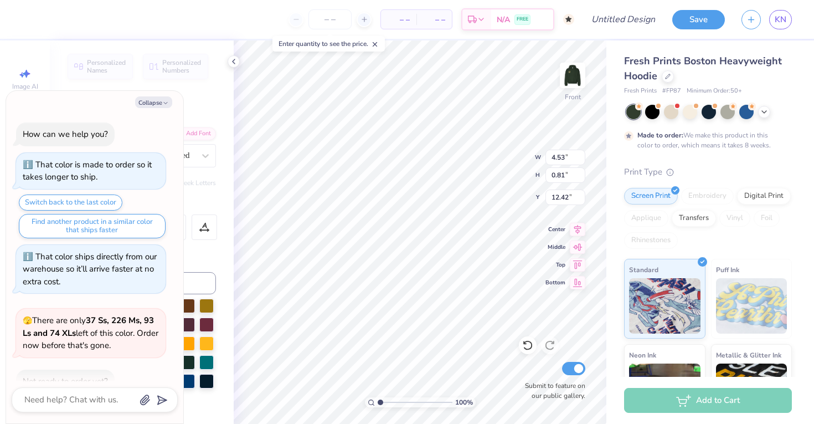
scroll to position [0, 3]
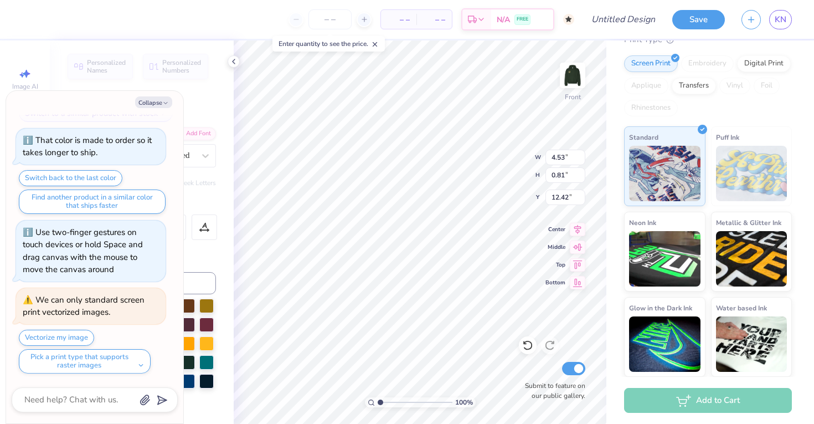
type textarea "DELTA"
type textarea "x"
type textarea "DELTA"
type textarea "x"
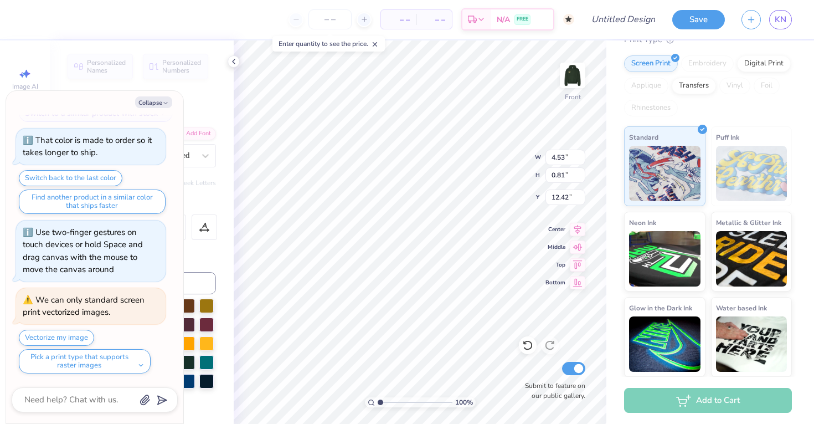
type textarea "DELT"
type textarea "x"
type textarea "DEL"
type textarea "x"
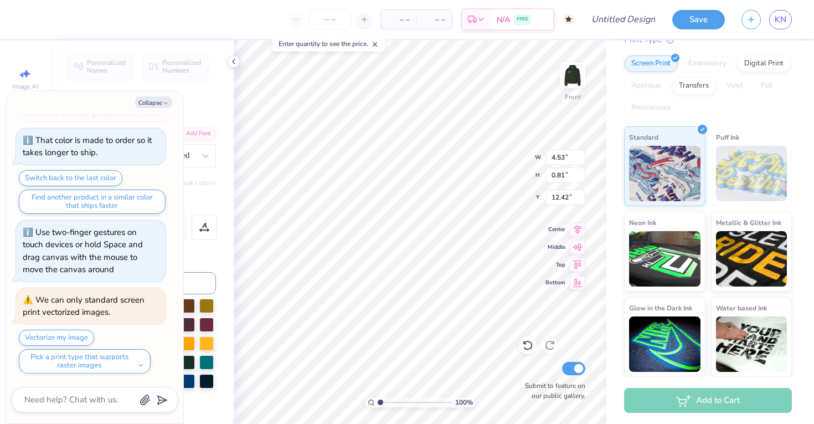
type textarea "DE"
type textarea "x"
type textarea "D"
type textarea "x"
type textarea "2"
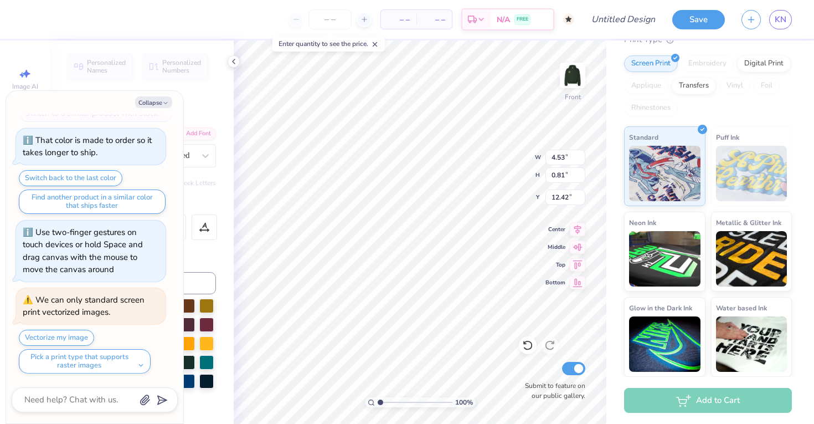
type textarea "x"
type textarea "234"
type textarea "x"
type input "14.00"
type input "16.98"
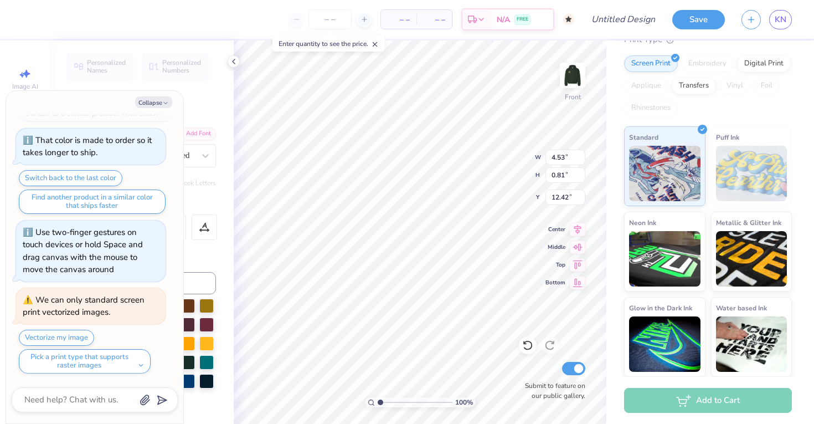
type input "6.26"
type textarea "x"
type input "1.76"
type input "0.91"
type input "16.13"
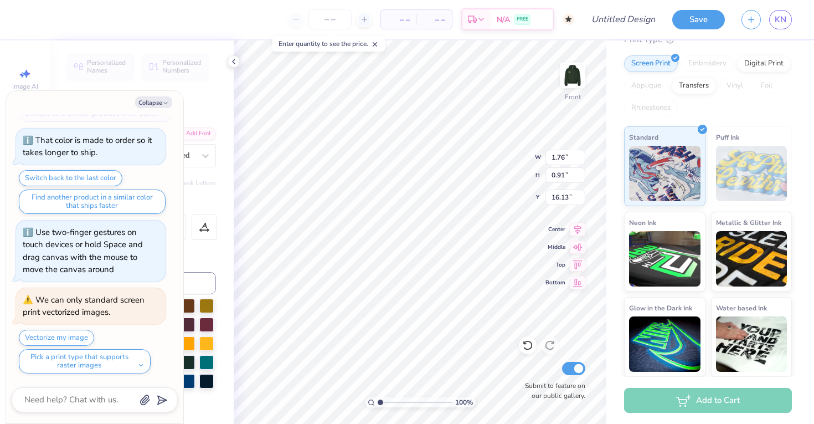
type textarea "x"
type input "16.18"
click at [523, 345] on icon at bounding box center [527, 344] width 11 height 11
type textarea "x"
type input "16.13"
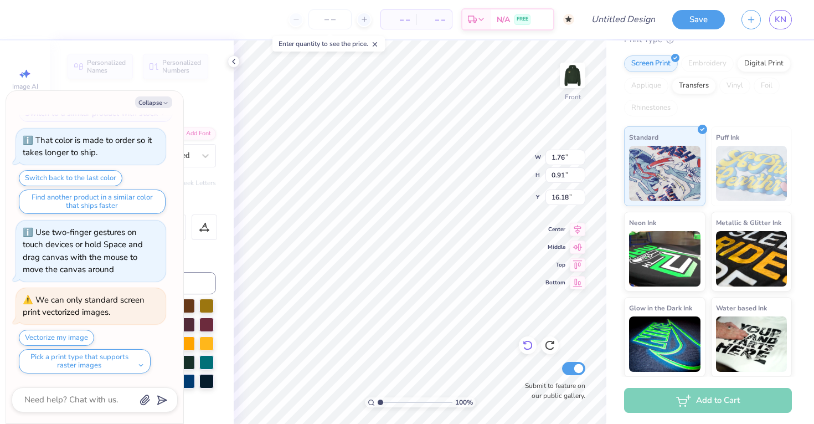
type textarea "x"
type input "14.00"
type input "16.98"
type input "6.26"
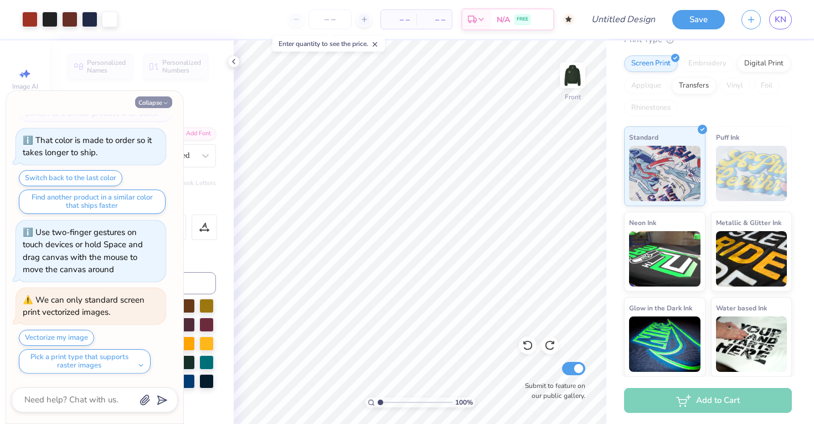
click at [161, 100] on button "Collapse" at bounding box center [153, 102] width 37 height 12
type textarea "x"
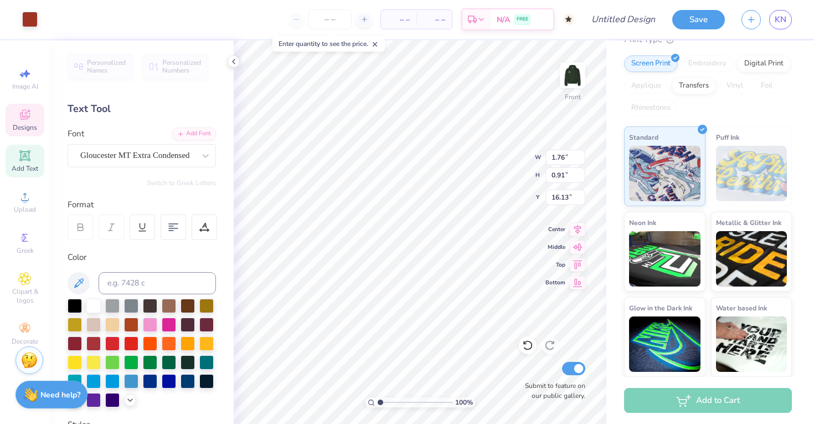
type input "16.18"
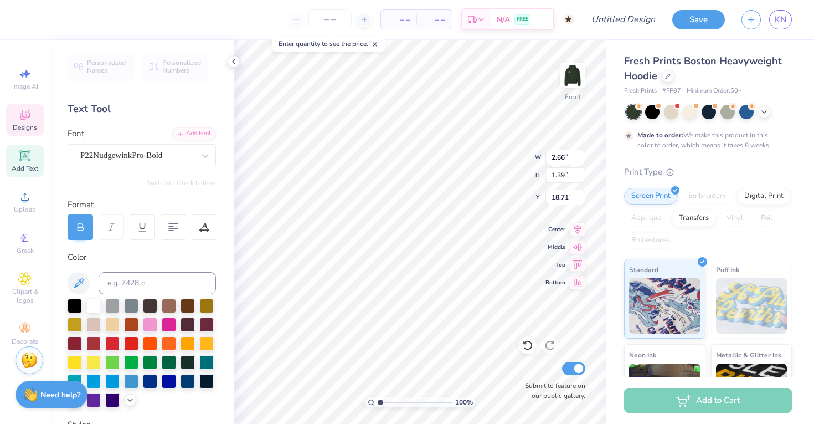
scroll to position [132, 0]
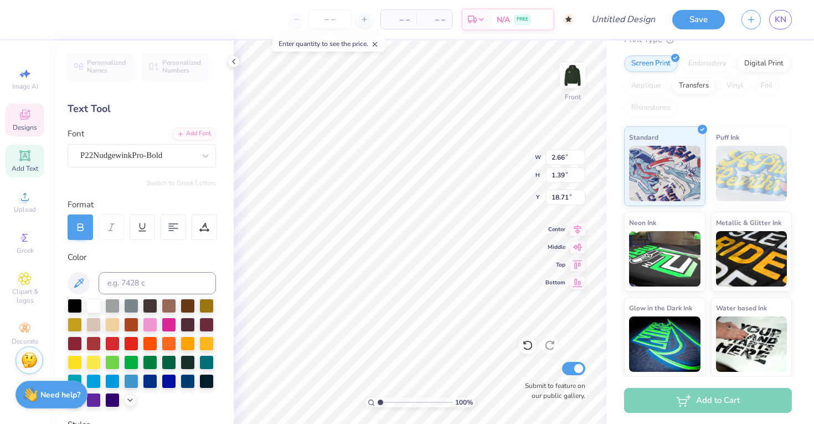
type input "2.15"
type input "1.12"
type input "18.97"
type input "20.12"
type input "19.00"
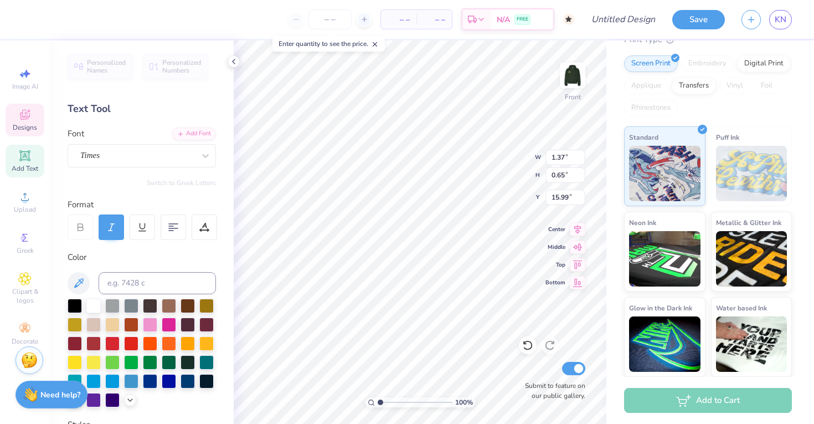
type input "1.05"
type input "0.49"
type input "16.14"
click at [532, 347] on icon at bounding box center [527, 344] width 11 height 11
type input "1.37"
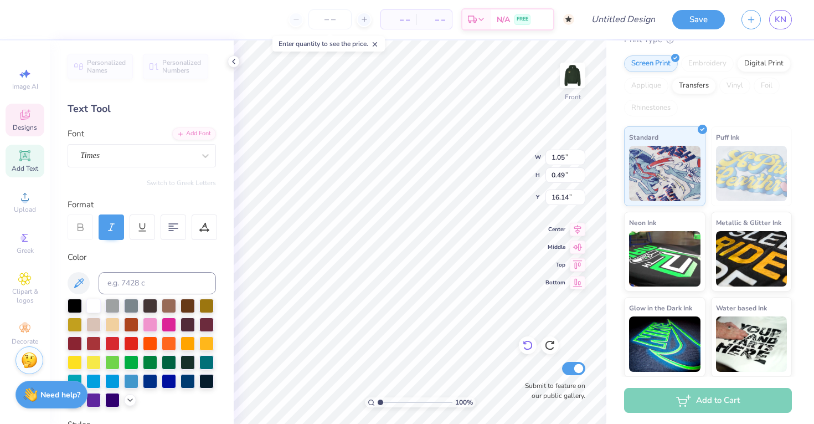
type input "0.65"
type input "15.99"
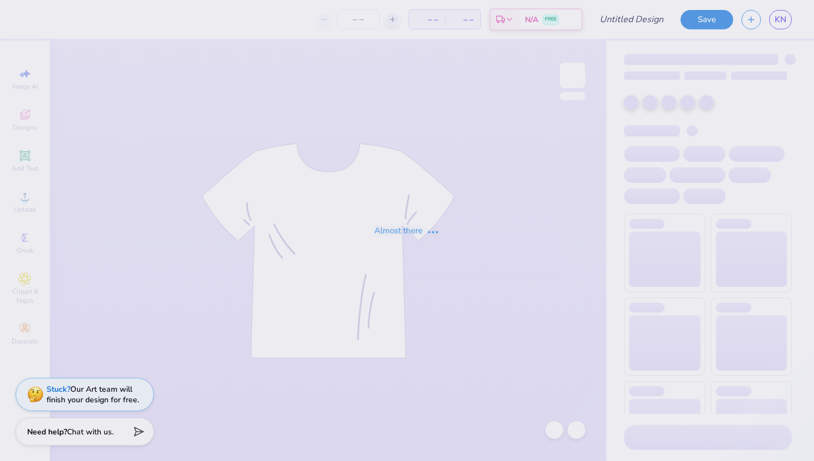
type input "234 [PERSON_NAME]"
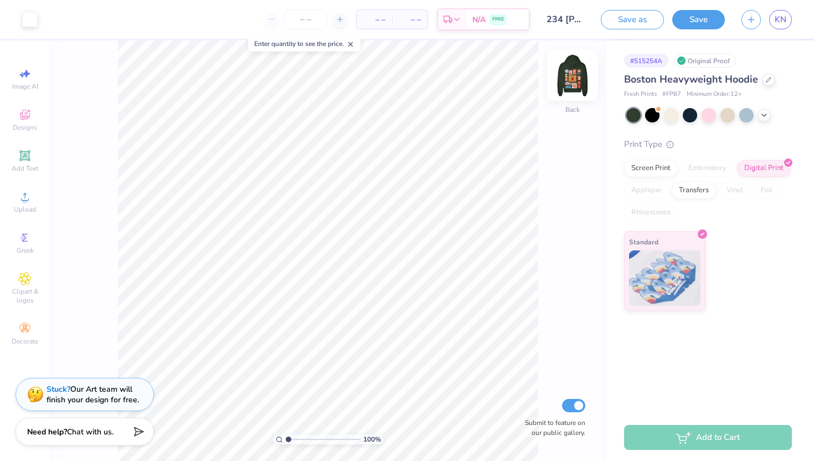
click at [567, 89] on img at bounding box center [572, 75] width 44 height 44
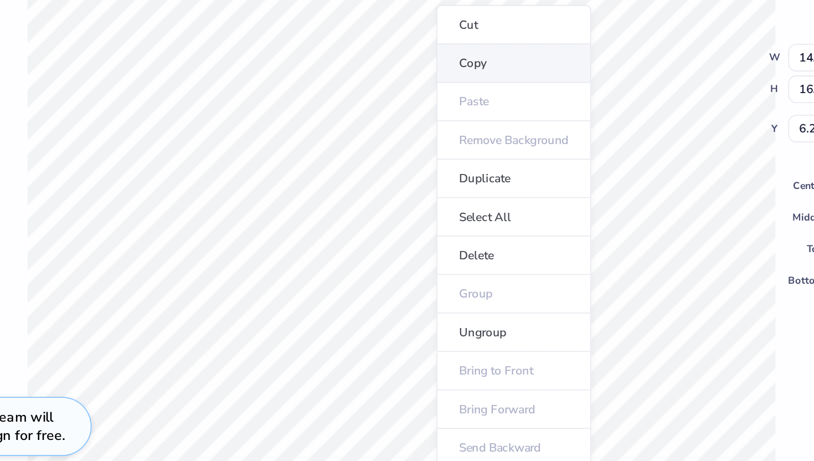
click at [366, 192] on li "Copy" at bounding box center [391, 191] width 87 height 22
